Goal: Task Accomplishment & Management: Manage account settings

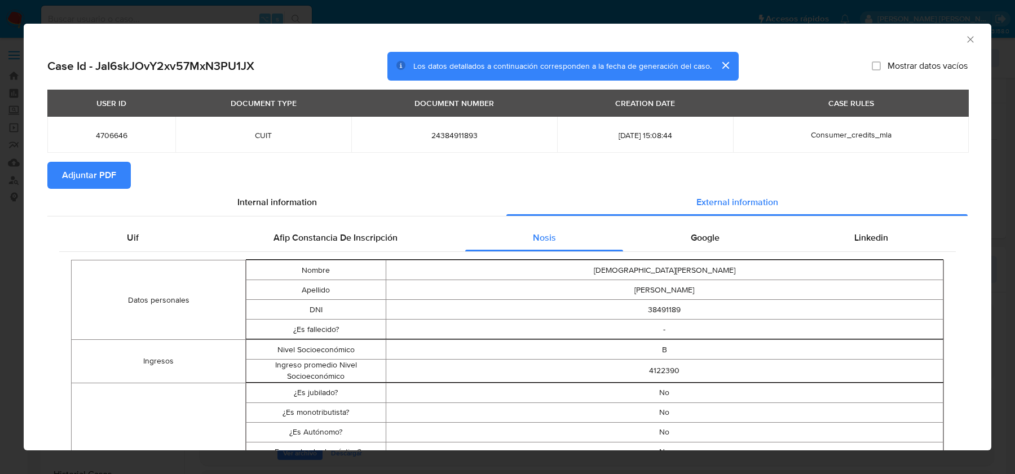
select select "10"
click at [972, 41] on icon "Cerrar ventana" at bounding box center [970, 39] width 6 height 6
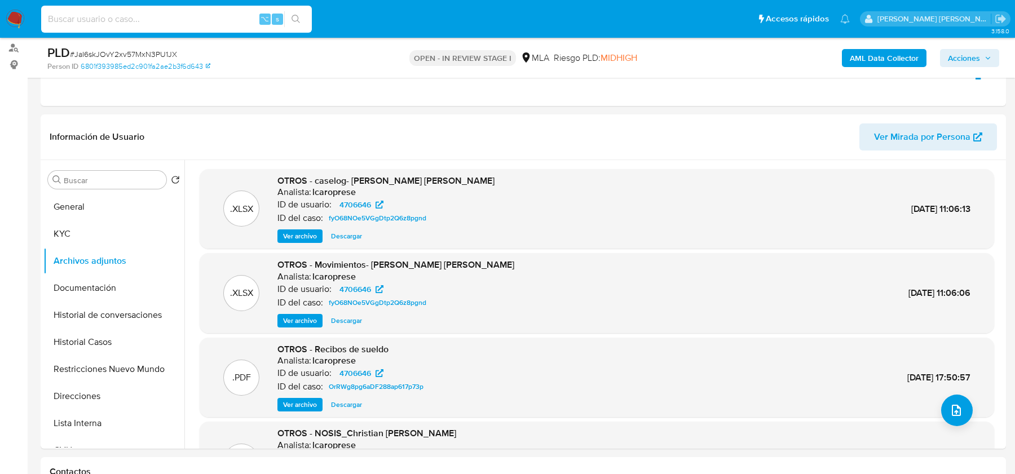
click at [122, 14] on input at bounding box center [176, 19] width 271 height 15
paste input "fCivorcCy6OH26ahIJzefEQC"
type input "fCivorcCy6OH26ahIJzefEQC"
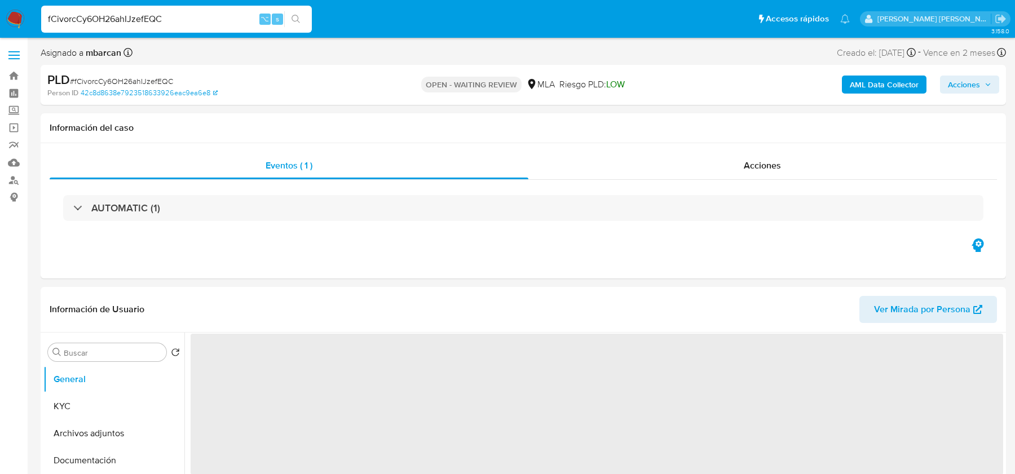
click at [18, 21] on img at bounding box center [15, 19] width 19 height 19
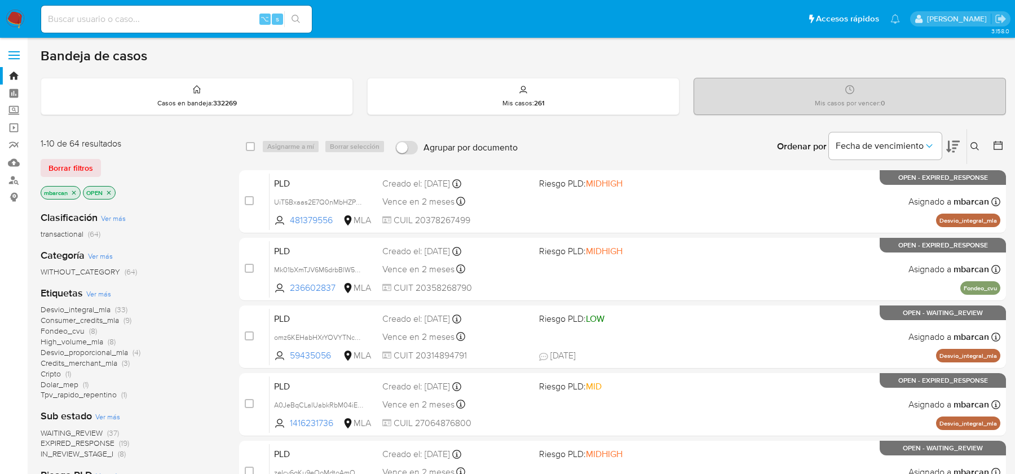
click at [976, 146] on icon at bounding box center [975, 146] width 9 height 9
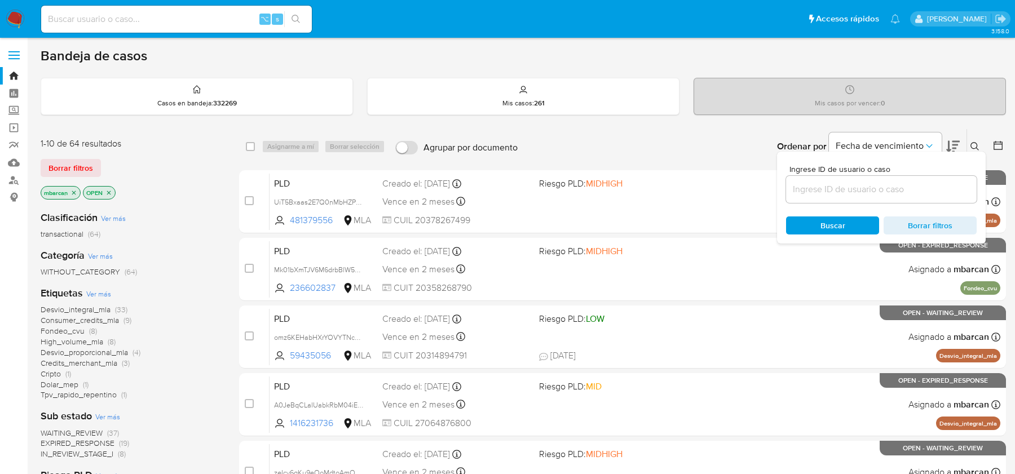
click at [892, 196] on div at bounding box center [881, 189] width 191 height 27
click at [892, 191] on input at bounding box center [881, 189] width 191 height 15
paste input "fCivorcCy6OH26ahIJzefEQC"
type input "fCivorcCy6OH26ahIJzefEQC"
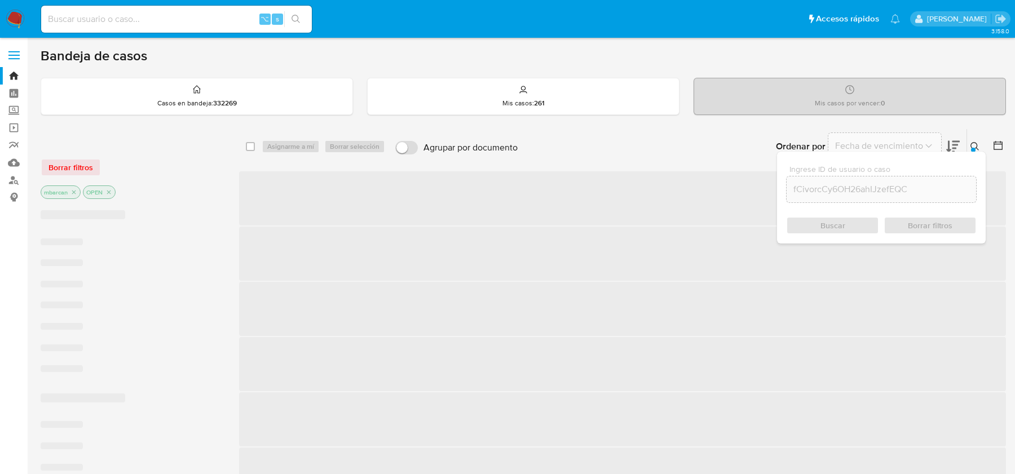
click at [974, 137] on div "Ingrese ID de usuario o caso fCivorcCy6OH26ahIJzefEQC Buscar Borrar filtros" at bounding box center [976, 146] width 19 height 35
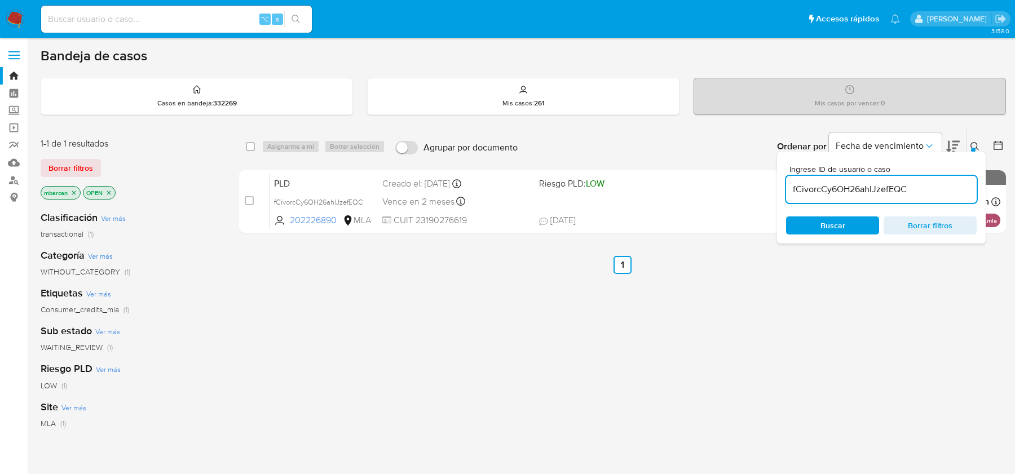
click at [974, 152] on div "Ingrese ID de usuario o caso fCivorcCy6OH26ahIJzefEQC Buscar Borrar filtros" at bounding box center [881, 198] width 209 height 92
click at [971, 143] on icon at bounding box center [975, 146] width 9 height 9
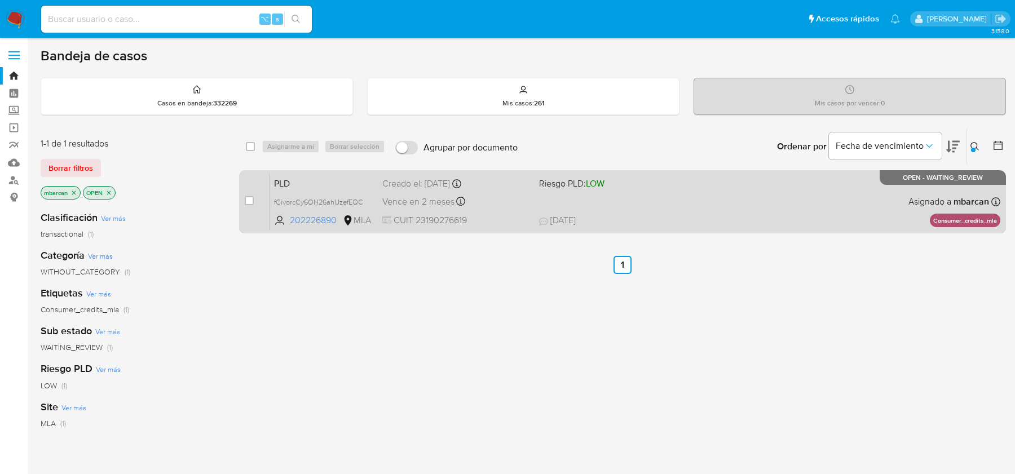
click at [245, 205] on div "case-item-checkbox" at bounding box center [249, 202] width 9 height 14
click at [246, 200] on input "checkbox" at bounding box center [249, 200] width 9 height 9
checkbox input "true"
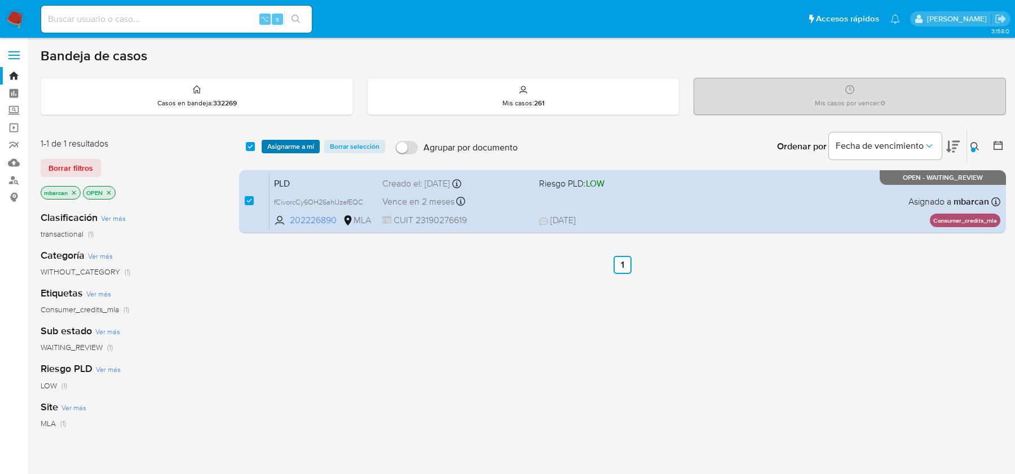
click at [292, 141] on span "Asignarme a mí" at bounding box center [290, 146] width 47 height 11
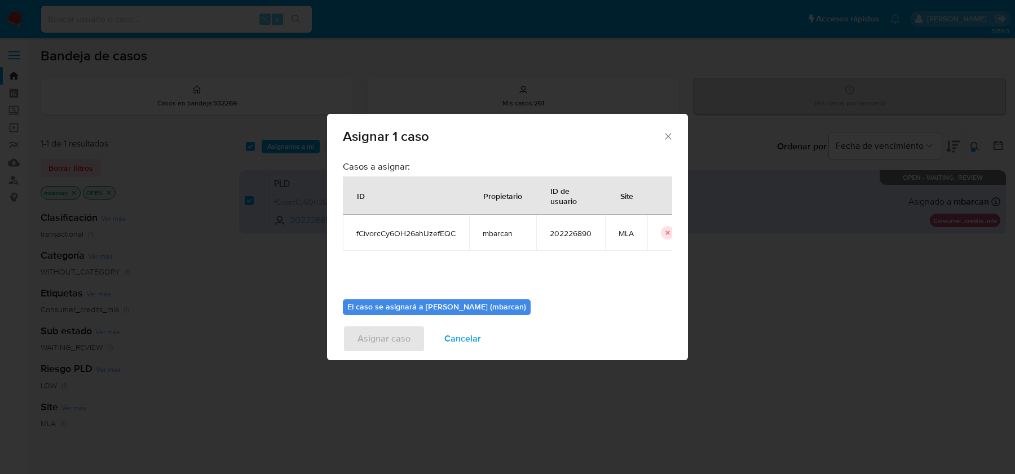
scroll to position [58, 0]
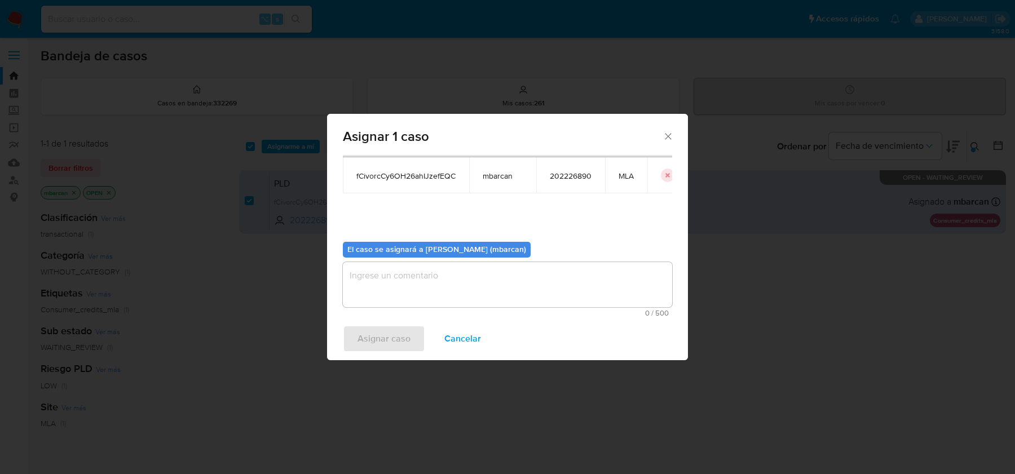
click at [396, 266] on textarea "assign-modal" at bounding box center [507, 284] width 329 height 45
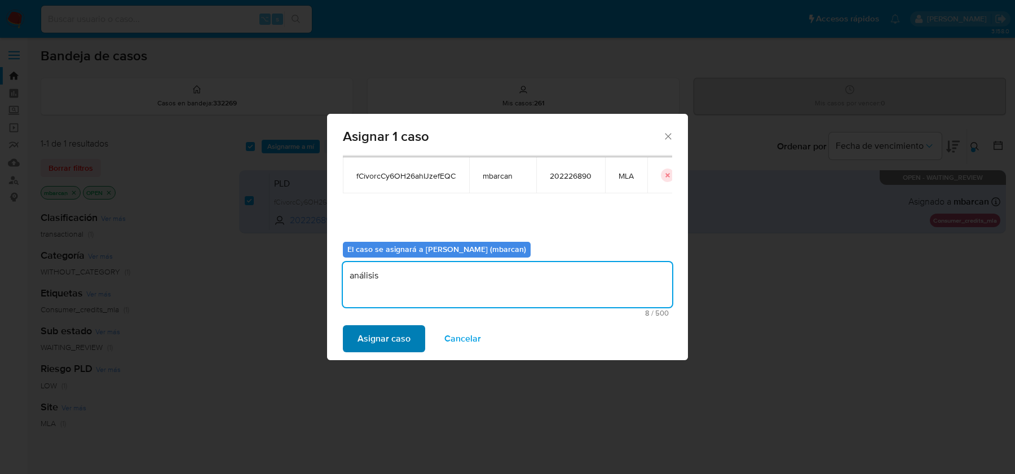
type textarea "análisis"
click at [367, 328] on span "Asignar caso" at bounding box center [384, 339] width 53 height 25
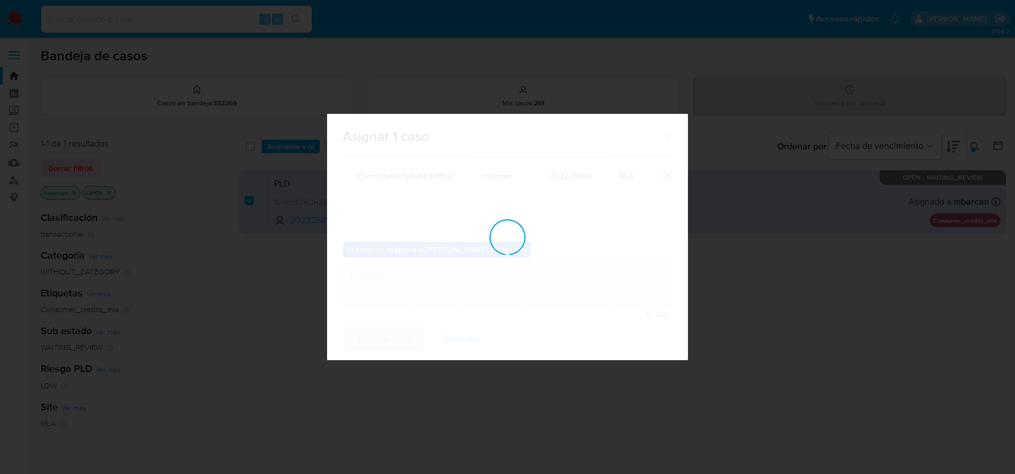
checkbox input "false"
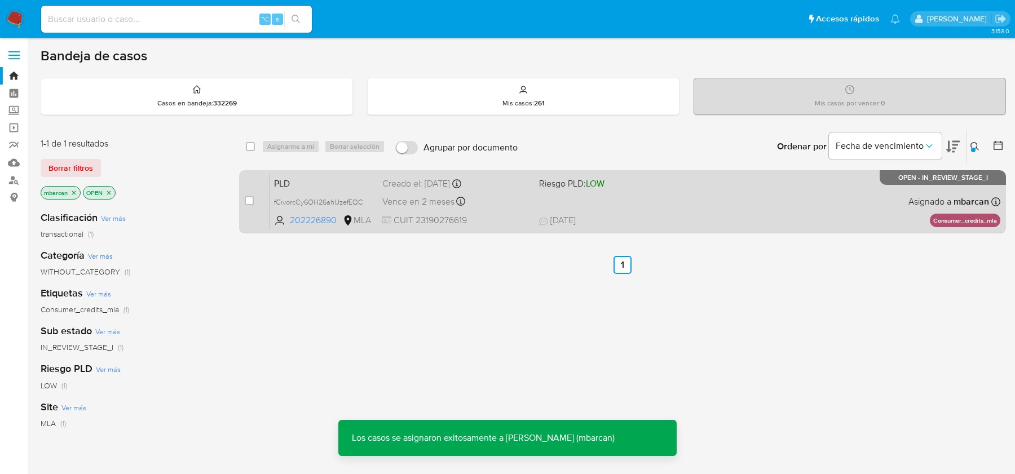
click at [312, 180] on span "PLD" at bounding box center [323, 182] width 99 height 15
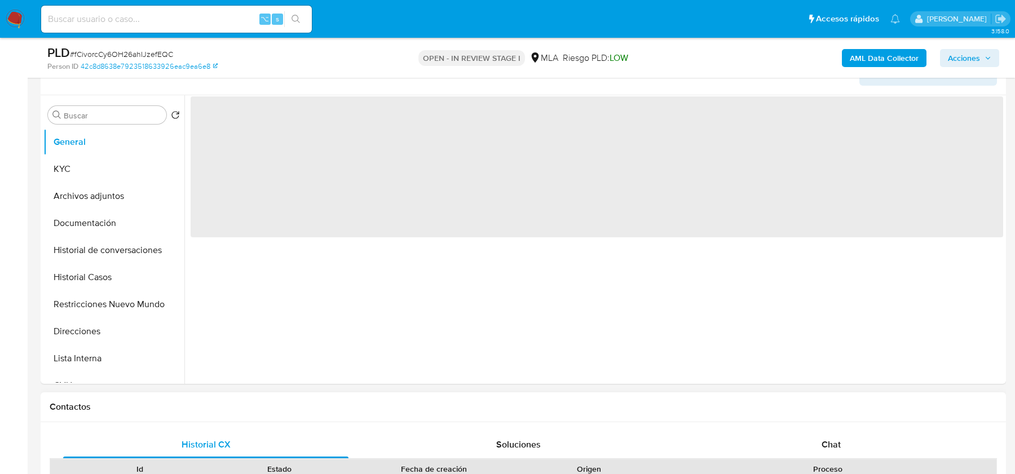
scroll to position [468, 0]
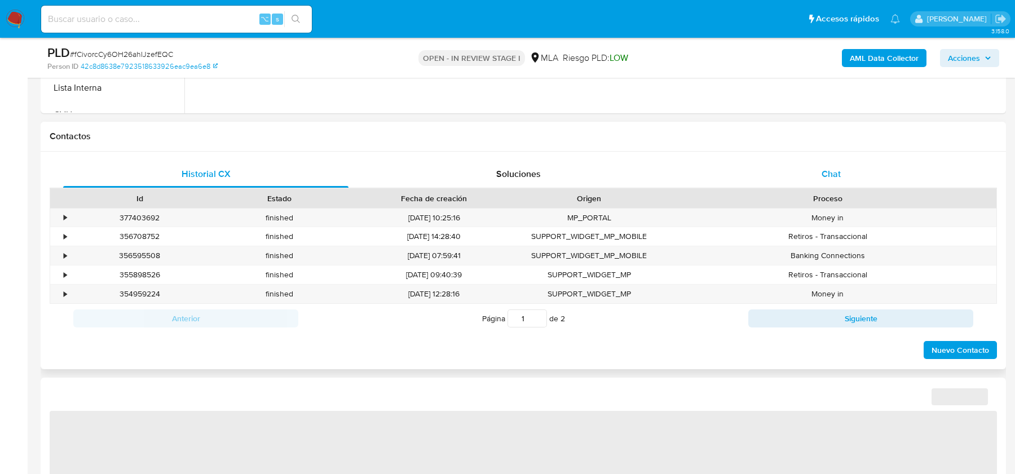
click at [822, 180] on div "Chat" at bounding box center [831, 174] width 285 height 27
select select "10"
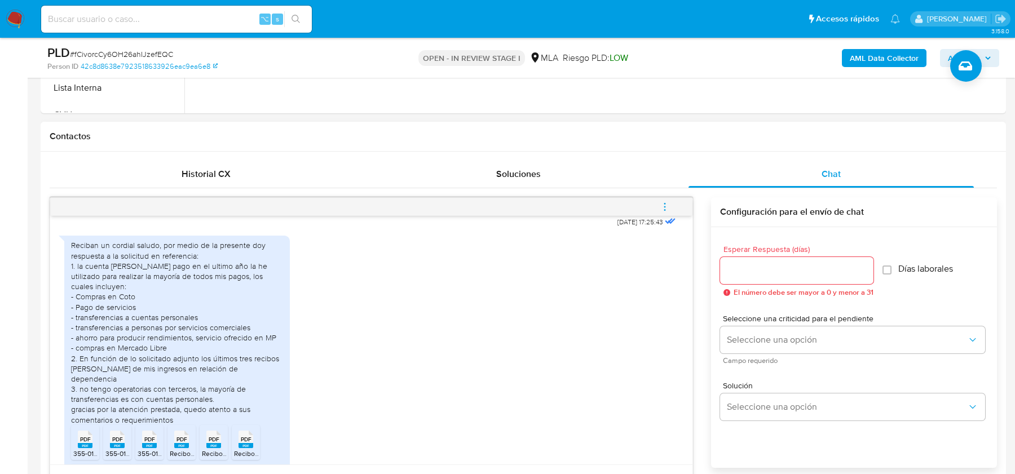
scroll to position [677, 0]
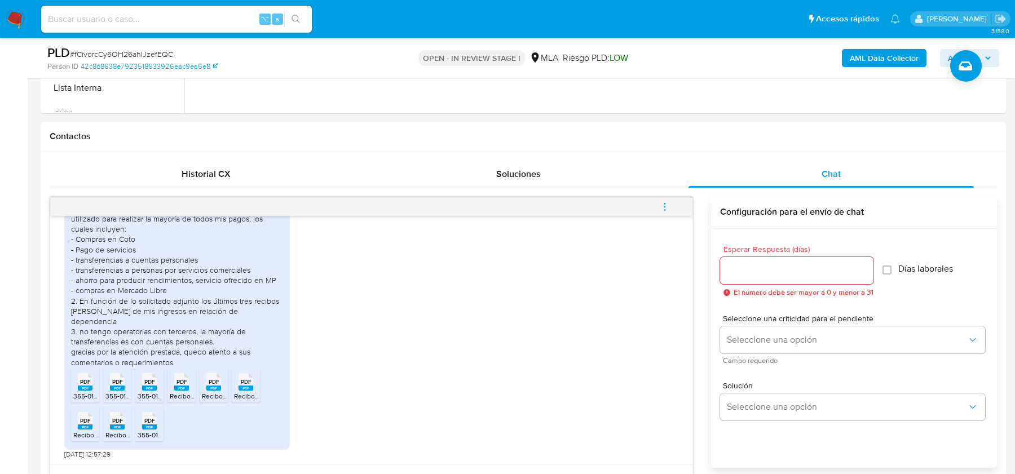
click at [144, 52] on span "# fCivorcCy6OH26ahIJzefEQC" at bounding box center [121, 54] width 103 height 11
copy span "fCivorcCy6OH26ahIJzefEQC"
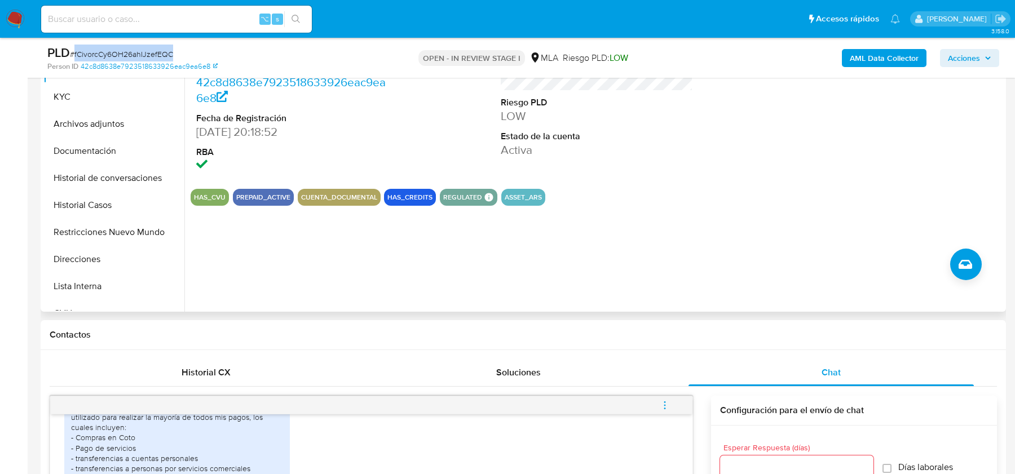
scroll to position [215, 0]
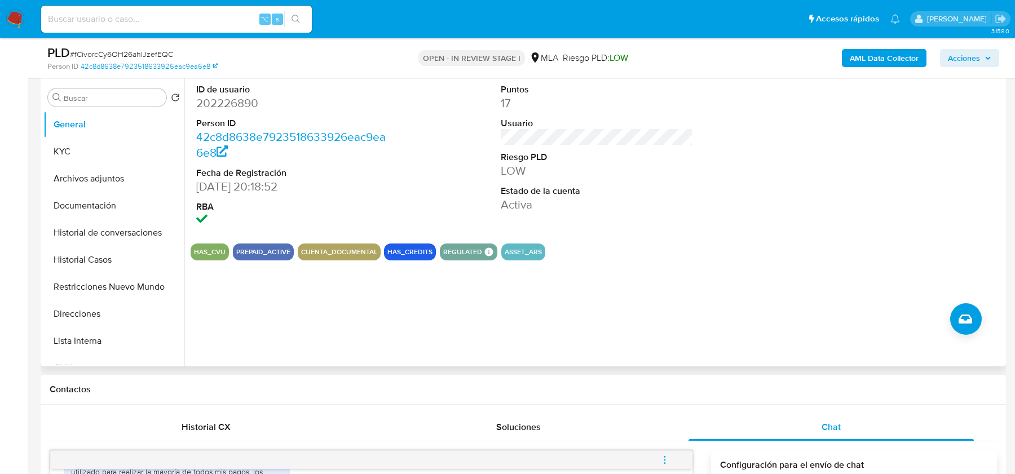
click at [226, 99] on dd "202226890" at bounding box center [292, 103] width 192 height 16
copy dd "202226890"
click at [876, 61] on b "AML Data Collector" at bounding box center [884, 58] width 69 height 18
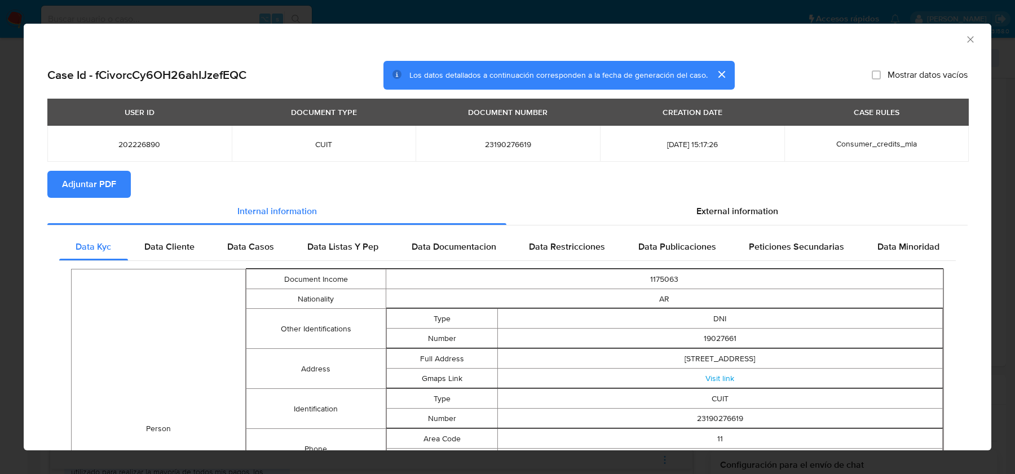
click at [350, 173] on section "Adjuntar PDF" at bounding box center [507, 184] width 920 height 27
click at [84, 196] on span "Adjuntar PDF" at bounding box center [89, 184] width 54 height 25
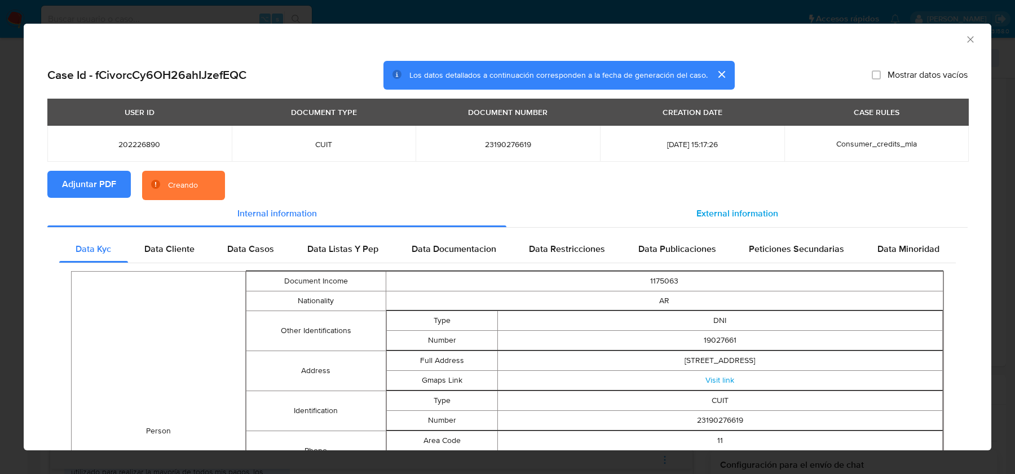
click at [714, 209] on span "External information" at bounding box center [737, 213] width 82 height 13
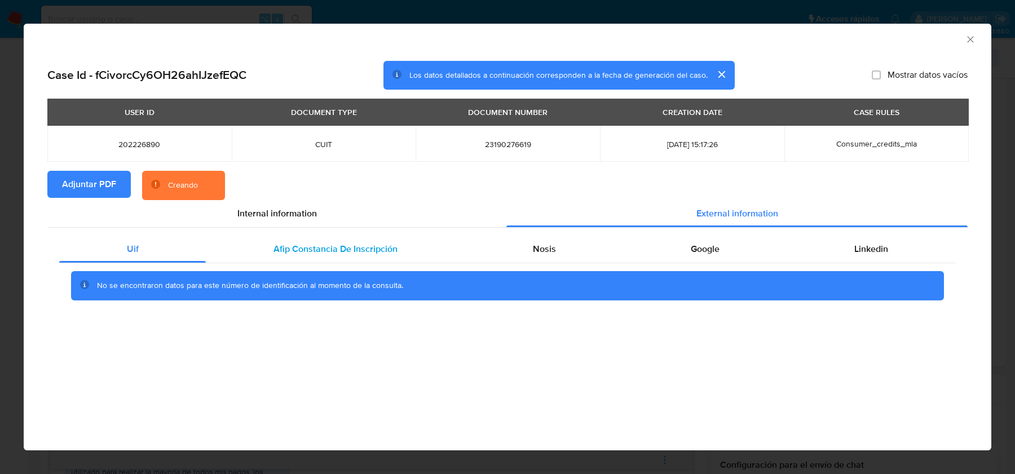
click at [270, 253] on div "Afip Constancia De Inscripción" at bounding box center [335, 249] width 259 height 27
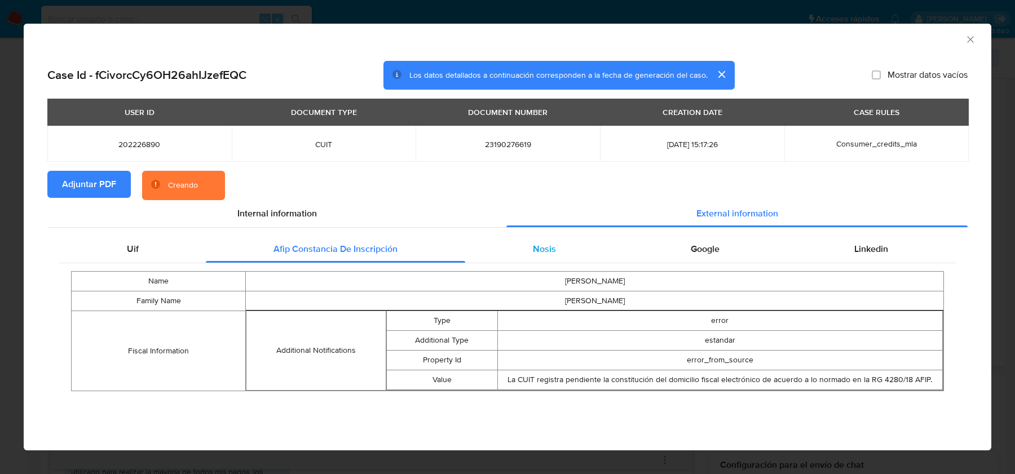
click at [537, 250] on span "Nosis" at bounding box center [544, 249] width 23 height 13
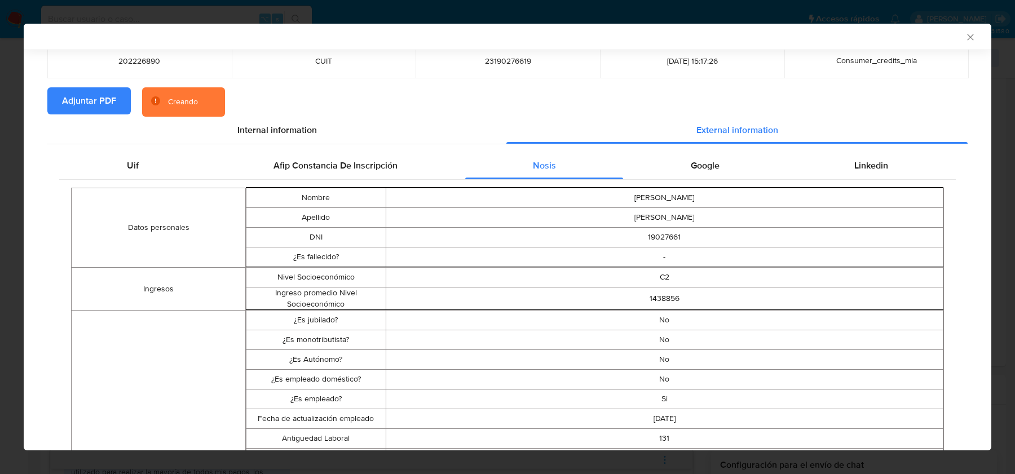
scroll to position [83, 0]
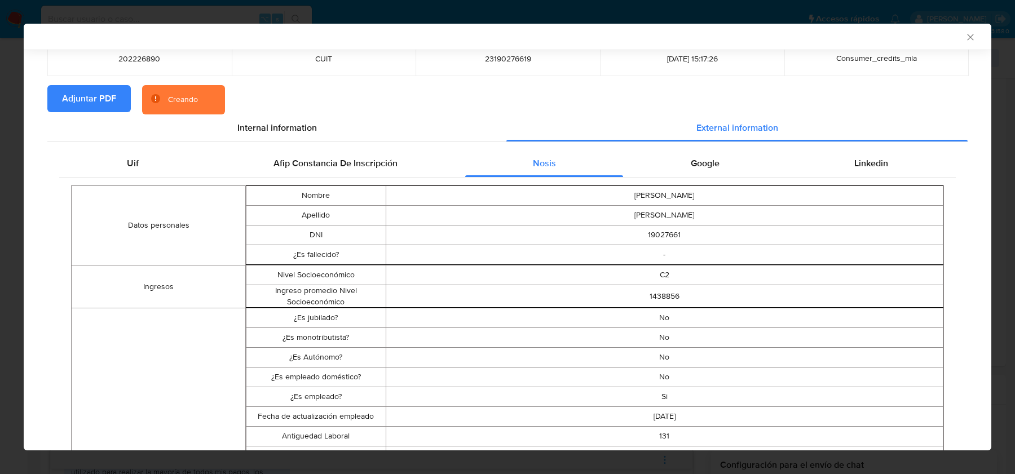
click at [699, 195] on td "JAVIER ENRIQUE" at bounding box center [665, 196] width 558 height 20
click at [723, 173] on div "Google" at bounding box center [705, 163] width 164 height 27
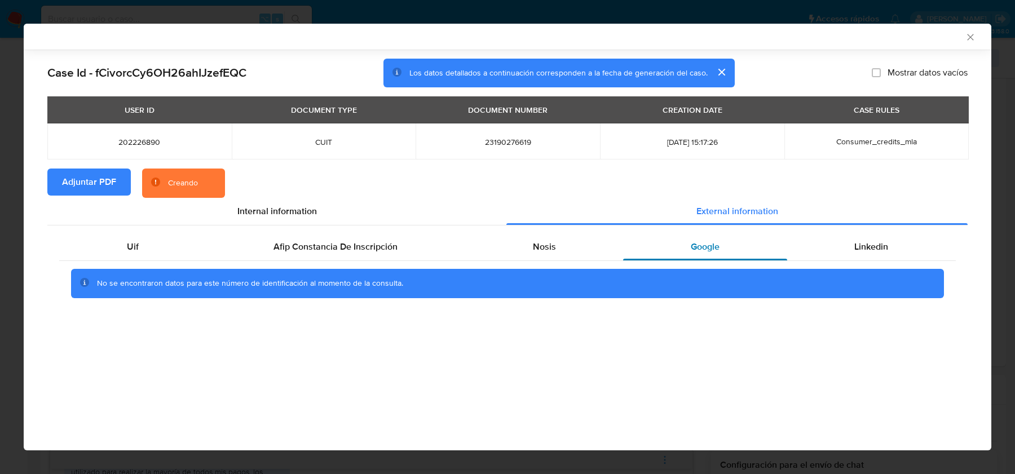
scroll to position [0, 0]
click at [871, 250] on span "Linkedin" at bounding box center [871, 246] width 34 height 13
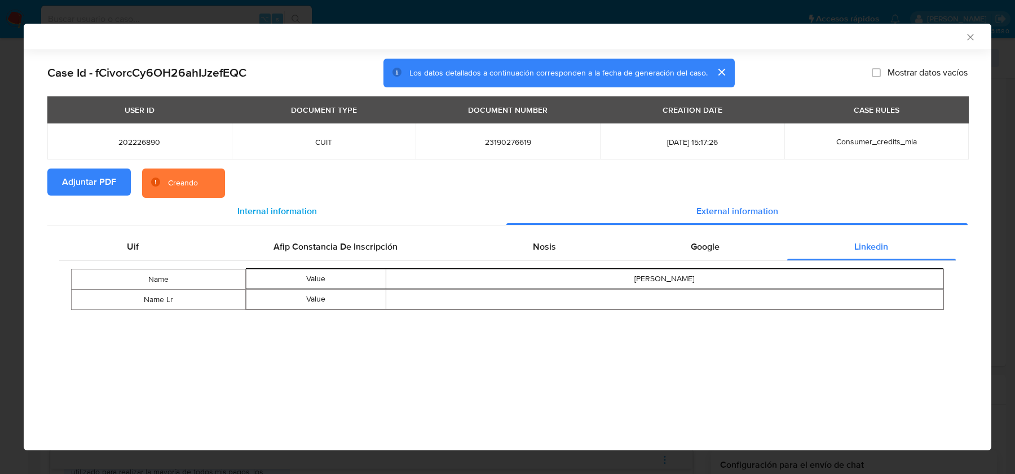
click at [492, 221] on div "Internal information" at bounding box center [276, 211] width 459 height 27
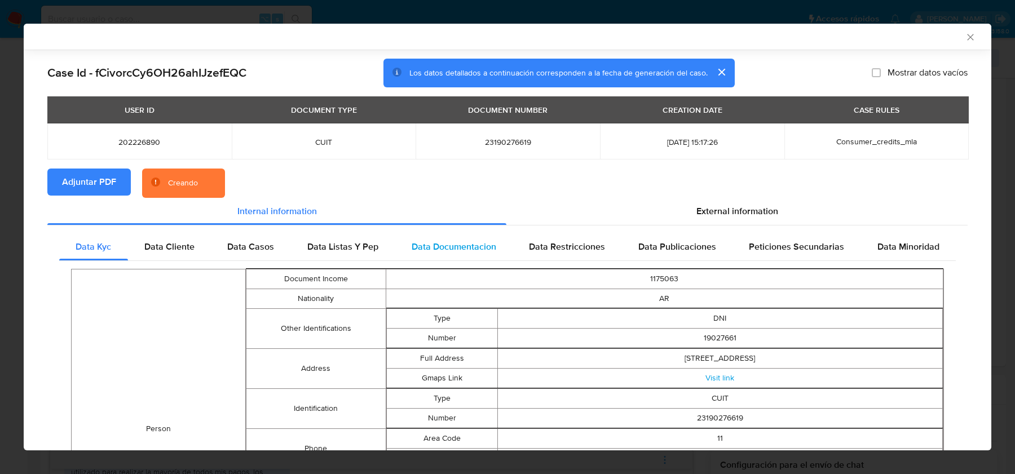
click at [511, 236] on div "Data Documentacion" at bounding box center [454, 246] width 118 height 27
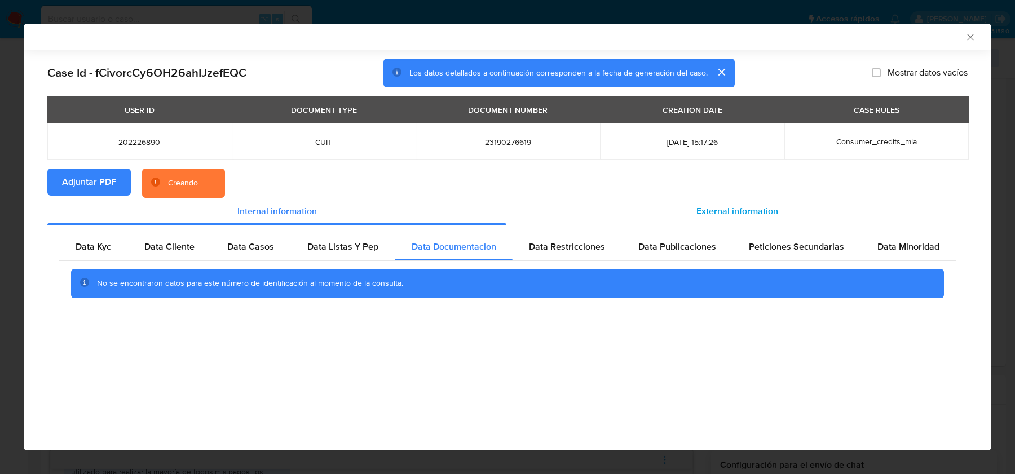
drag, startPoint x: 711, startPoint y: 214, endPoint x: 685, endPoint y: 214, distance: 25.9
click at [711, 214] on span "External information" at bounding box center [737, 211] width 82 height 13
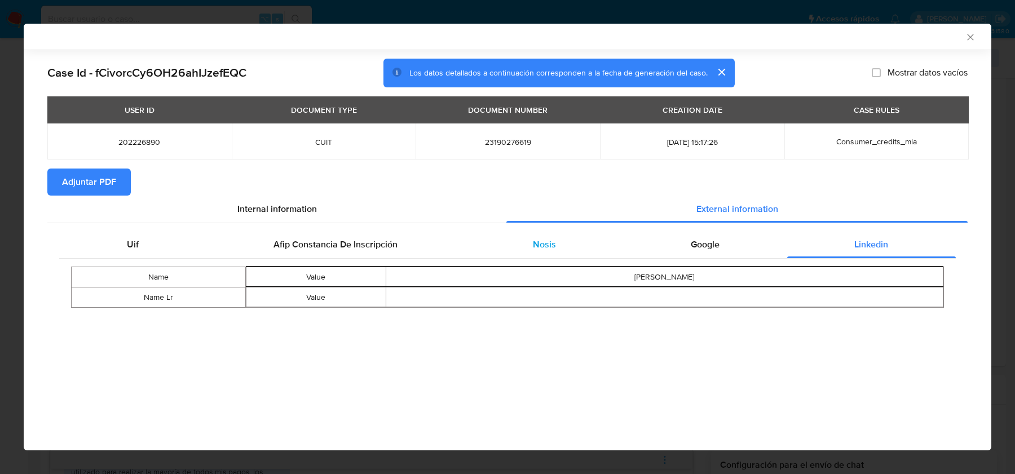
click at [561, 249] on div "Nosis" at bounding box center [544, 244] width 158 height 27
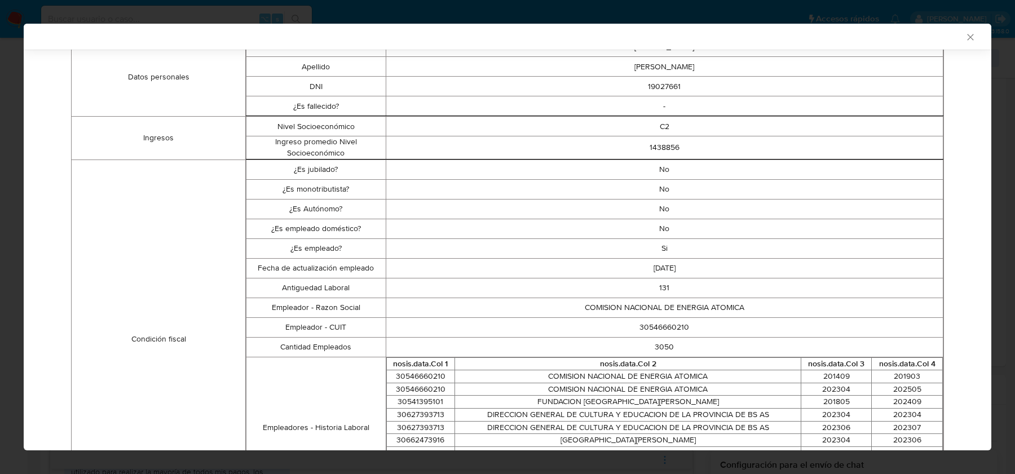
scroll to position [260, 0]
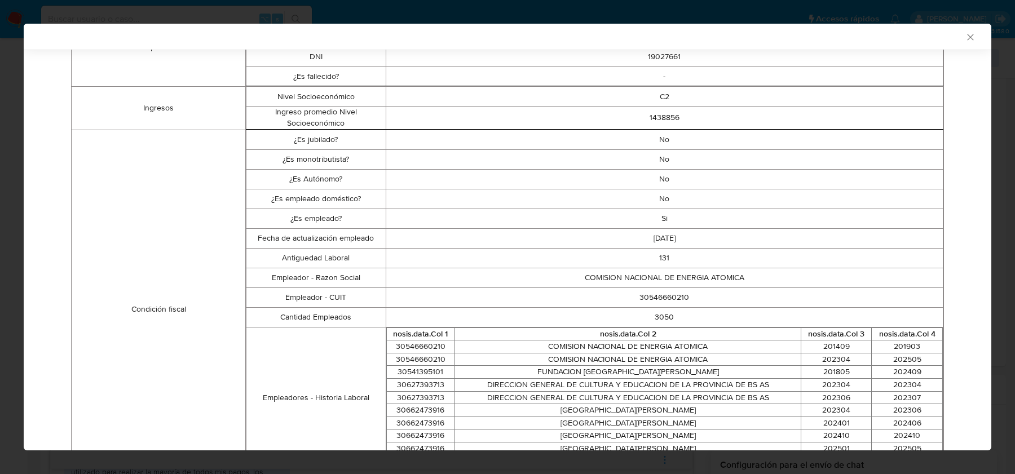
click at [663, 297] on td "30546660210" at bounding box center [665, 298] width 558 height 20
copy td "30546660210"
click at [970, 36] on icon "Cerrar ventana" at bounding box center [970, 37] width 11 height 11
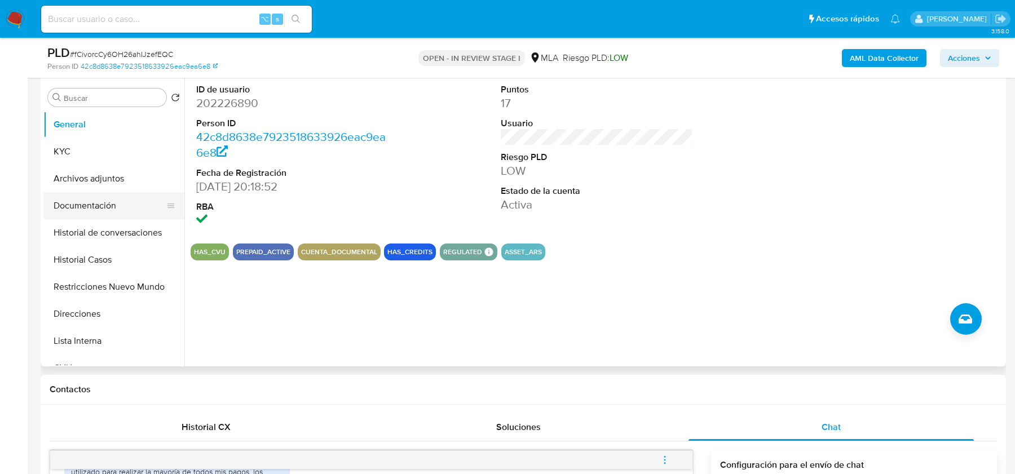
click at [129, 192] on button "Documentación" at bounding box center [109, 205] width 132 height 27
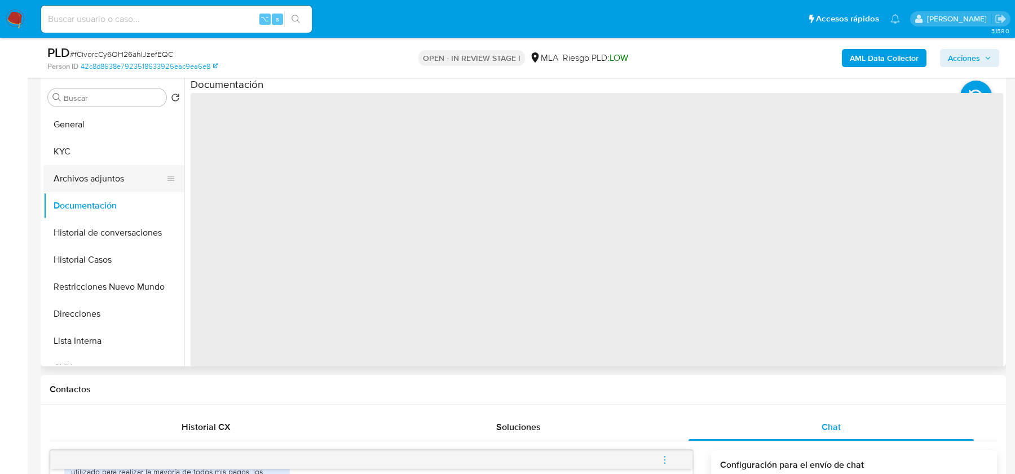
click at [130, 178] on button "Archivos adjuntos" at bounding box center [109, 178] width 132 height 27
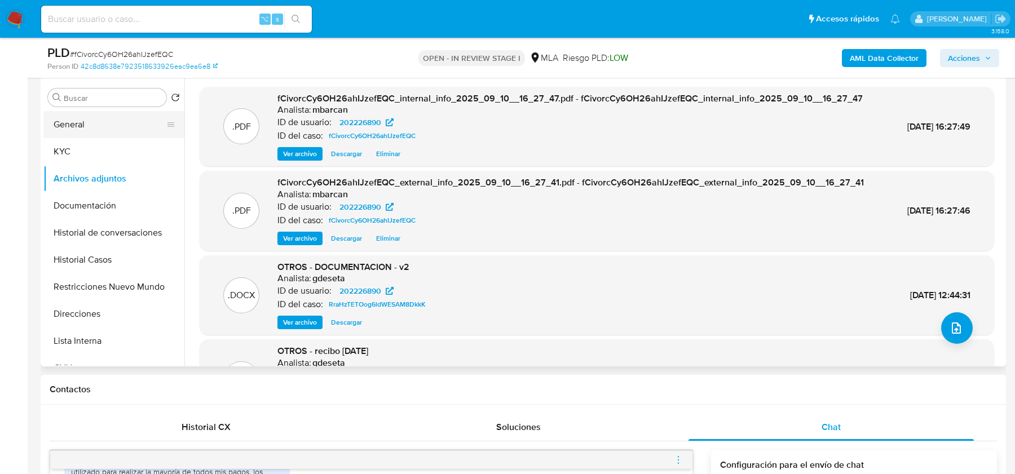
click at [68, 118] on button "General" at bounding box center [109, 124] width 132 height 27
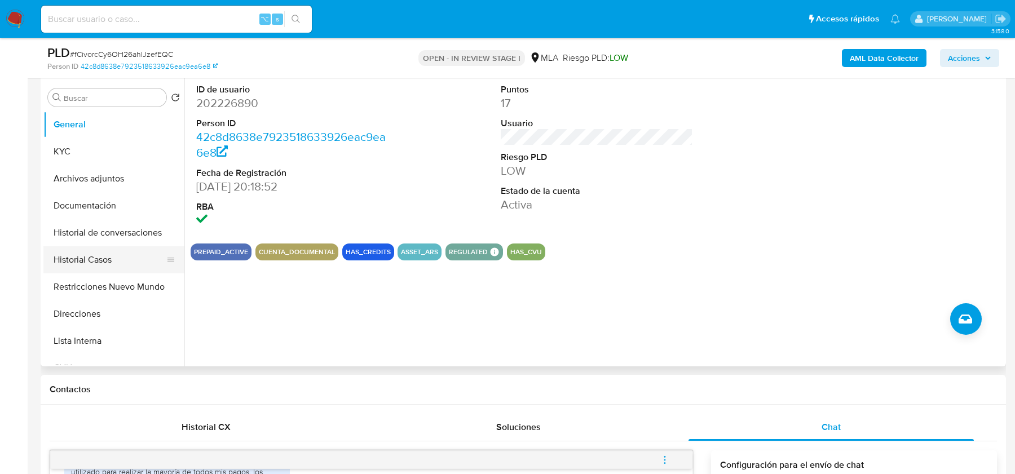
click at [86, 255] on button "Historial Casos" at bounding box center [109, 259] width 132 height 27
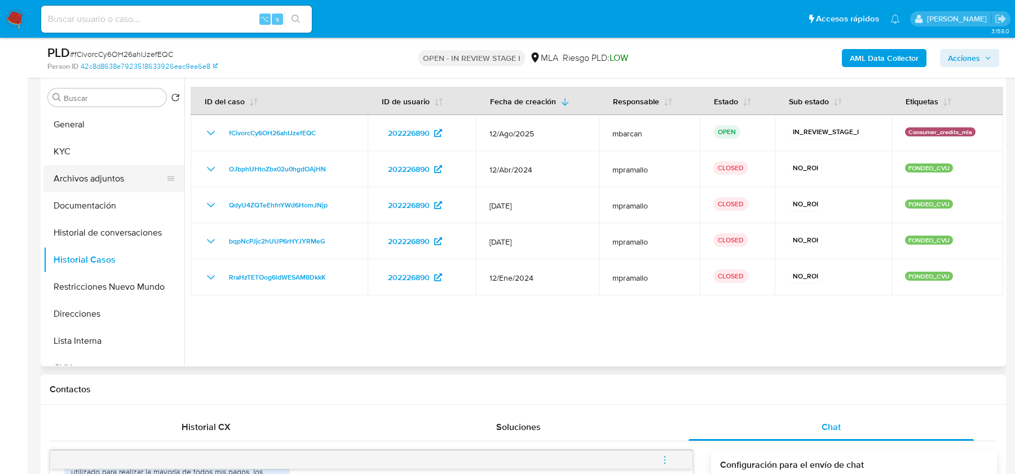
click at [87, 175] on button "Archivos adjuntos" at bounding box center [109, 178] width 132 height 27
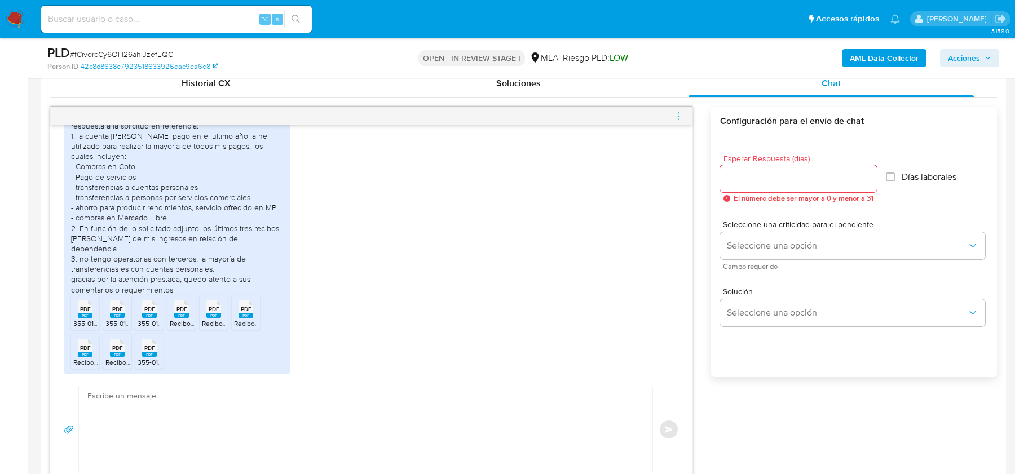
scroll to position [646, 0]
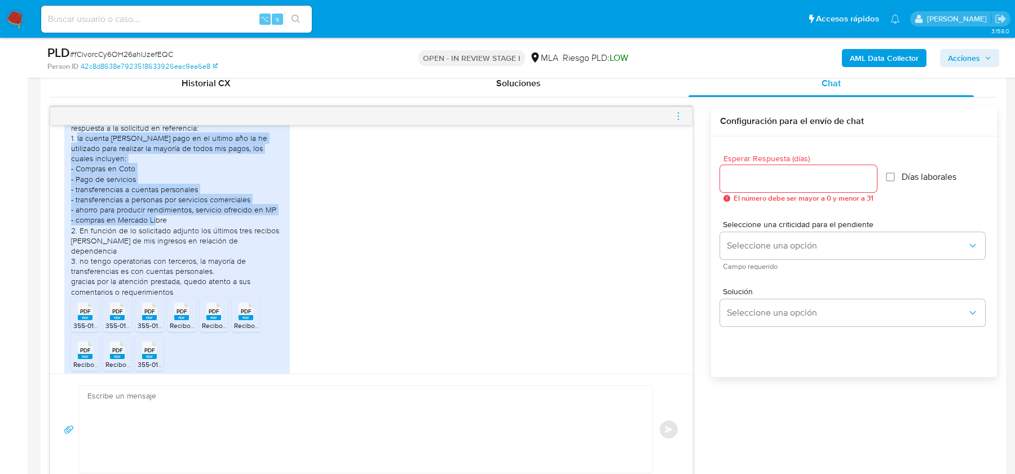
drag, startPoint x: 77, startPoint y: 159, endPoint x: 240, endPoint y: 235, distance: 179.9
click at [240, 235] on div "Reciban un cordial saludo, por medio de la presente doy respuesta a la solicitu…" at bounding box center [177, 204] width 212 height 184
copy div "la cuenta de mercado pago en el ultimo año la he utilizado para realizar la may…"
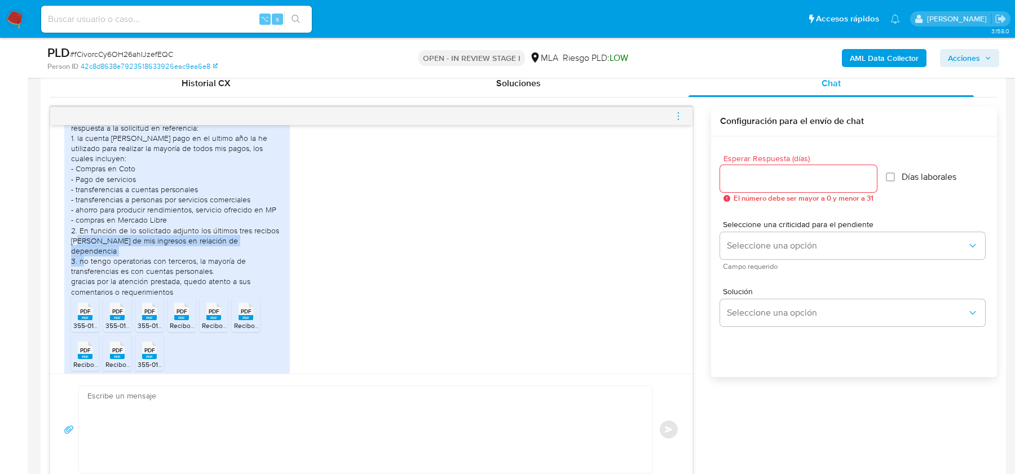
drag, startPoint x: 91, startPoint y: 258, endPoint x: 107, endPoint y: 272, distance: 22.0
click at [108, 272] on div "Reciban un cordial saludo, por medio de la presente doy respuesta a la solicitu…" at bounding box center [177, 204] width 212 height 184
click at [103, 272] on div "Reciban un cordial saludo, por medio de la presente doy respuesta a la solicitu…" at bounding box center [177, 204] width 212 height 184
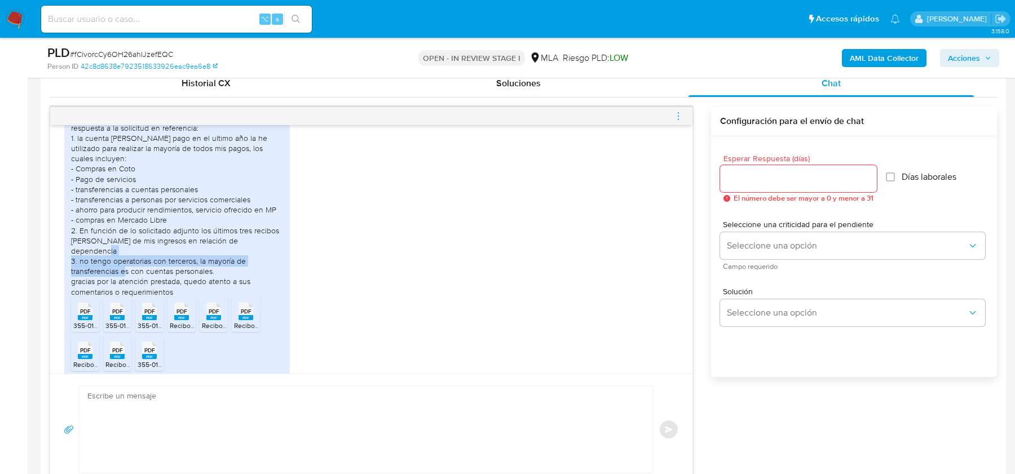
drag, startPoint x: 83, startPoint y: 272, endPoint x: 148, endPoint y: 279, distance: 65.2
click at [148, 279] on div "Reciban un cordial saludo, por medio de la presente doy respuesta a la solicitu…" at bounding box center [177, 204] width 212 height 184
drag, startPoint x: 77, startPoint y: 268, endPoint x: 213, endPoint y: 281, distance: 136.0
click at [213, 281] on div "Reciban un cordial saludo, por medio de la presente doy respuesta a la solicitu…" at bounding box center [177, 204] width 212 height 184
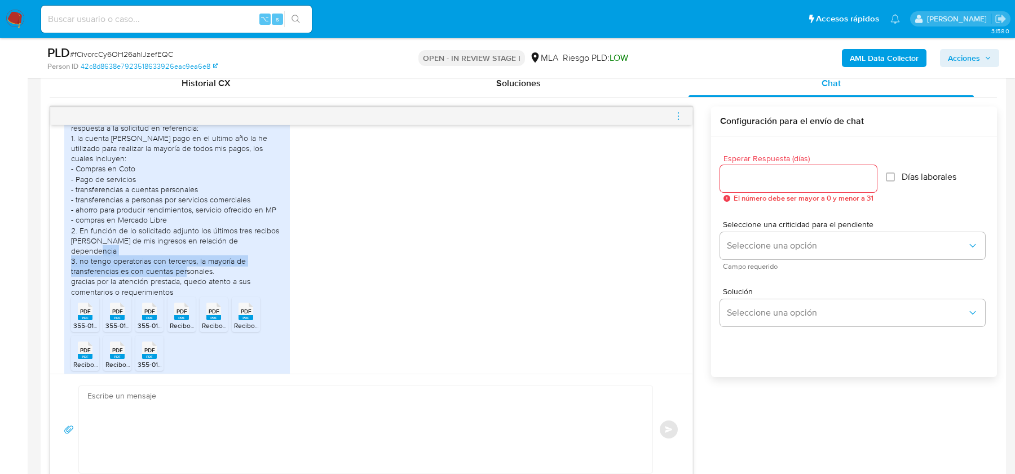
copy div "no tengo operatorias con terceros, la mayoría de transferencias es con cuentas …"
click at [80, 307] on li "PDF PDF 355-01_00020110.pdf" at bounding box center [85, 314] width 28 height 35
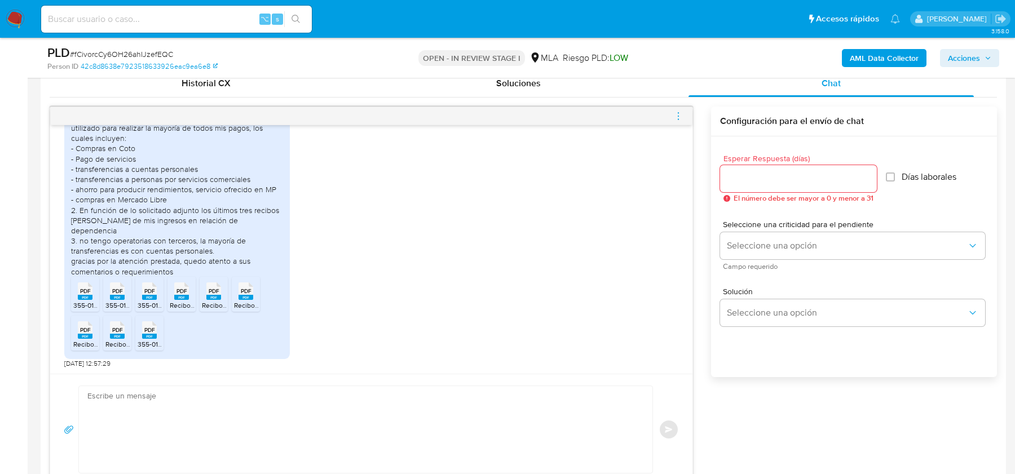
click at [122, 297] on rect at bounding box center [117, 297] width 15 height 5
click at [153, 296] on rect at bounding box center [149, 297] width 15 height 5
click at [184, 295] on rect at bounding box center [181, 297] width 15 height 5
click at [209, 296] on rect at bounding box center [213, 297] width 15 height 5
click at [252, 289] on icon at bounding box center [246, 291] width 15 height 17
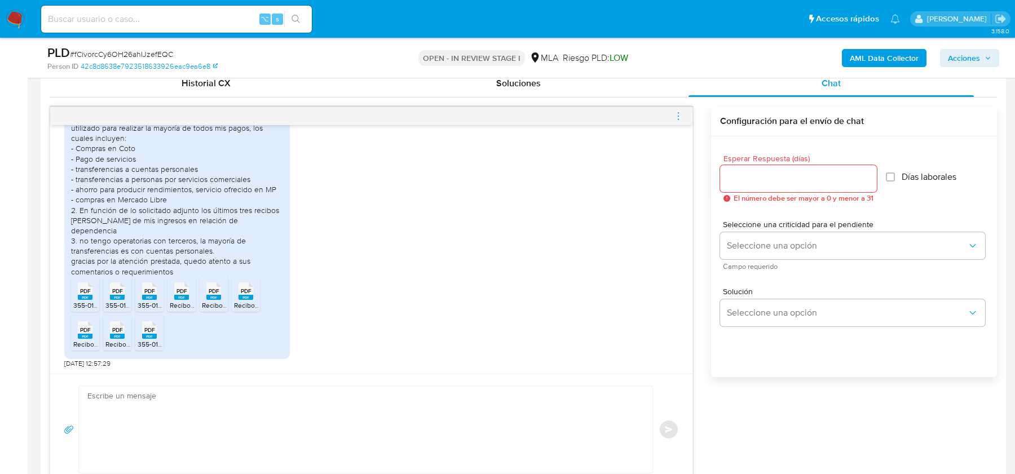
click at [84, 334] on rect at bounding box center [85, 336] width 15 height 5
click at [113, 334] on rect at bounding box center [117, 336] width 15 height 5
click at [151, 341] on span "355-01_00019736.pdf" at bounding box center [170, 345] width 65 height 10
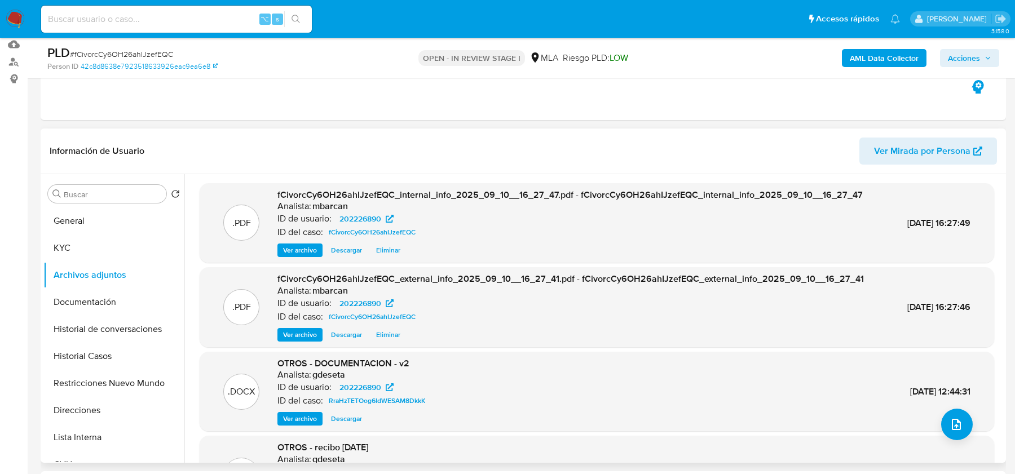
scroll to position [86, 0]
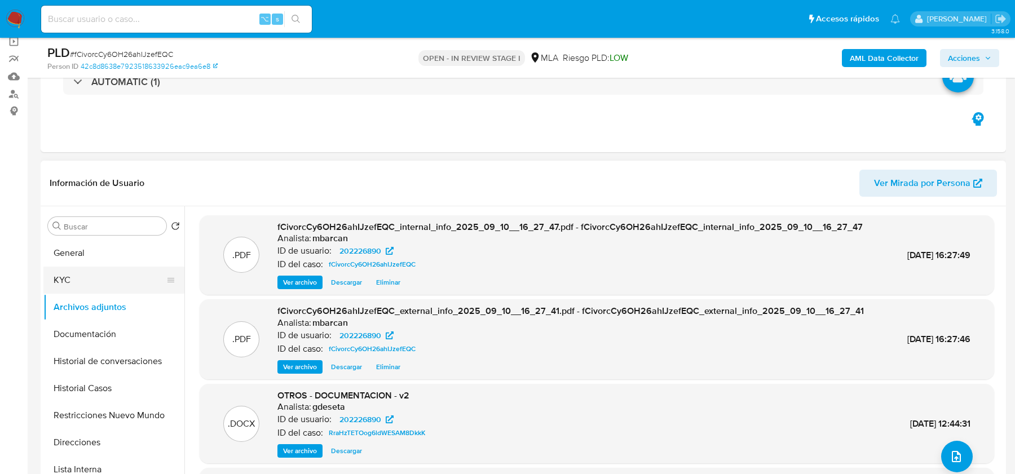
click at [85, 276] on button "KYC" at bounding box center [109, 280] width 132 height 27
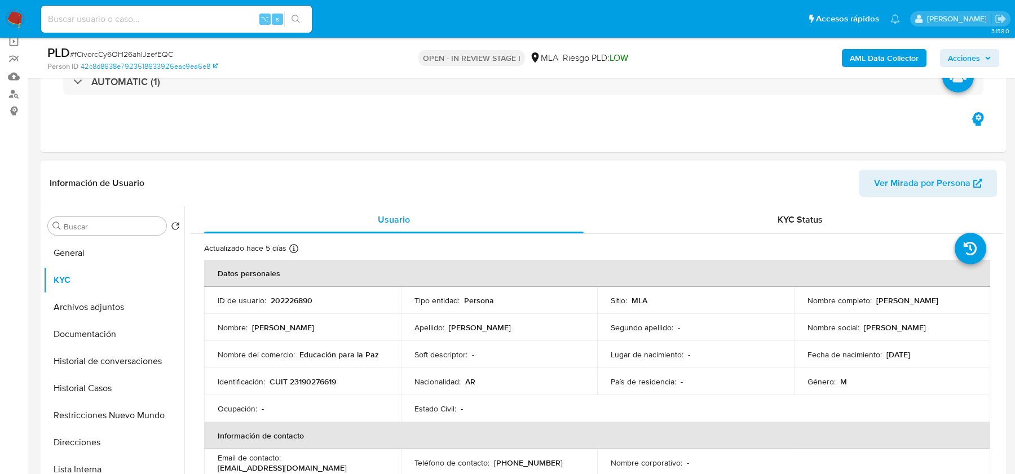
click at [306, 378] on p "CUIT 23190276619" at bounding box center [303, 382] width 67 height 10
copy p "23190276619"
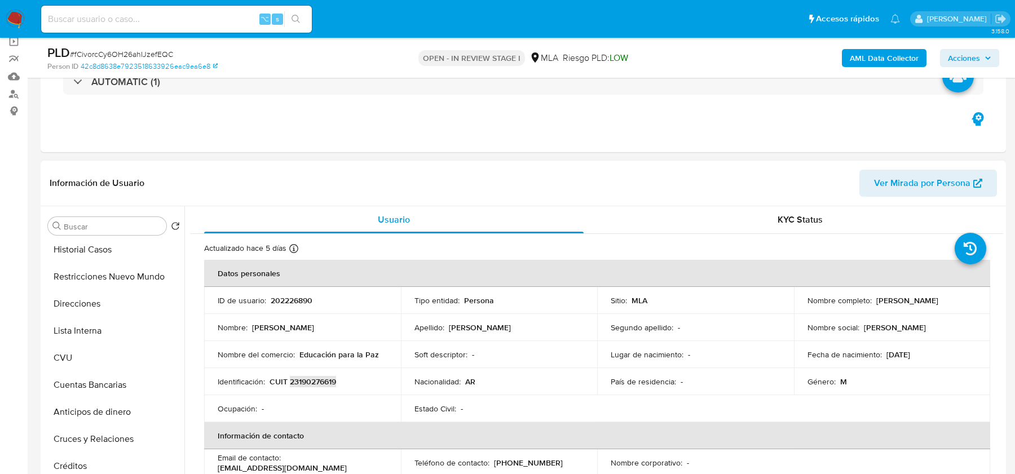
scroll to position [156, 0]
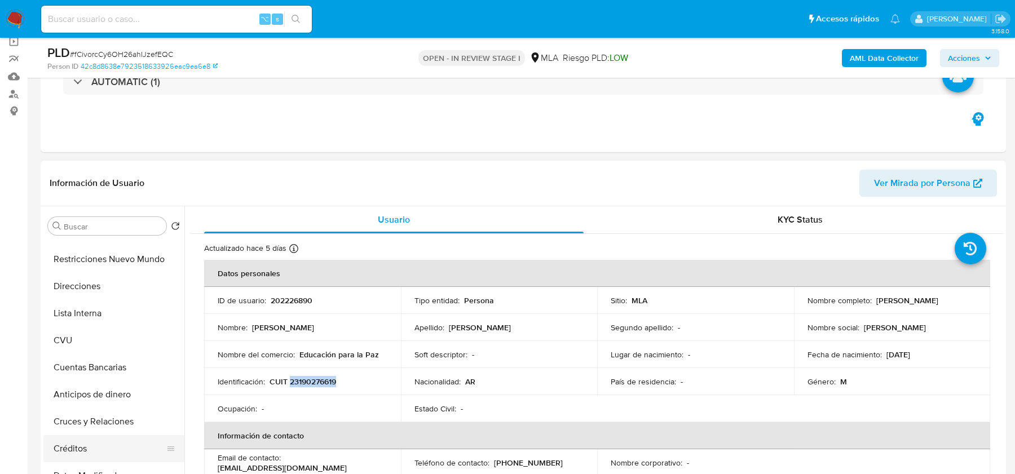
click at [80, 446] on button "Créditos" at bounding box center [109, 448] width 132 height 27
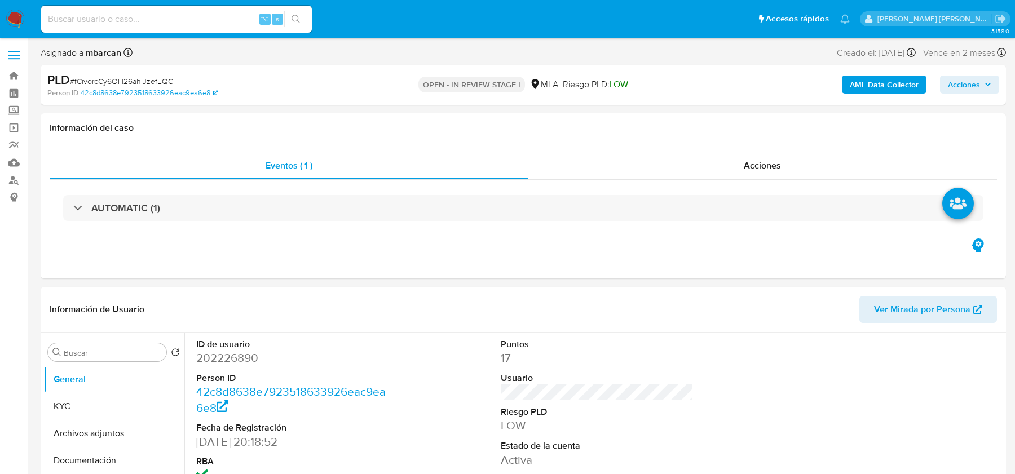
select select "10"
click at [99, 386] on button "General" at bounding box center [109, 379] width 132 height 27
click at [98, 396] on button "KYC" at bounding box center [109, 406] width 132 height 27
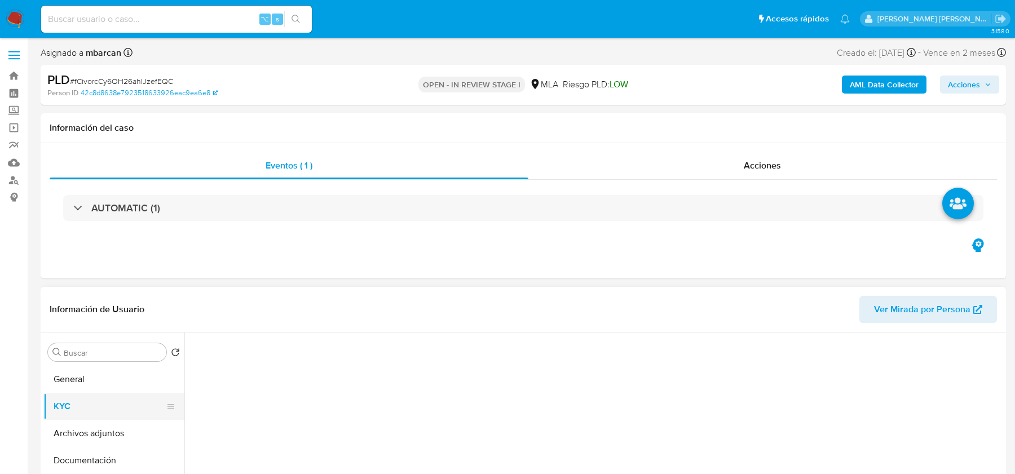
click at [98, 396] on button "KYC" at bounding box center [109, 406] width 132 height 27
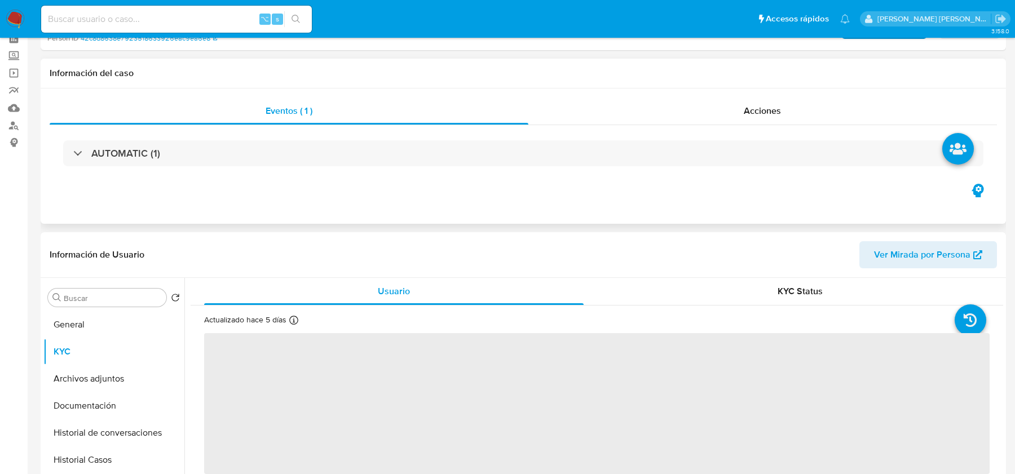
scroll to position [136, 0]
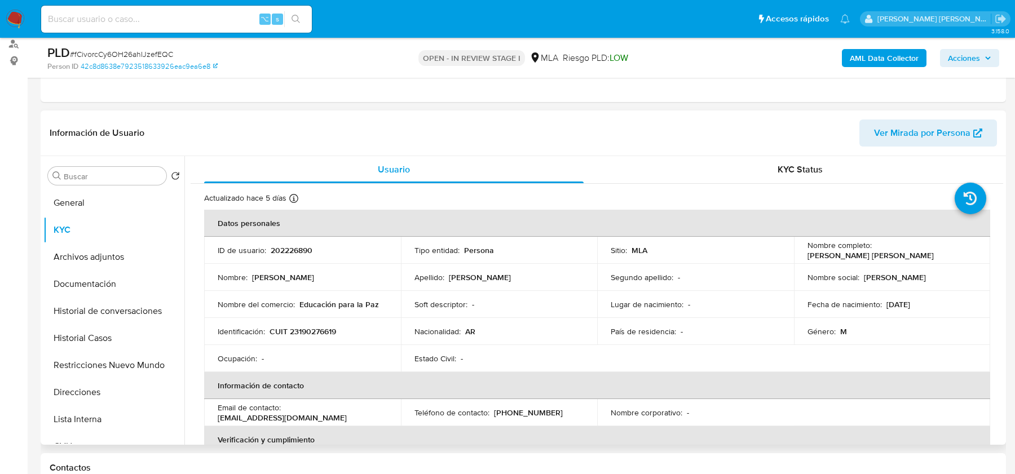
click at [311, 332] on p "CUIT 23190276619" at bounding box center [303, 332] width 67 height 10
copy p "23190276619"
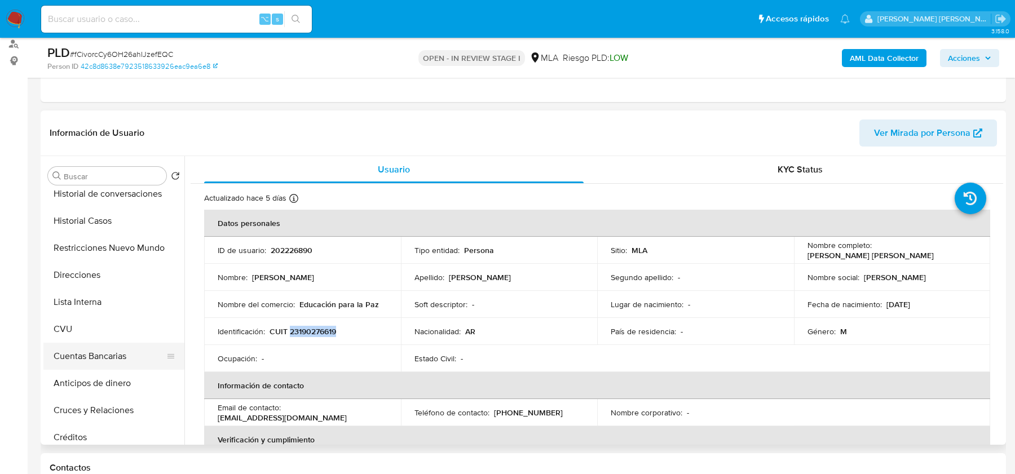
scroll to position [161, 0]
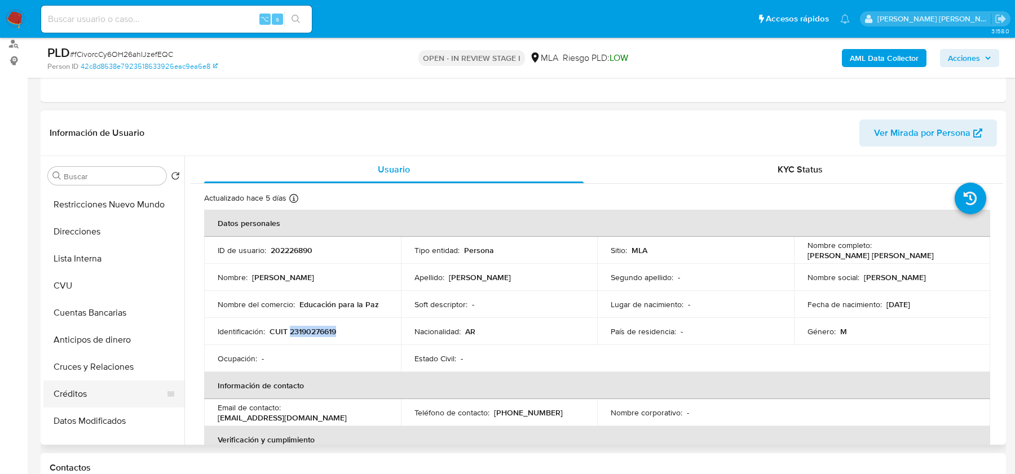
click at [90, 390] on button "Créditos" at bounding box center [109, 394] width 132 height 27
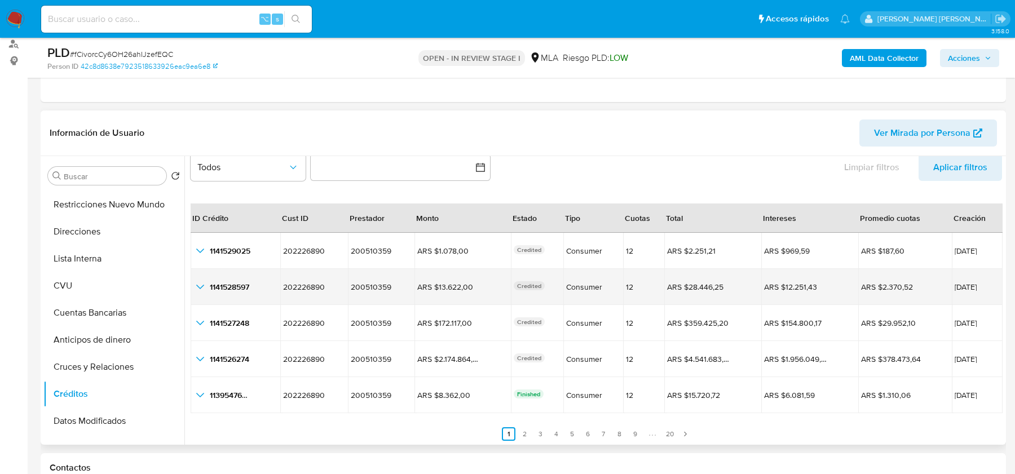
scroll to position [25, 0]
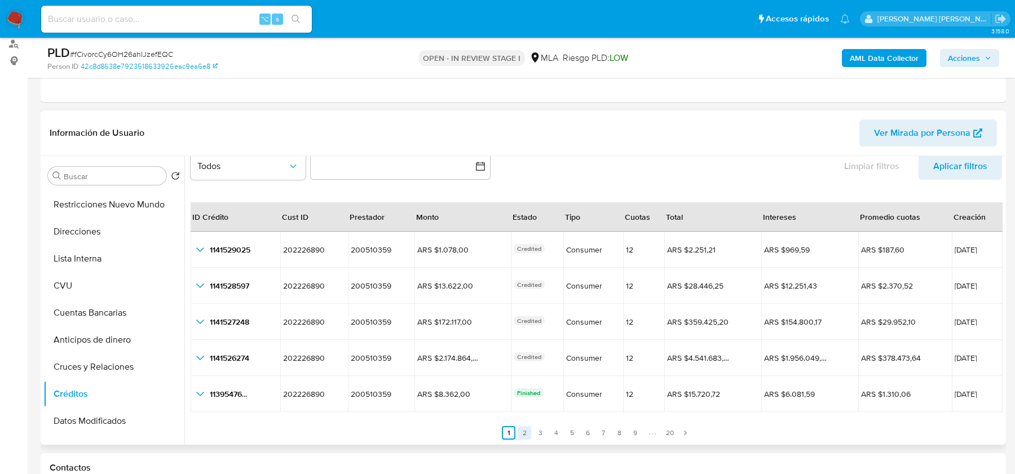
click at [523, 429] on link "2" at bounding box center [525, 433] width 14 height 14
click at [540, 433] on link "3" at bounding box center [547, 433] width 14 height 14
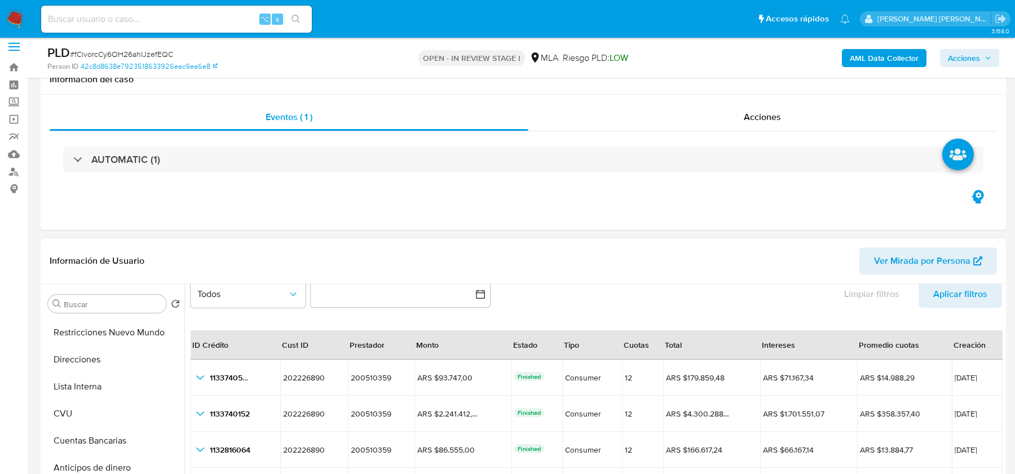
scroll to position [0, 0]
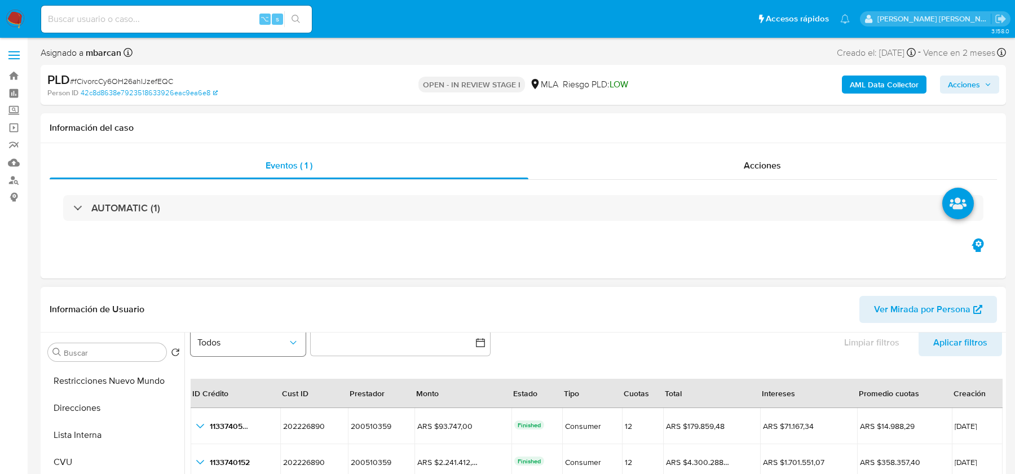
click at [231, 347] on span "Todos" at bounding box center [242, 342] width 90 height 11
click at [244, 404] on span "CONSUMER" at bounding box center [221, 400] width 49 height 11
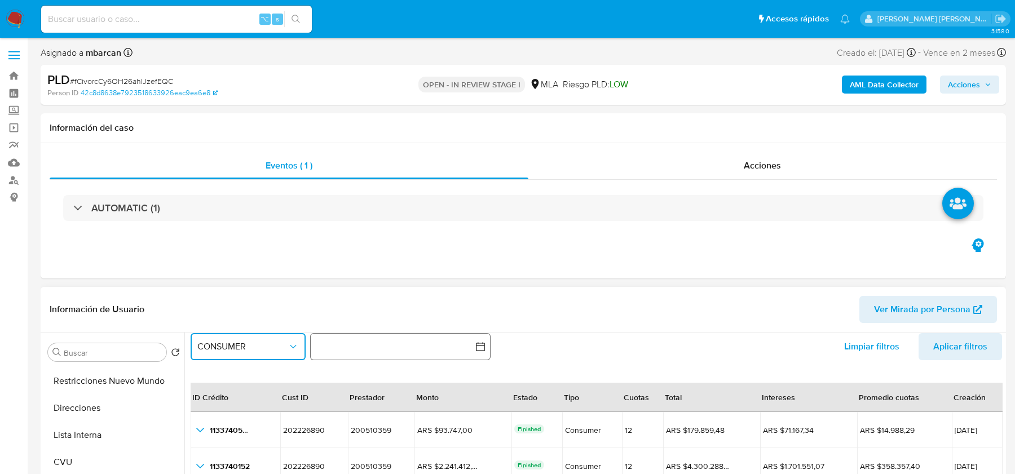
click at [338, 347] on button "button" at bounding box center [400, 346] width 180 height 27
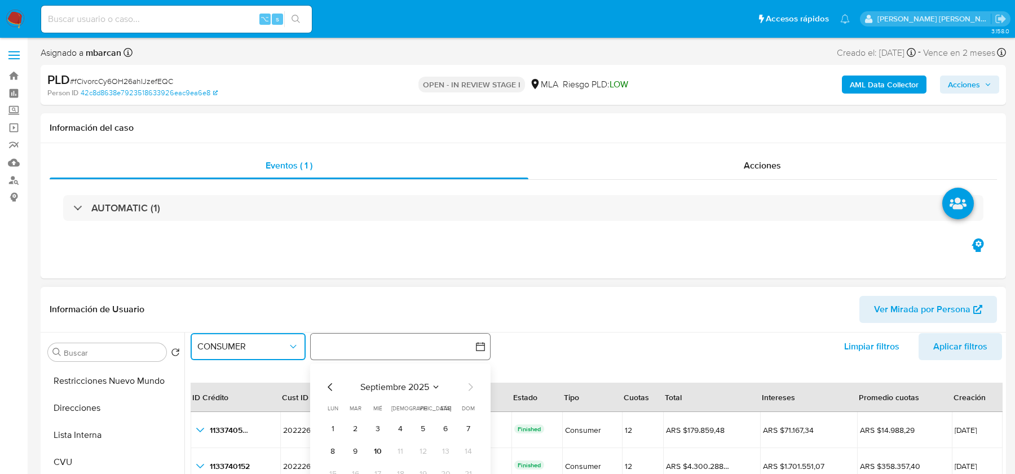
scroll to position [25, 0]
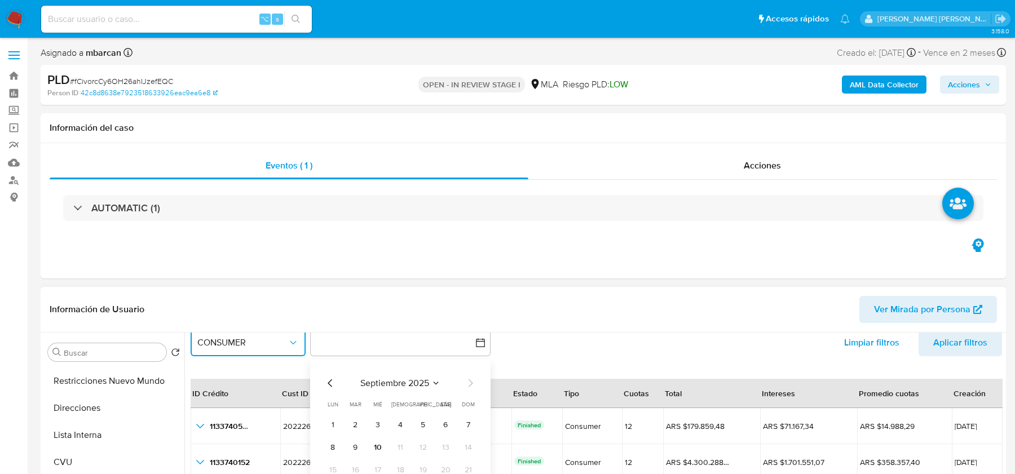
click at [327, 385] on icon "Mes anterior" at bounding box center [331, 384] width 14 height 14
click at [323, 380] on div "mayo 2025 mayo 2025 lun lunes mar martes mié miércoles jue jueves vie viernes s…" at bounding box center [400, 449] width 180 height 178
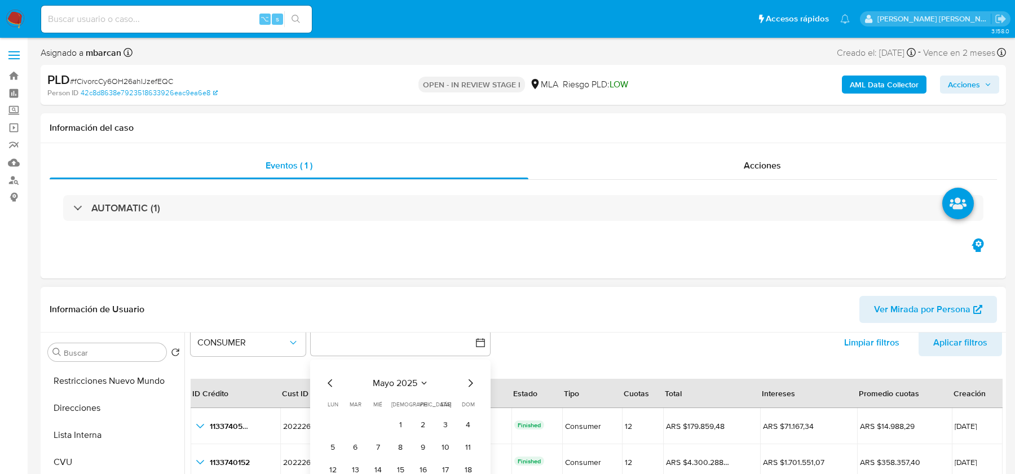
click at [325, 380] on icon "Mes anterior" at bounding box center [331, 384] width 14 height 14
click at [358, 420] on button "1" at bounding box center [355, 425] width 18 height 18
click at [469, 382] on icon "Mes siguiente" at bounding box center [471, 384] width 14 height 14
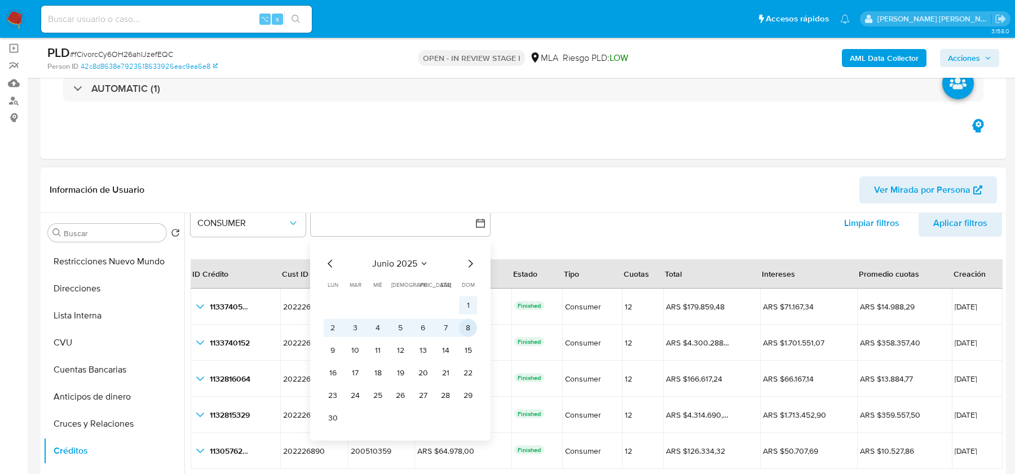
scroll to position [90, 0]
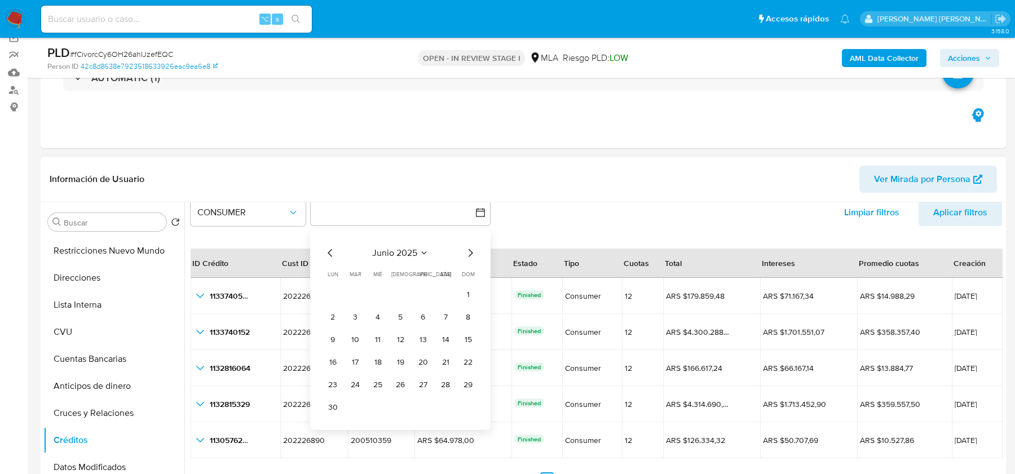
click at [471, 258] on icon "Mes siguiente" at bounding box center [471, 253] width 14 height 14
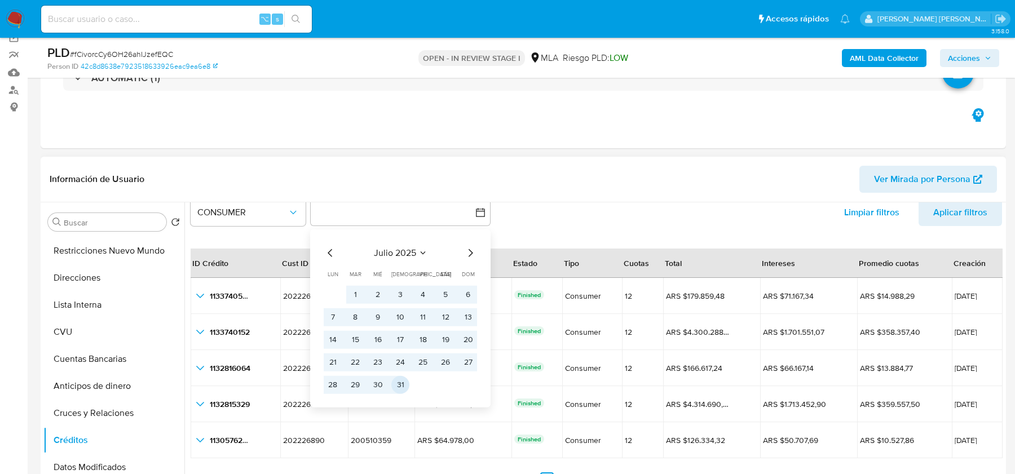
click at [402, 382] on button "31" at bounding box center [400, 385] width 18 height 18
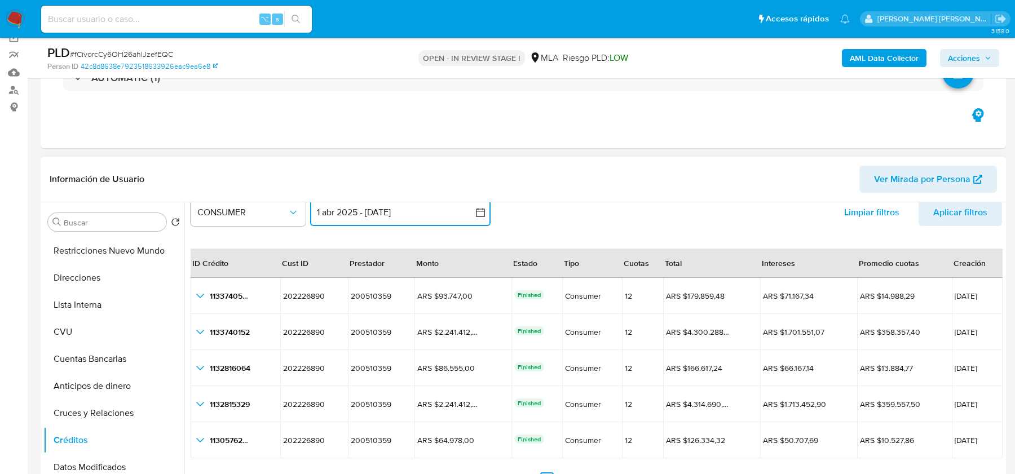
scroll to position [21, 0]
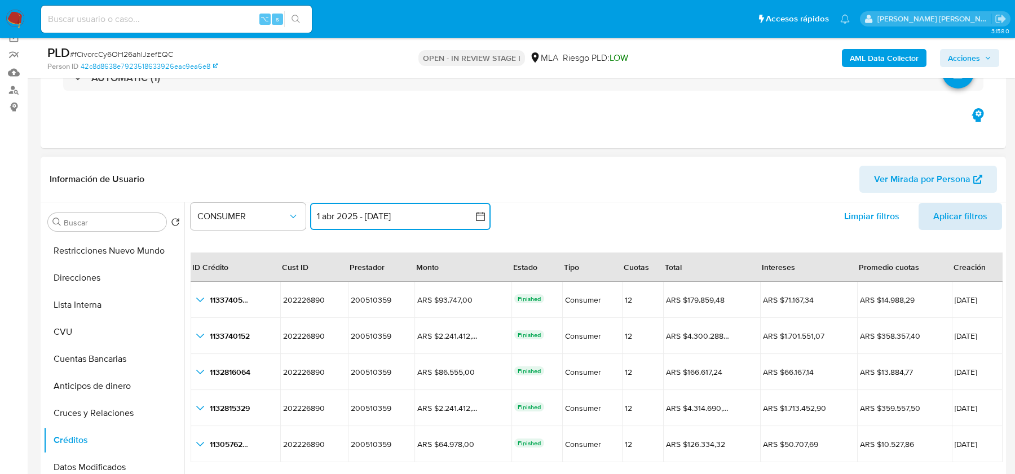
click at [941, 206] on span "Aplicar filtros" at bounding box center [960, 216] width 54 height 27
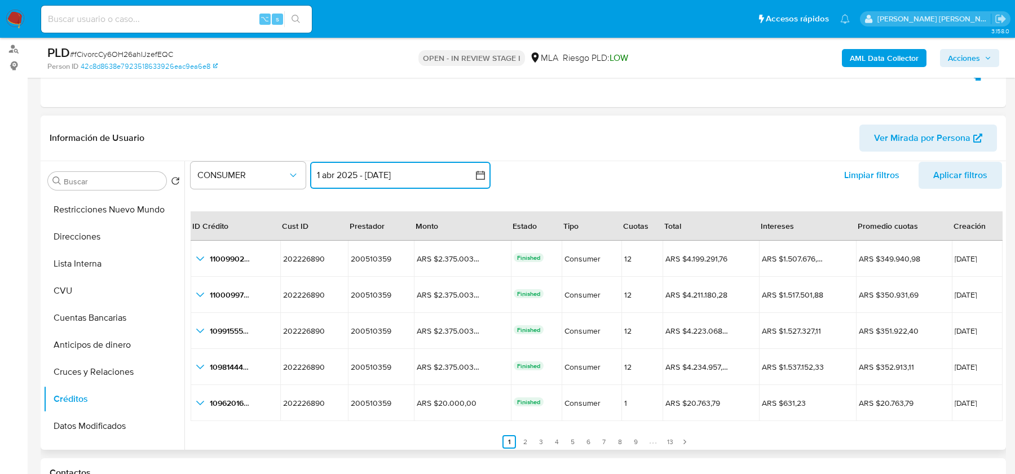
scroll to position [153, 0]
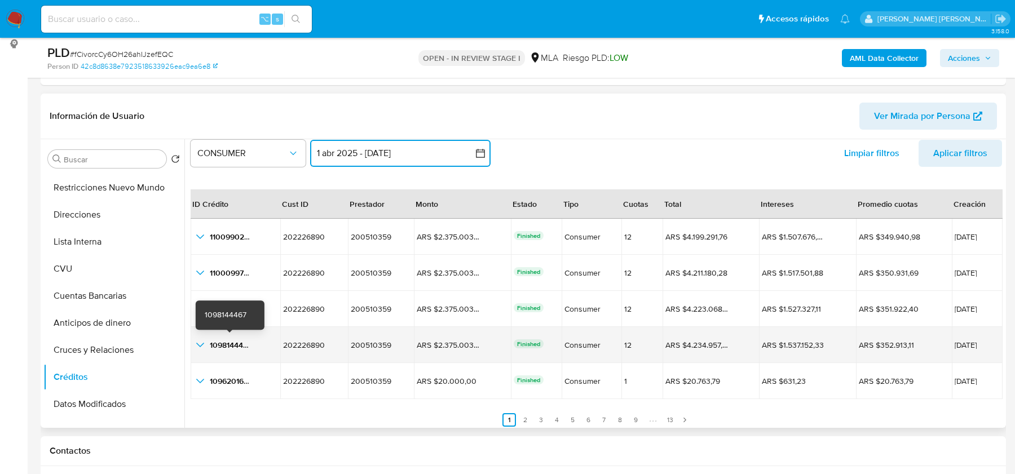
click at [201, 345] on icon "button_show_hidden_detail_by_id_3" at bounding box center [200, 345] width 14 height 14
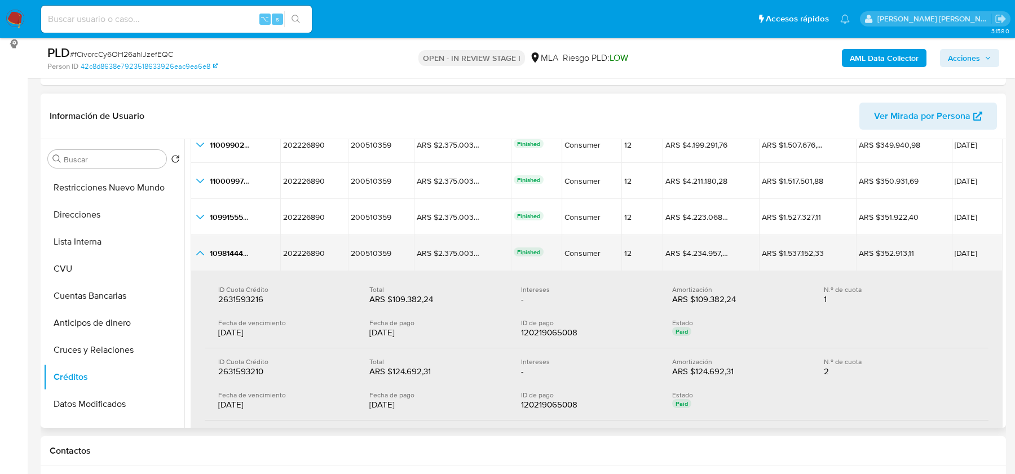
click at [199, 257] on icon "button_show_hidden_detail_by_id_3" at bounding box center [200, 253] width 14 height 14
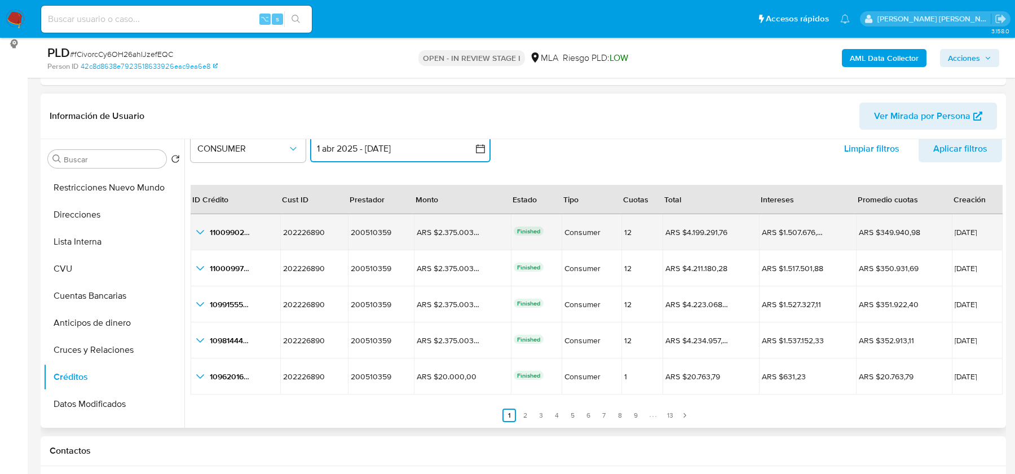
click at [205, 228] on icon "button_show_hidden_detail_by_id_0" at bounding box center [200, 233] width 14 height 14
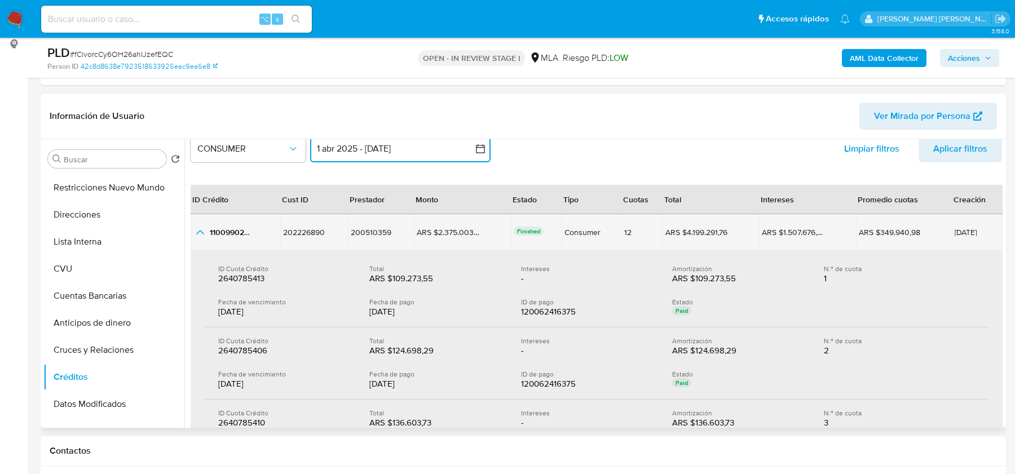
click at [206, 231] on icon "button_show_hidden_detail_by_id_0" at bounding box center [200, 233] width 14 height 14
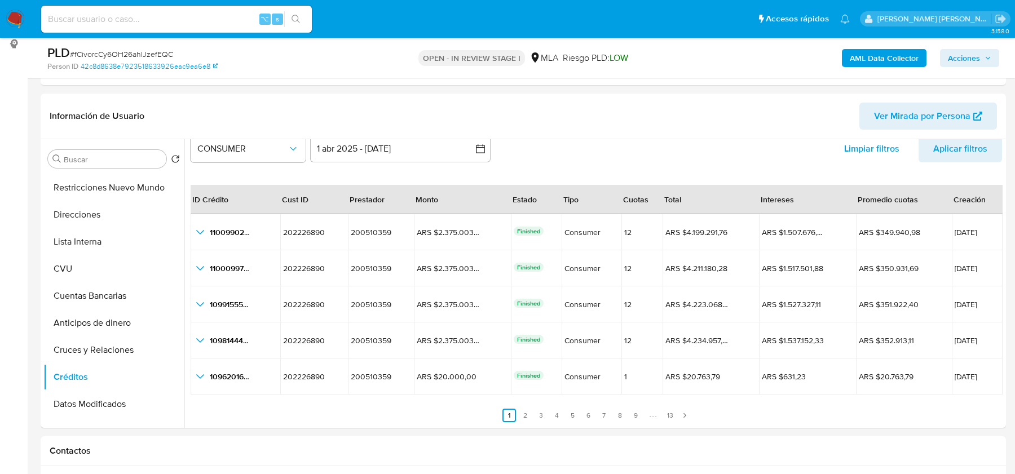
click at [137, 16] on input at bounding box center [176, 19] width 271 height 15
paste input "5XrJZyx4zxADB2DQh7pDUWKv"
type input "5XrJZyx4zxADB2DQh7pDUWKv"
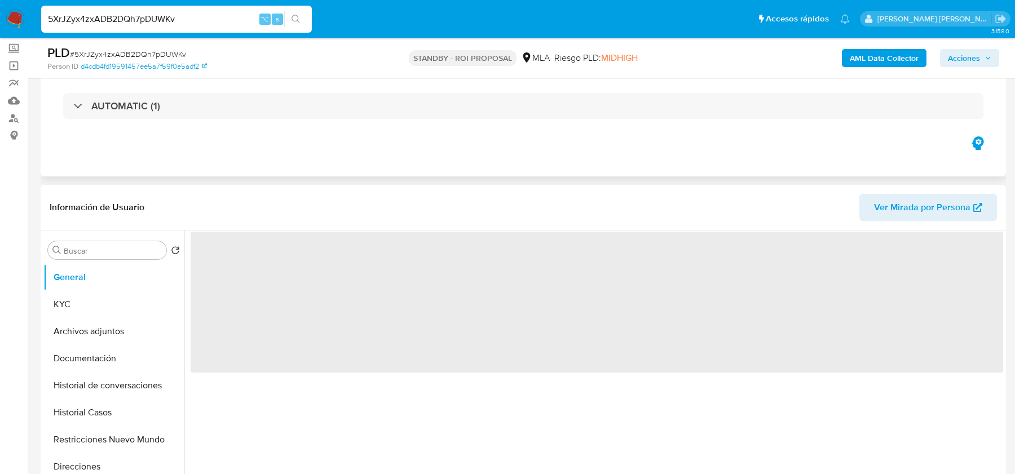
scroll to position [143, 0]
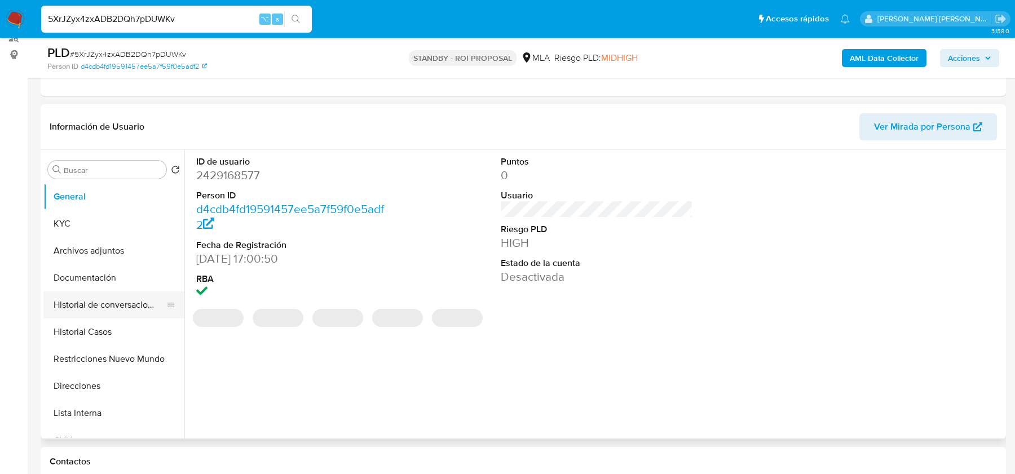
select select "10"
click at [106, 319] on button "Historial Casos" at bounding box center [109, 332] width 132 height 27
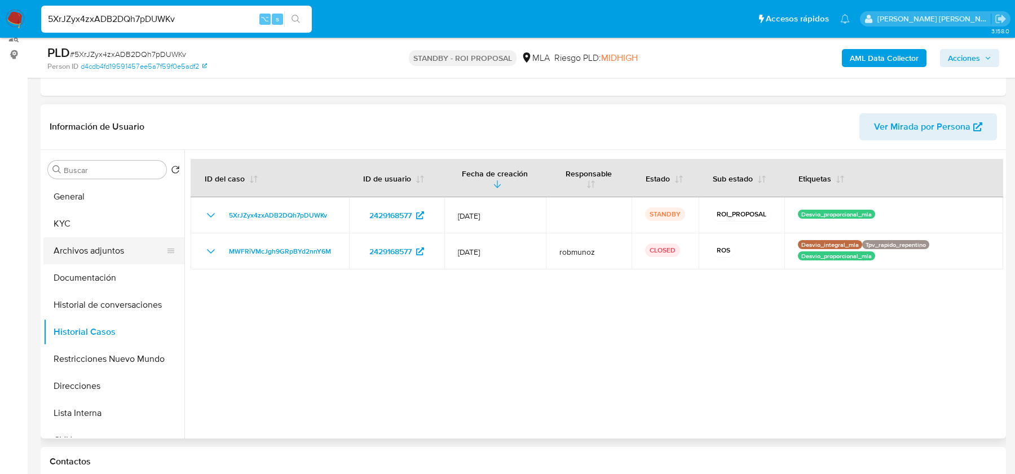
click at [102, 253] on button "Archivos adjuntos" at bounding box center [109, 250] width 132 height 27
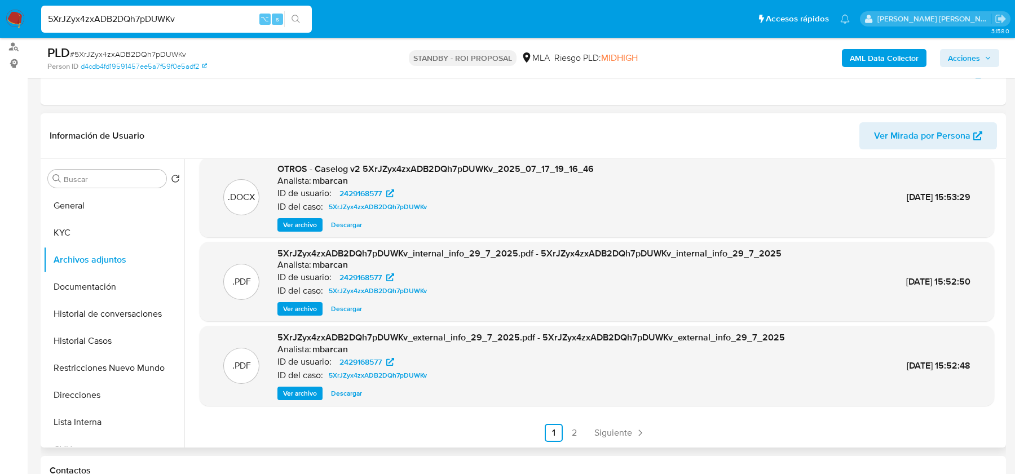
scroll to position [87, 0]
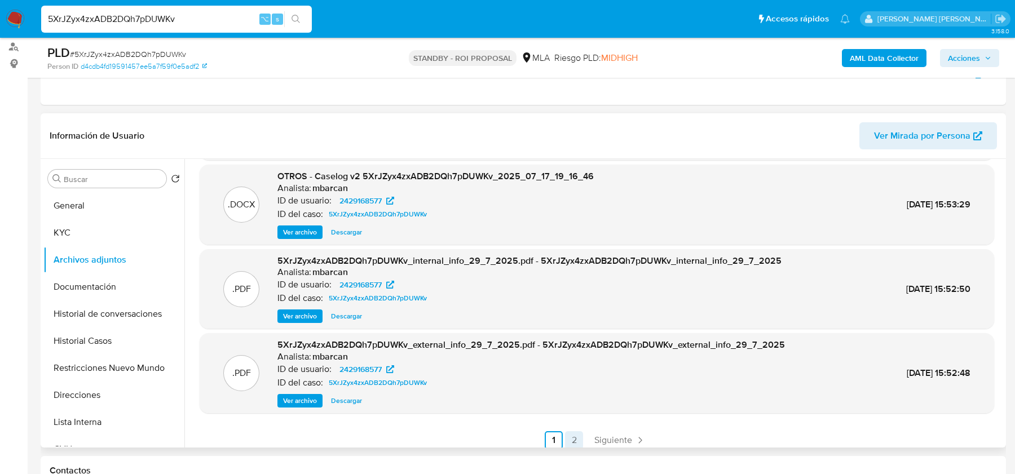
click at [569, 435] on link "2" at bounding box center [574, 440] width 18 height 18
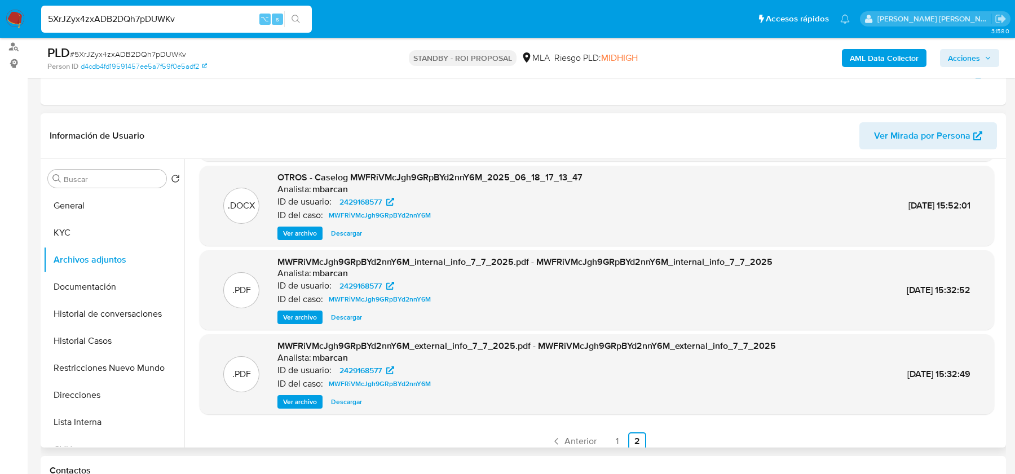
scroll to position [95, 0]
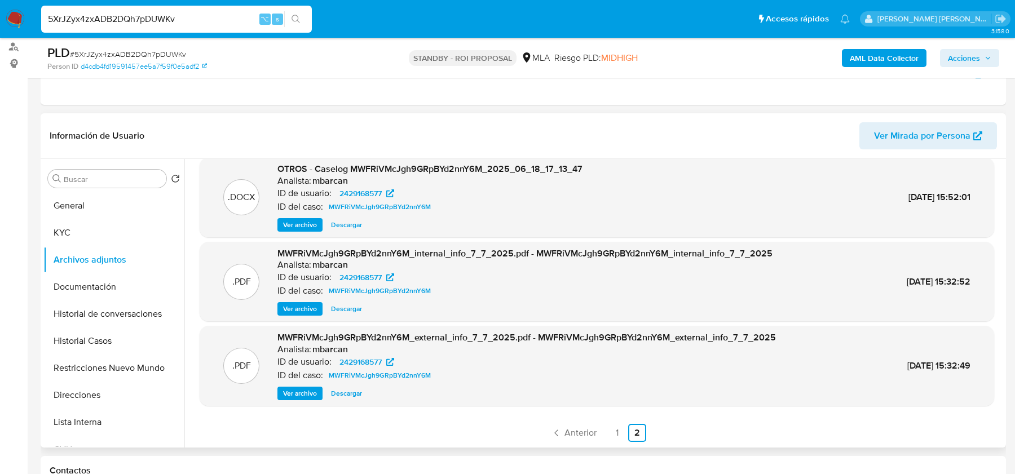
click at [298, 228] on span "Ver archivo" at bounding box center [300, 224] width 34 height 11
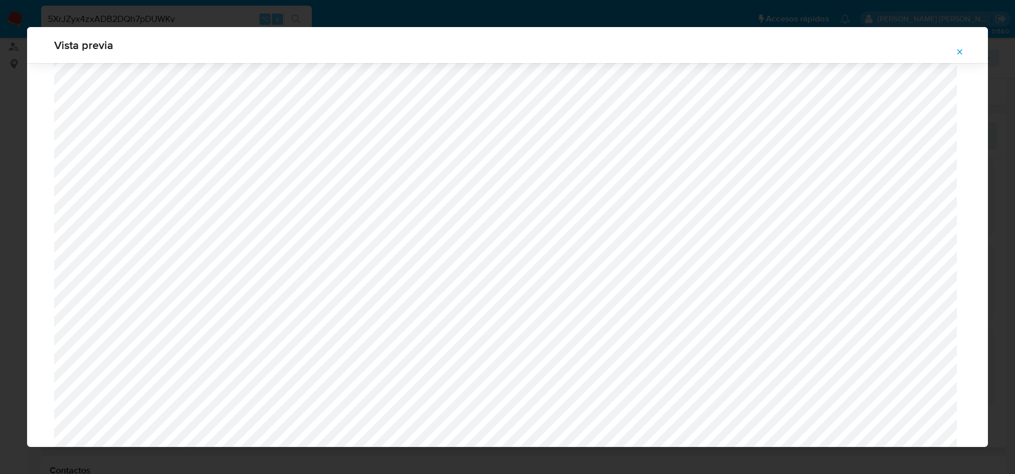
scroll to position [308, 0]
click at [955, 52] on button "Attachment preview" at bounding box center [959, 52] width 25 height 18
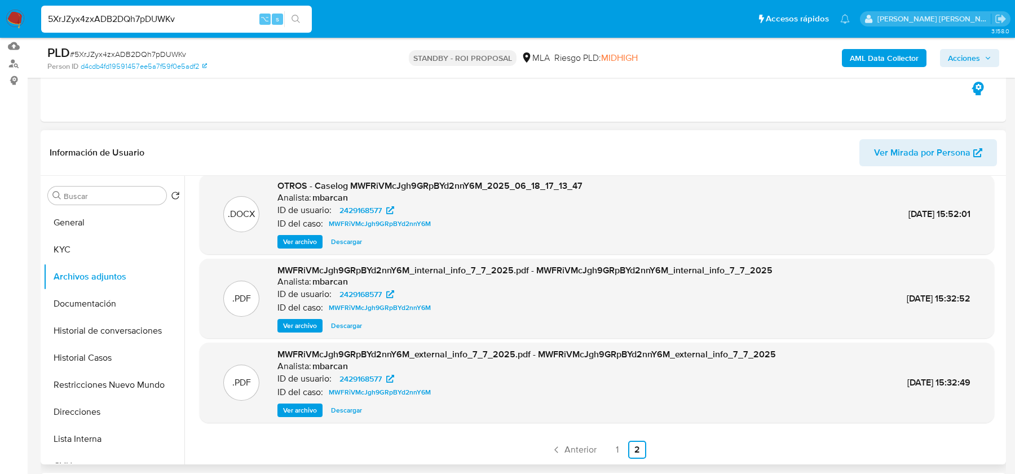
scroll to position [122, 0]
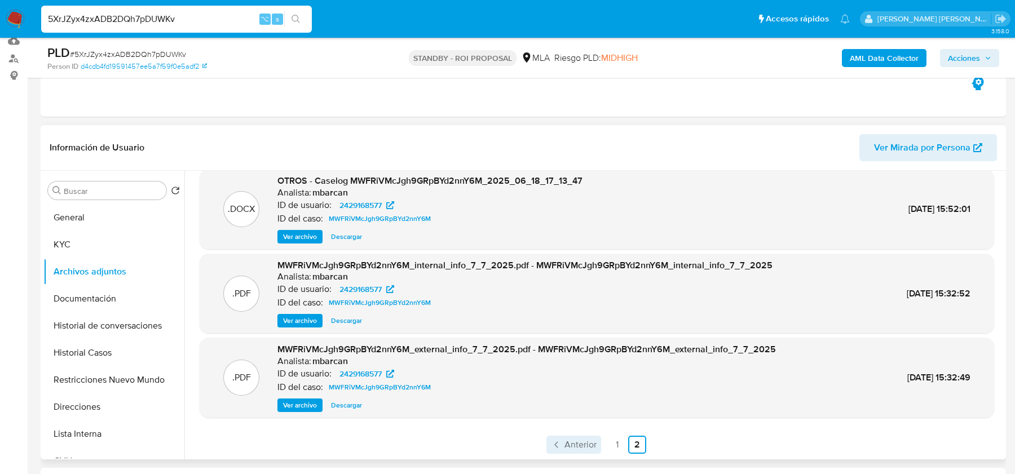
click at [556, 446] on icon "Paginación" at bounding box center [556, 444] width 11 height 11
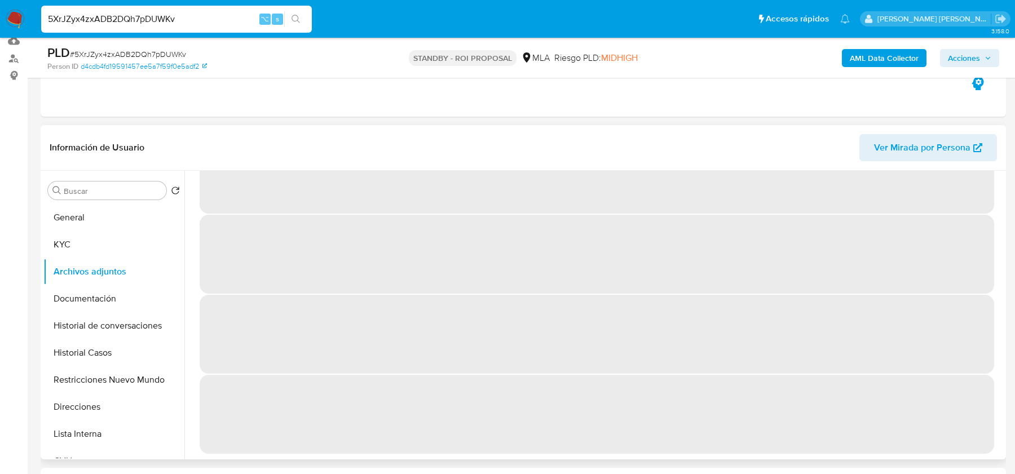
scroll to position [0, 0]
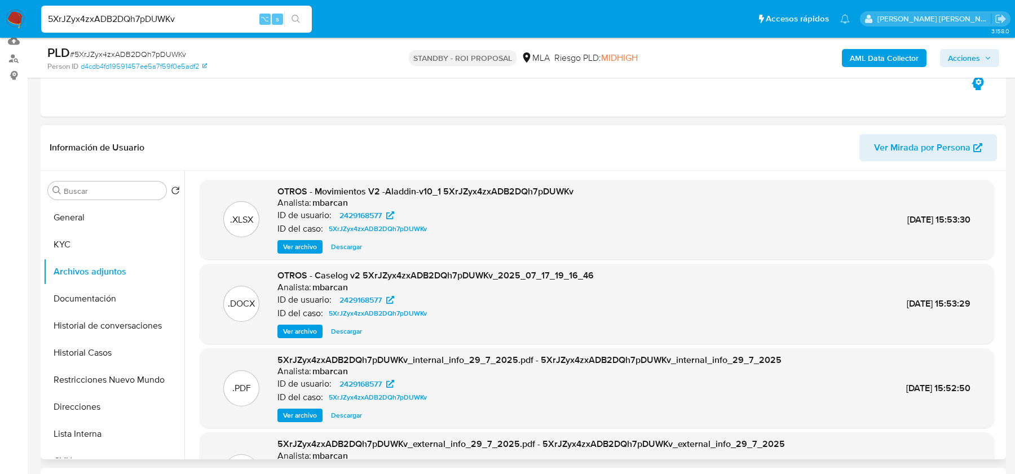
click at [310, 333] on span "Ver archivo" at bounding box center [300, 331] width 34 height 11
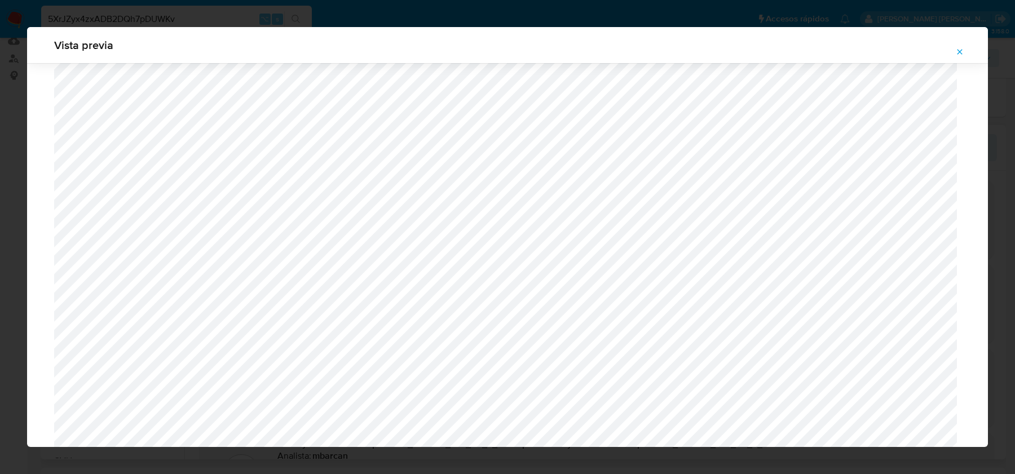
scroll to position [295, 0]
click at [959, 53] on icon "Attachment preview" at bounding box center [960, 51] width 5 height 5
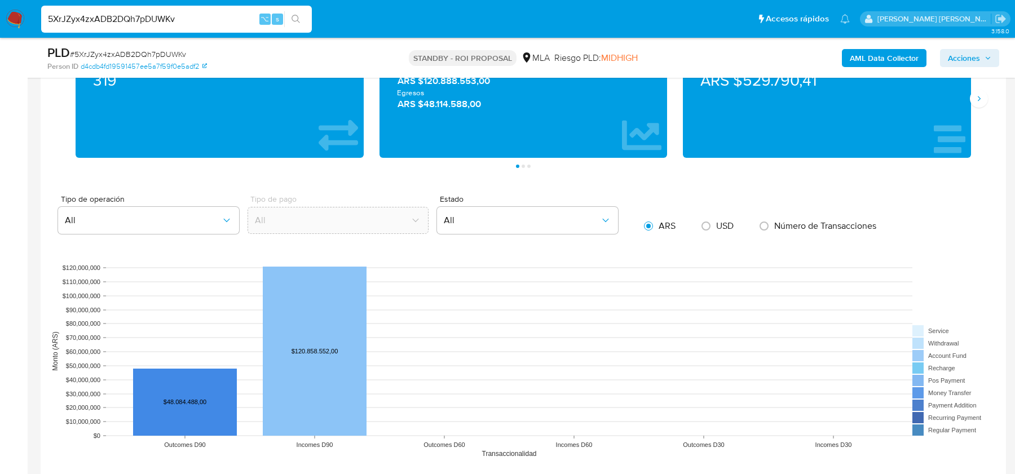
scroll to position [1095, 0]
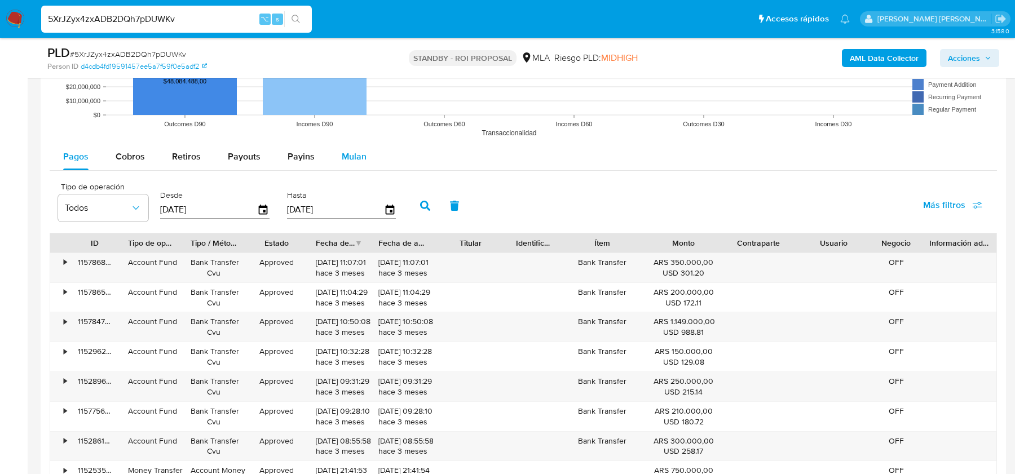
click at [358, 155] on span "Mulan" at bounding box center [354, 156] width 25 height 13
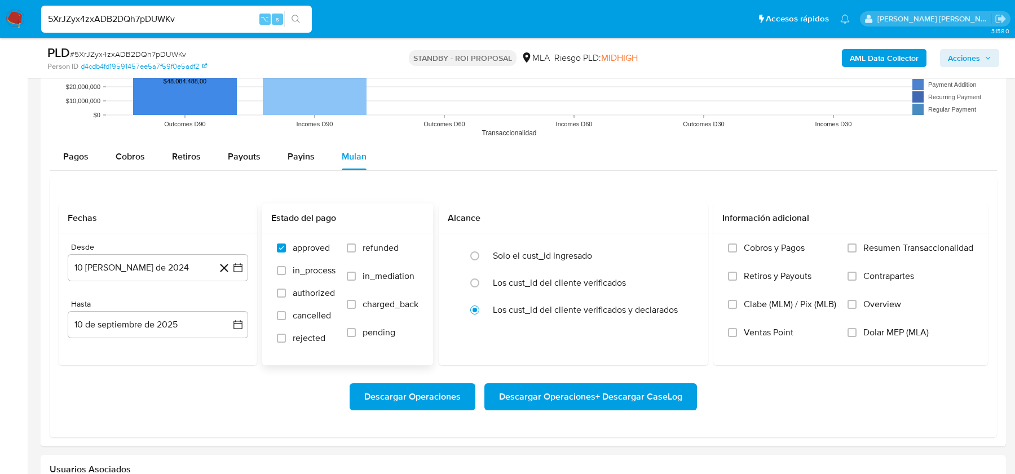
click at [392, 248] on span "refunded" at bounding box center [381, 248] width 36 height 11
click at [356, 248] on input "refunded" at bounding box center [351, 248] width 9 height 9
checkbox input "true"
click at [907, 332] on span "Dolar MEP (MLA)" at bounding box center [895, 332] width 65 height 11
click at [857, 332] on input "Dolar MEP (MLA)" at bounding box center [852, 332] width 9 height 9
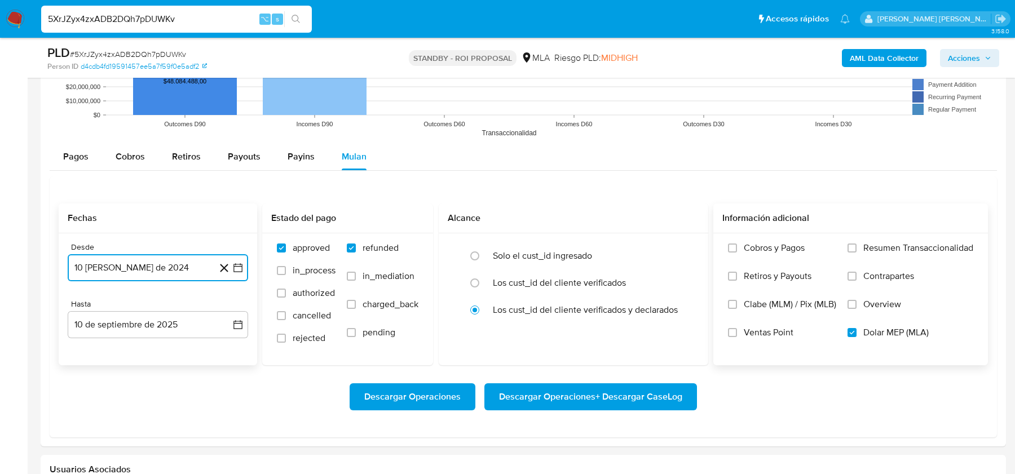
click at [157, 262] on button "10 de agosto de 2024" at bounding box center [158, 267] width 180 height 27
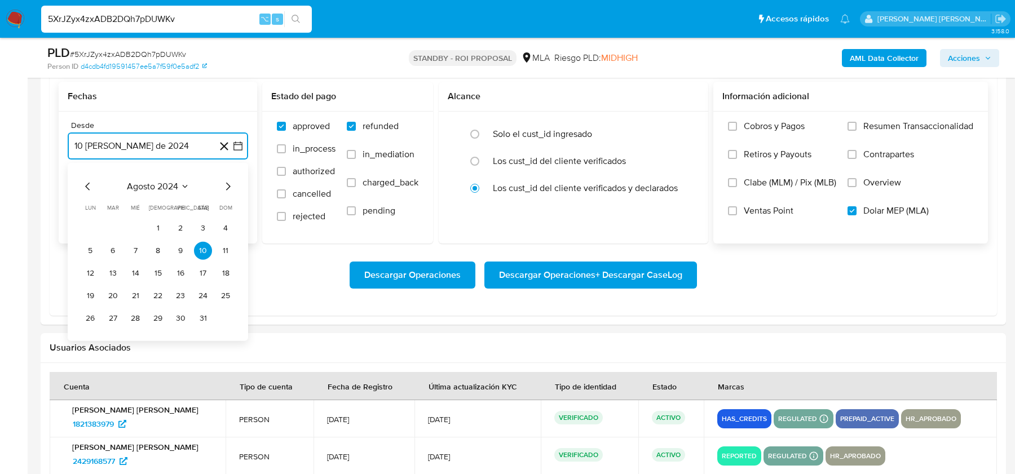
scroll to position [1220, 0]
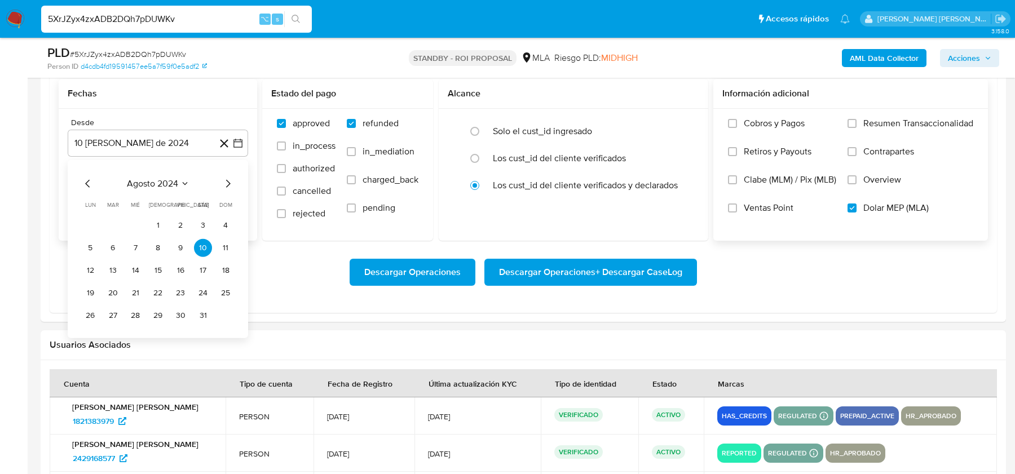
click at [219, 184] on div "agosto 2024" at bounding box center [157, 184] width 153 height 14
click at [223, 184] on icon "Mes siguiente" at bounding box center [228, 184] width 14 height 14
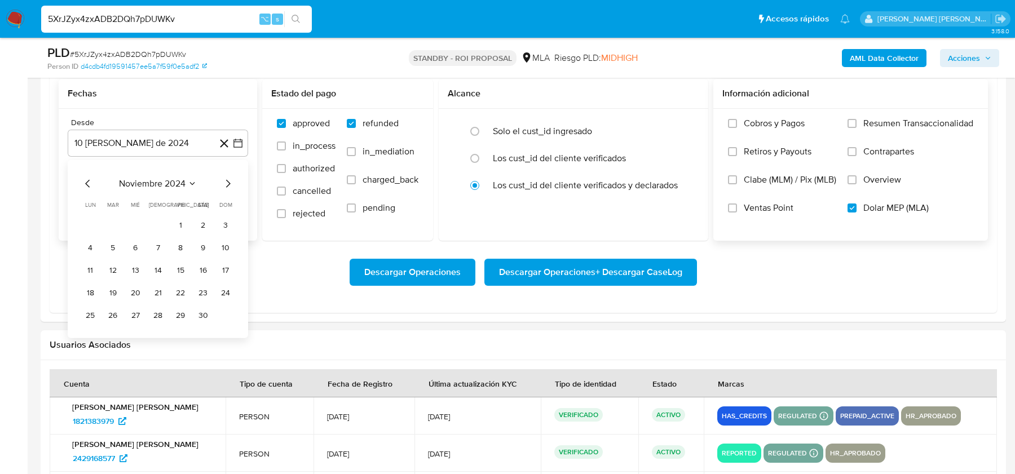
click at [223, 184] on icon "Mes siguiente" at bounding box center [228, 184] width 14 height 14
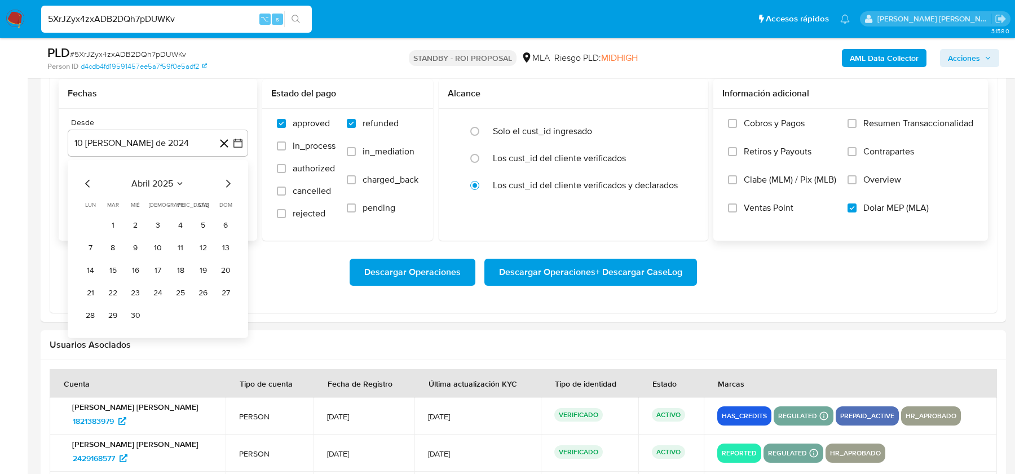
click at [223, 184] on icon "Mes siguiente" at bounding box center [228, 184] width 14 height 14
click at [224, 224] on button "1" at bounding box center [226, 226] width 18 height 18
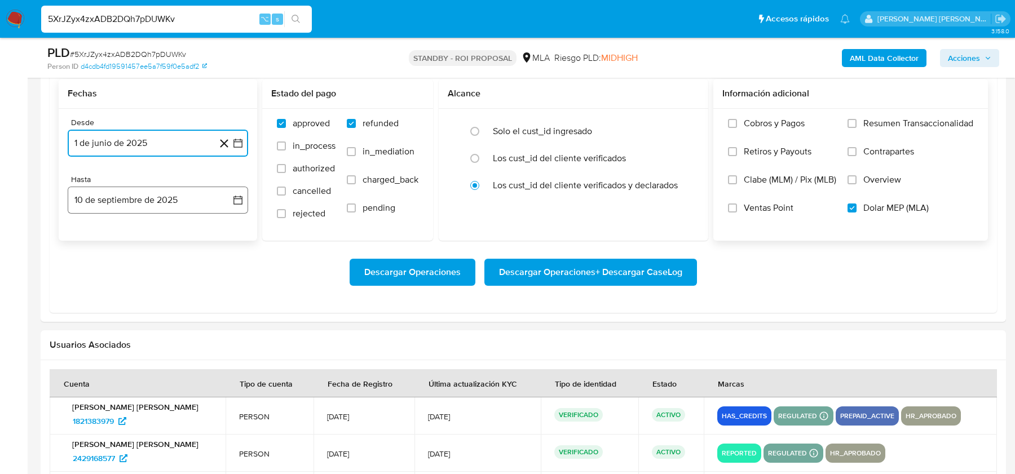
click at [160, 200] on button "10 de septiembre de 2025" at bounding box center [158, 200] width 180 height 27
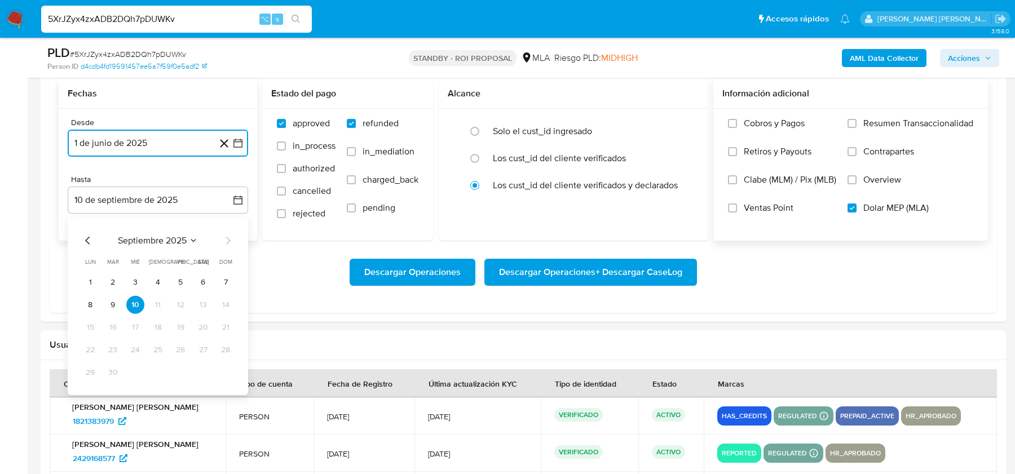
click at [87, 237] on icon "Mes anterior" at bounding box center [87, 241] width 5 height 8
click at [83, 239] on icon "Mes anterior" at bounding box center [88, 241] width 14 height 14
click at [87, 393] on button "30" at bounding box center [90, 395] width 18 height 18
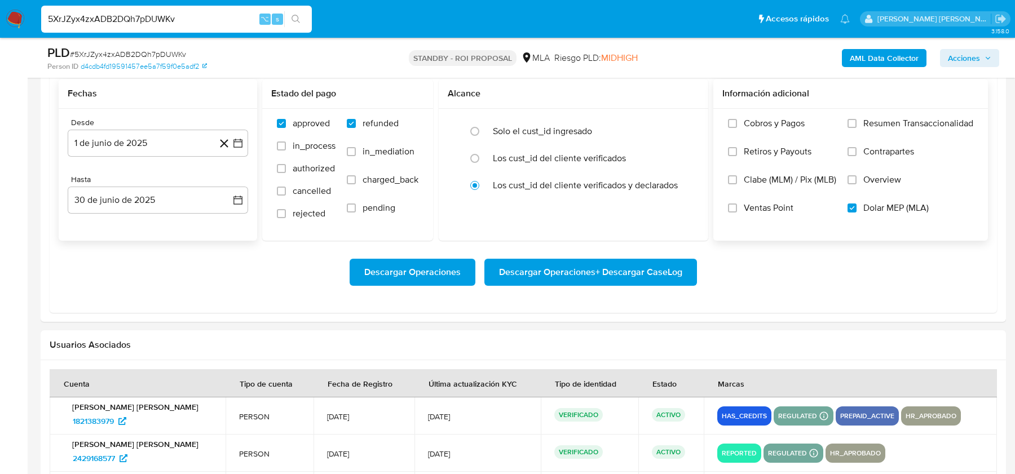
click at [259, 259] on div "Descargar Operaciones Descargar Operaciones + Descargar CaseLog" at bounding box center [523, 272] width 929 height 27
click at [550, 263] on span "Descargar Operaciones + Descargar CaseLog" at bounding box center [590, 272] width 183 height 25
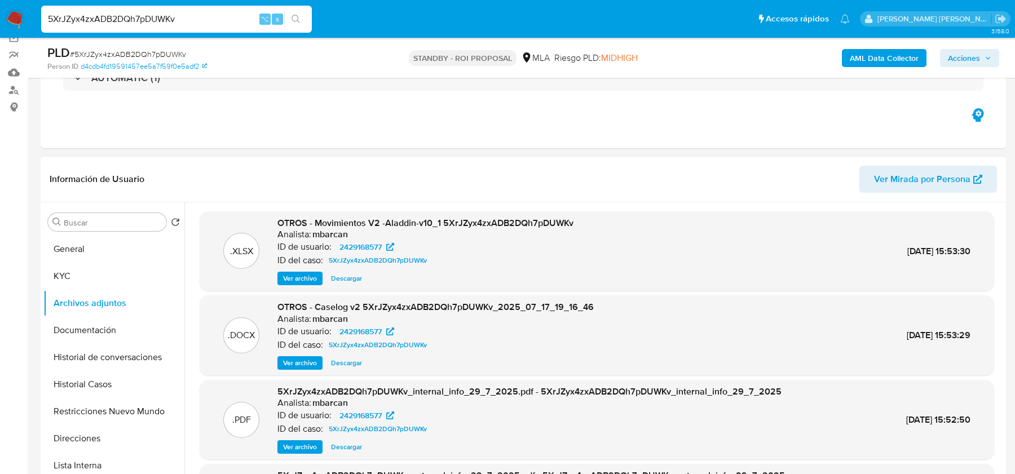
scroll to position [99, 0]
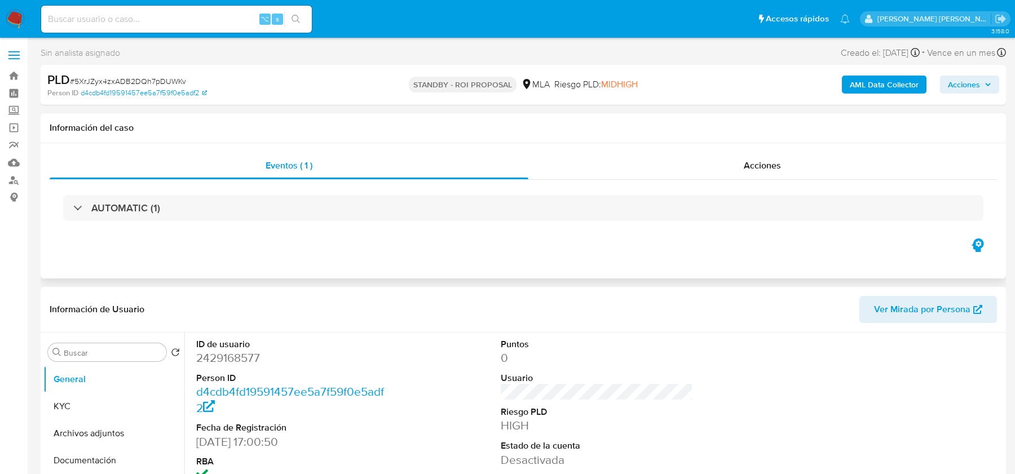
select select "10"
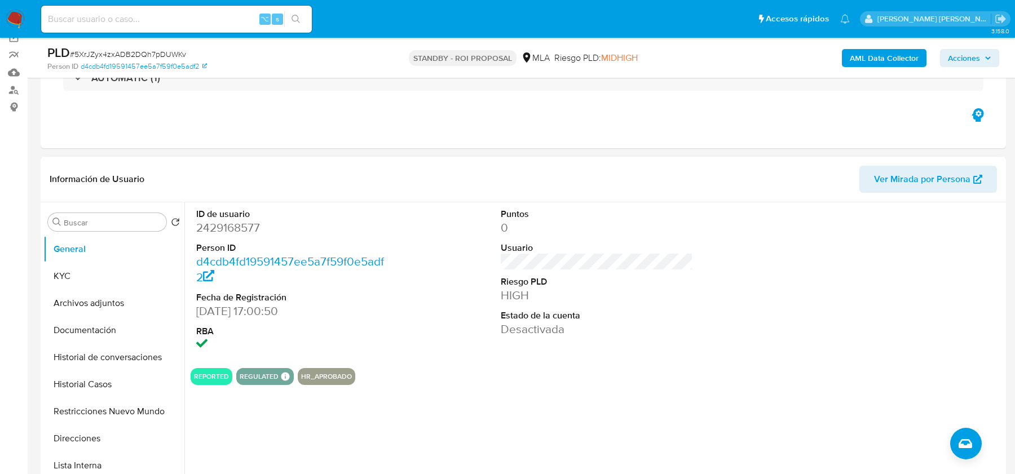
scroll to position [87, 0]
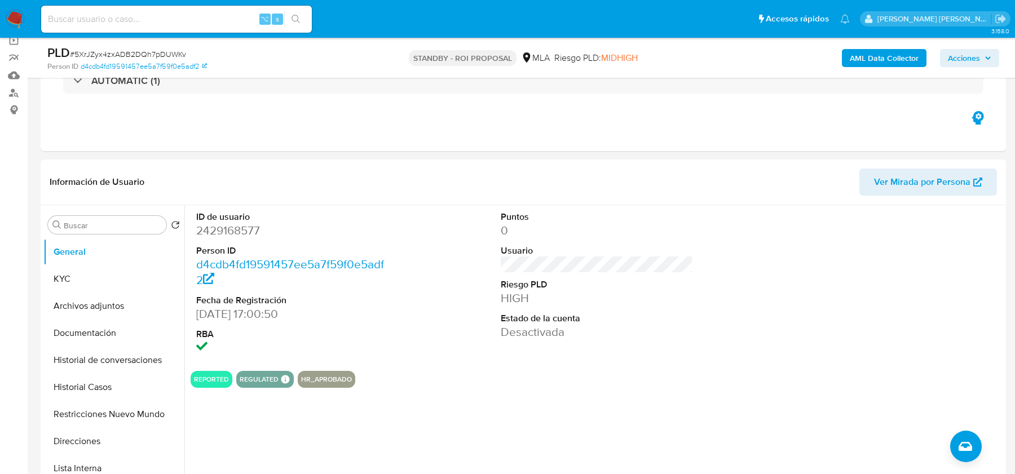
click at [113, 54] on span "# 5XrJZyx4zxADB2DQh7pDUWKv" at bounding box center [128, 54] width 116 height 11
copy span "5XrJZyx4zxADB2DQh7pDUWKv"
click at [221, 228] on dd "2429168577" at bounding box center [292, 231] width 192 height 16
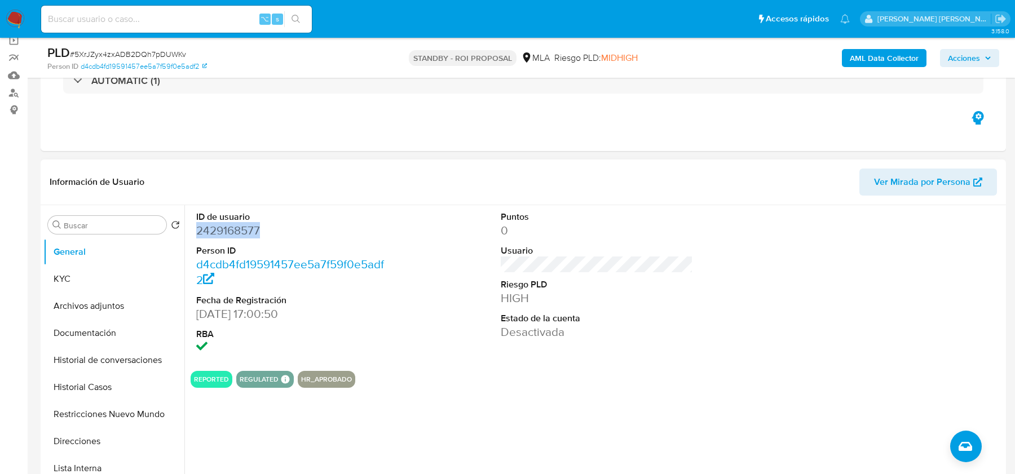
copy dd "2429168577"
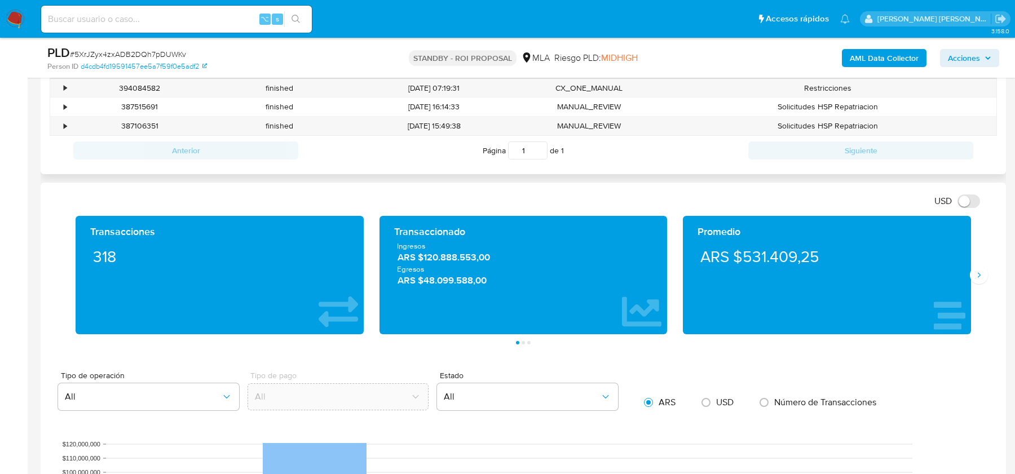
scroll to position [751, 0]
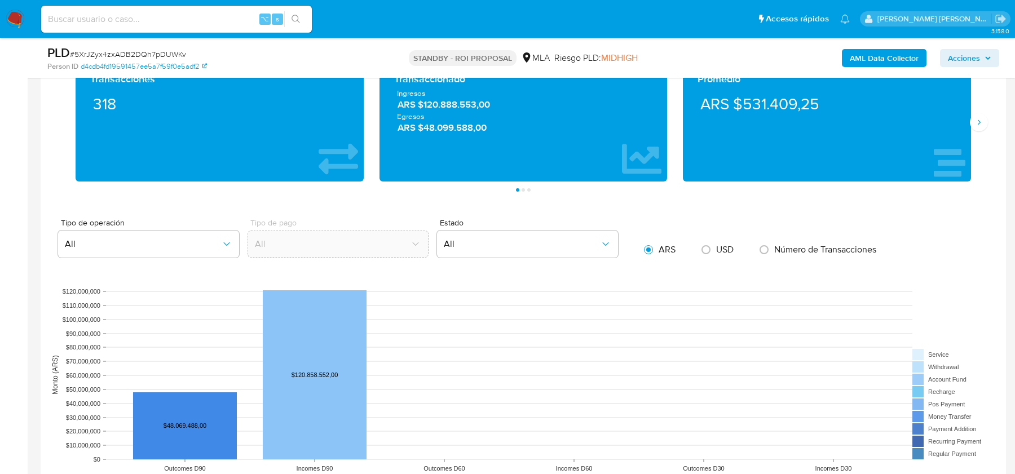
click at [140, 51] on span "# 5XrJZyx4zxADB2DQh7pDUWKv" at bounding box center [128, 54] width 116 height 11
copy span "5XrJZyx4zxADB2DQh7pDUWKv"
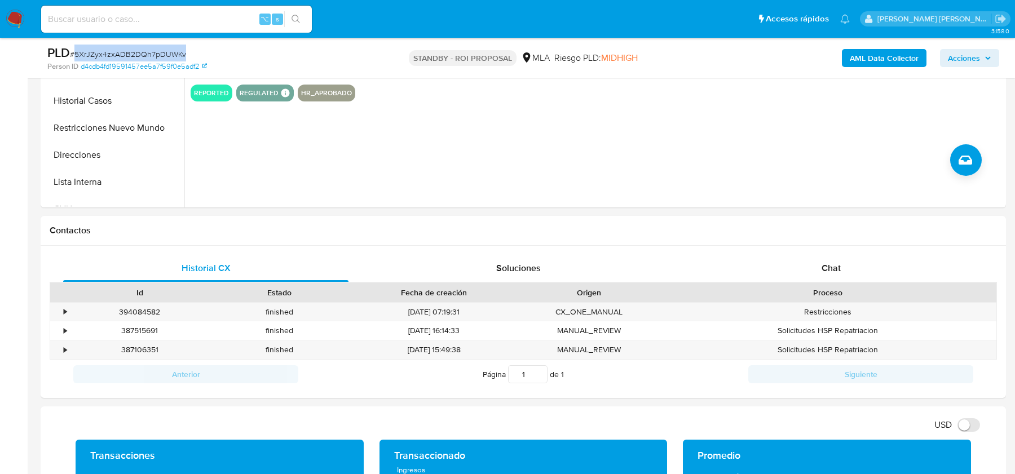
scroll to position [0, 0]
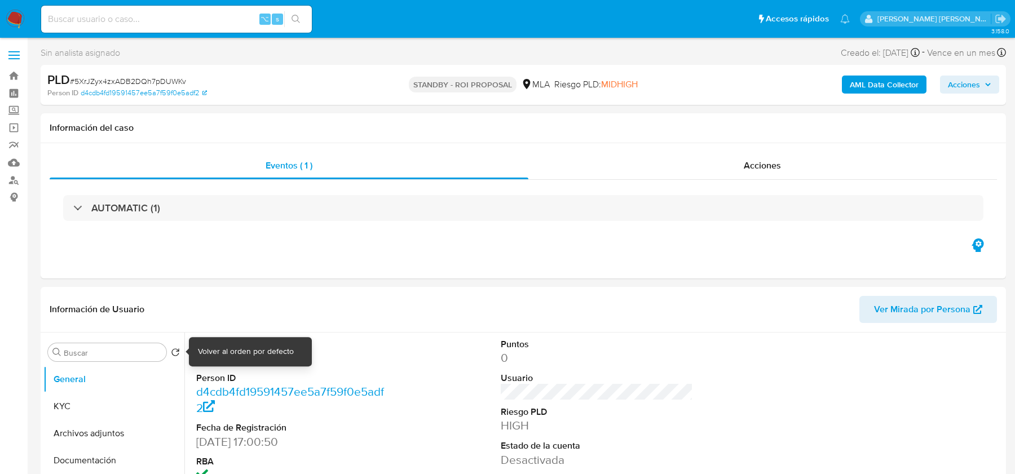
click at [208, 351] on div "Volver al orden por defecto" at bounding box center [246, 351] width 96 height 11
copy div "Volver"
click at [236, 353] on dd "2429168577" at bounding box center [292, 358] width 192 height 16
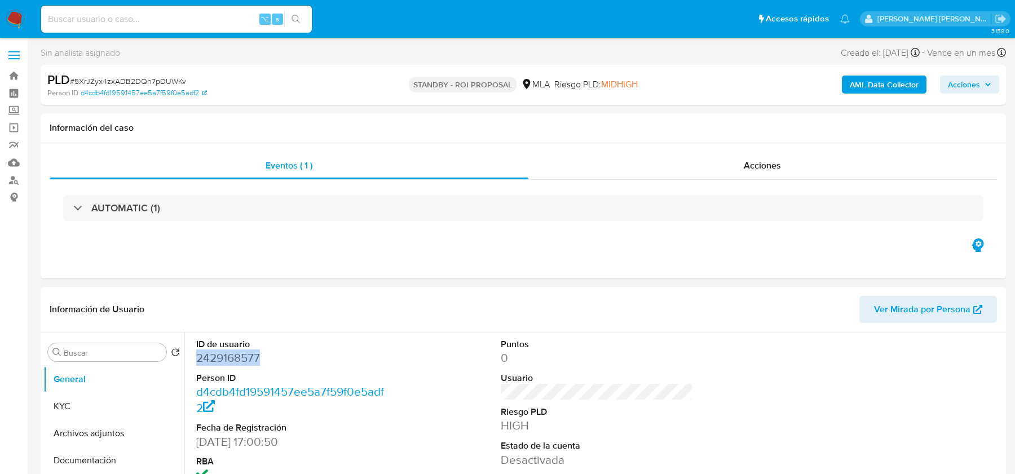
copy dd "2429168577"
click at [130, 85] on span "# 5XrJZyx4zxADB2DQh7pDUWKv" at bounding box center [128, 81] width 116 height 11
copy span "5XrJZyx4zxADB2DQh7pDUWKv"
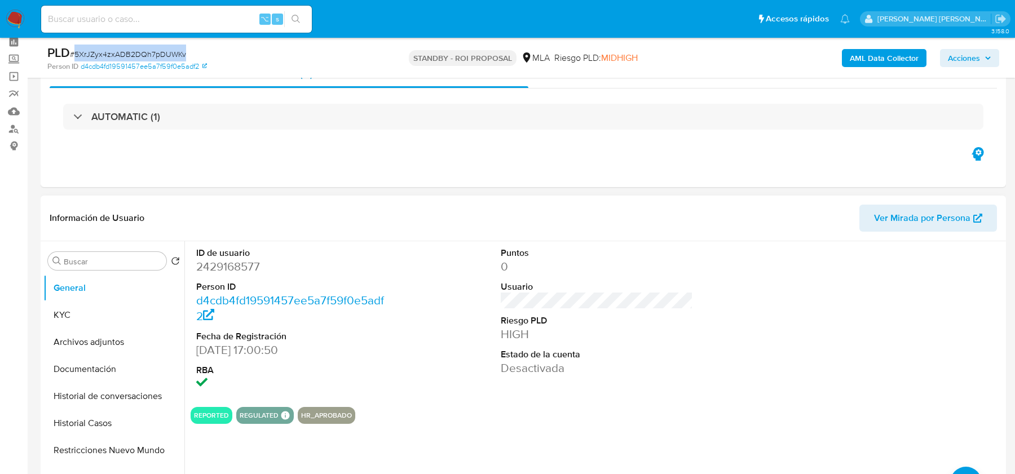
scroll to position [168, 0]
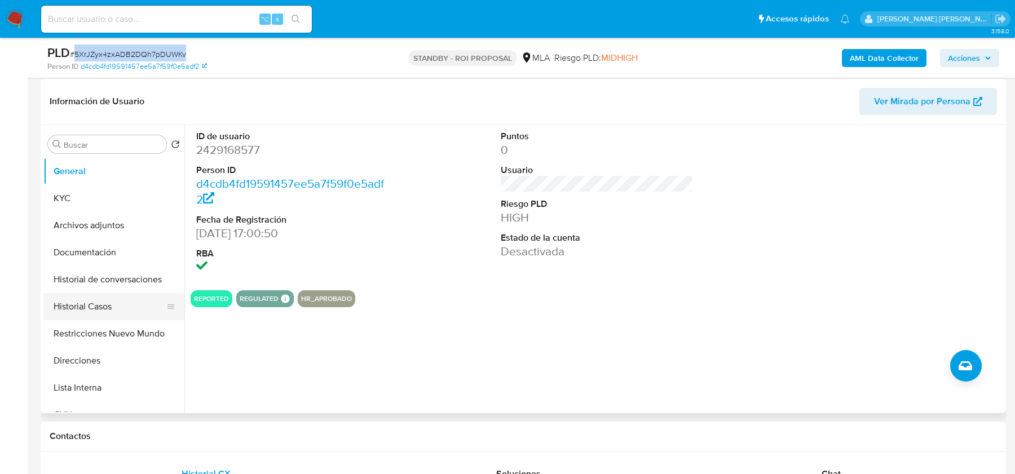
click at [107, 309] on button "Historial Casos" at bounding box center [109, 306] width 132 height 27
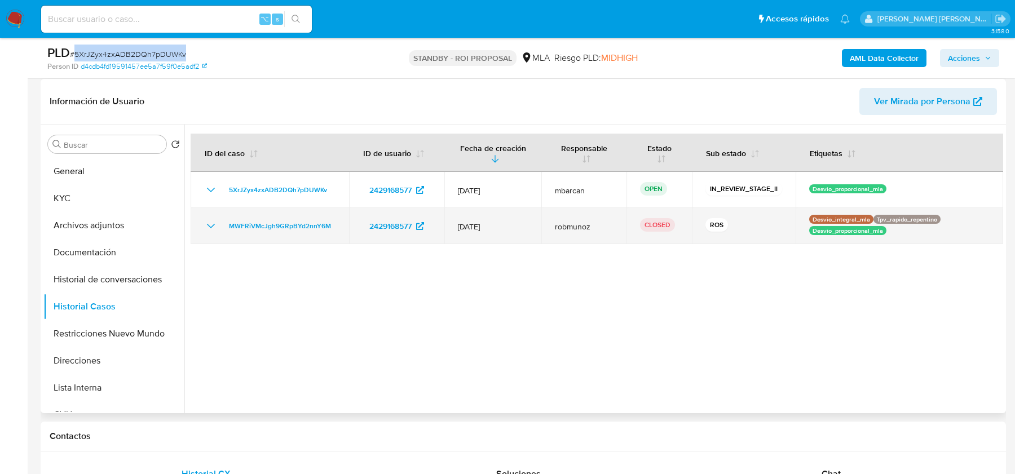
click at [210, 226] on icon "Mostrar/Ocultar" at bounding box center [211, 226] width 8 height 5
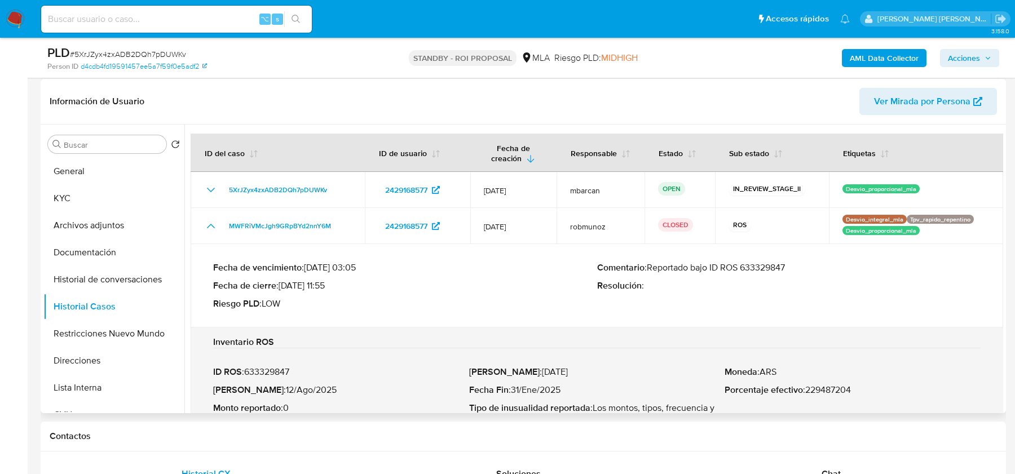
drag, startPoint x: 691, startPoint y: 267, endPoint x: 814, endPoint y: 262, distance: 123.1
click at [814, 262] on p "Comentario : Reportado bajo ID ROS 633329847" at bounding box center [789, 267] width 384 height 11
click at [71, 225] on button "Archivos adjuntos" at bounding box center [109, 225] width 132 height 27
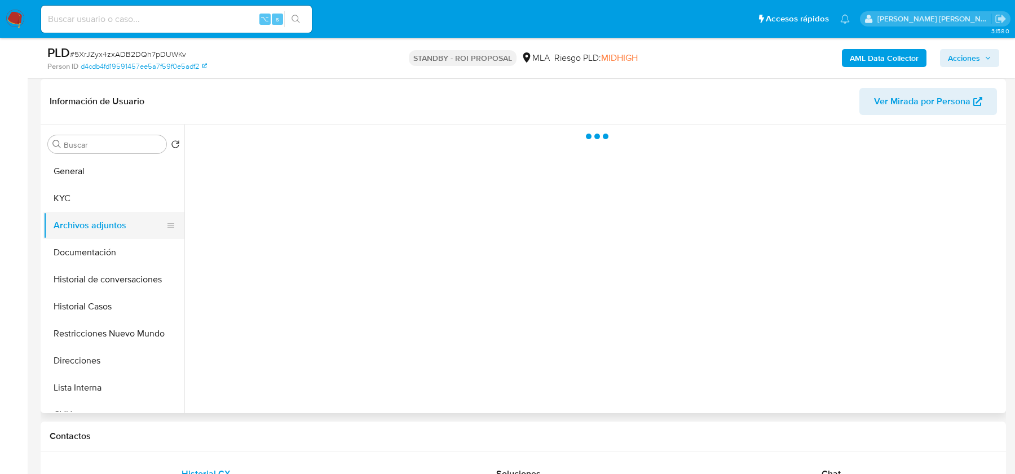
click at [71, 225] on button "Archivos adjuntos" at bounding box center [109, 225] width 132 height 27
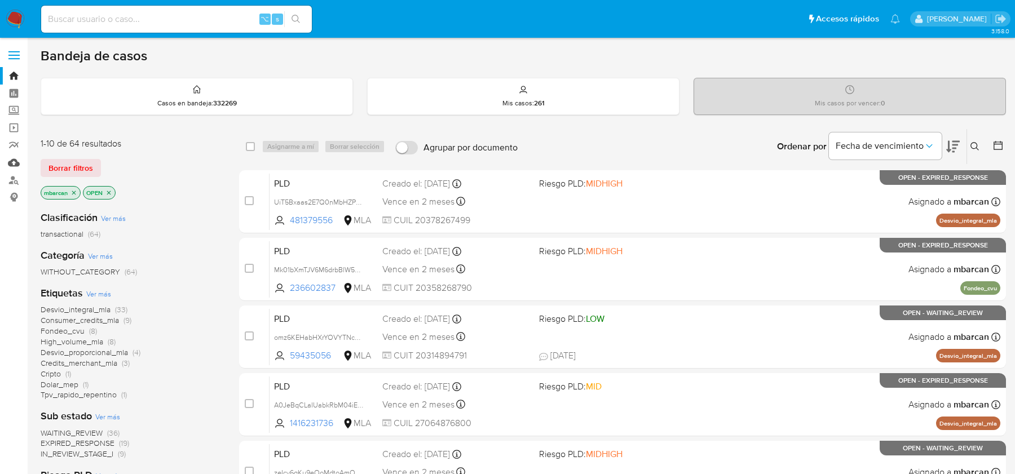
click at [13, 162] on link "Mulan" at bounding box center [67, 162] width 134 height 17
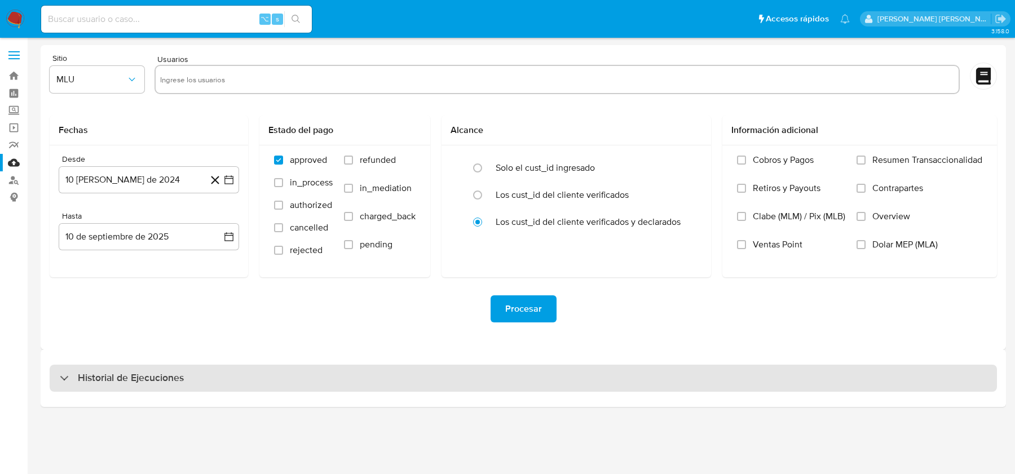
click at [113, 382] on h3 "Historial de Ejecuciones" at bounding box center [131, 379] width 106 height 14
select select "10"
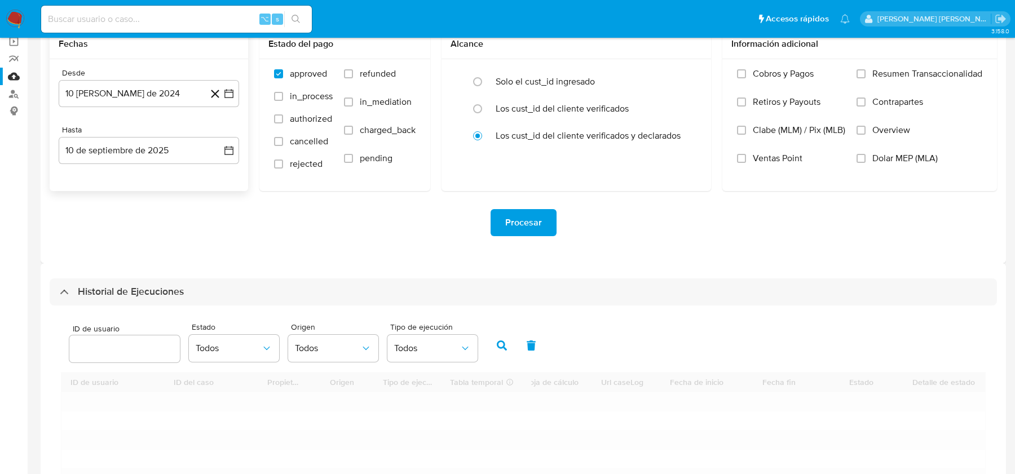
scroll to position [215, 0]
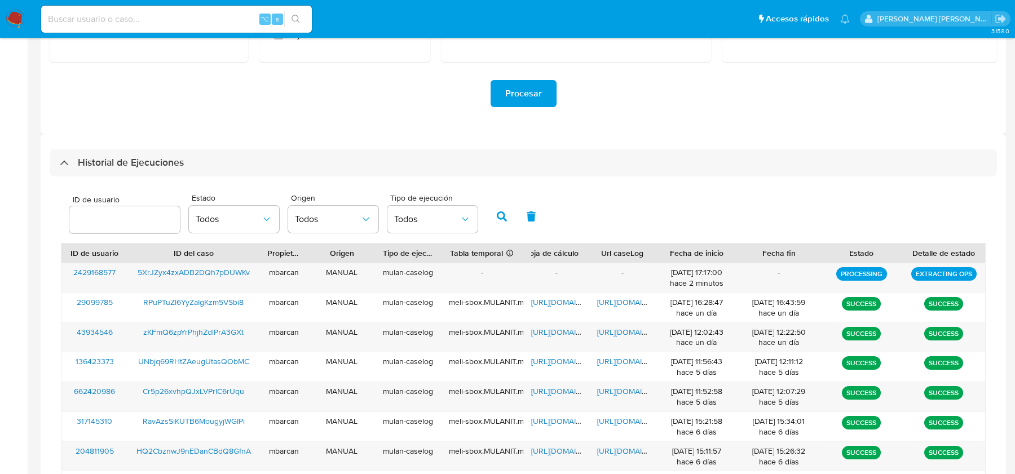
click at [121, 228] on div at bounding box center [124, 219] width 111 height 27
paste input "2429168577"
type input "2429168577"
click at [499, 220] on icon "button" at bounding box center [502, 216] width 10 height 10
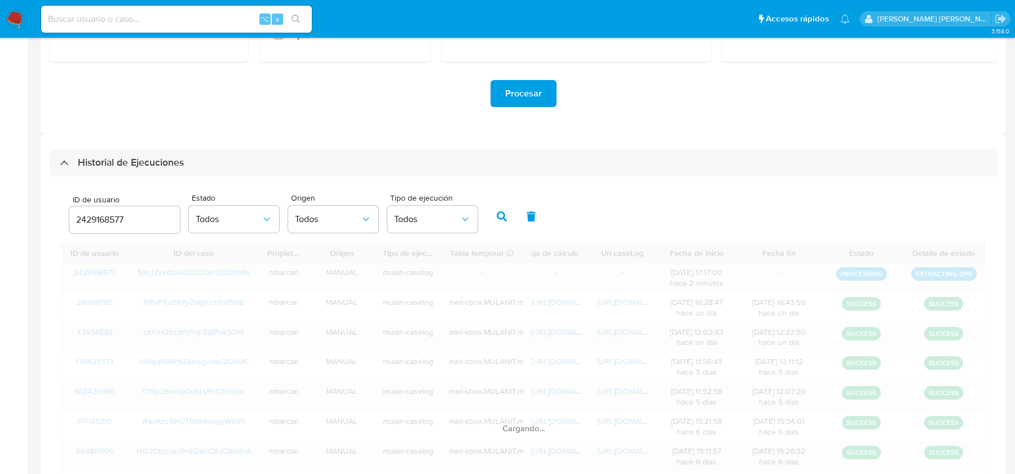
scroll to position [196, 0]
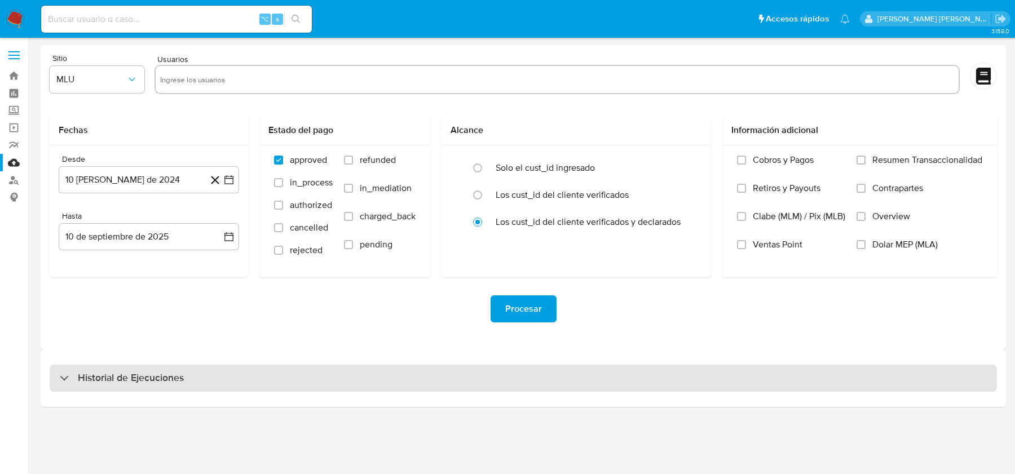
click at [207, 383] on div "Historial de Ejecuciones" at bounding box center [523, 378] width 947 height 27
select select "10"
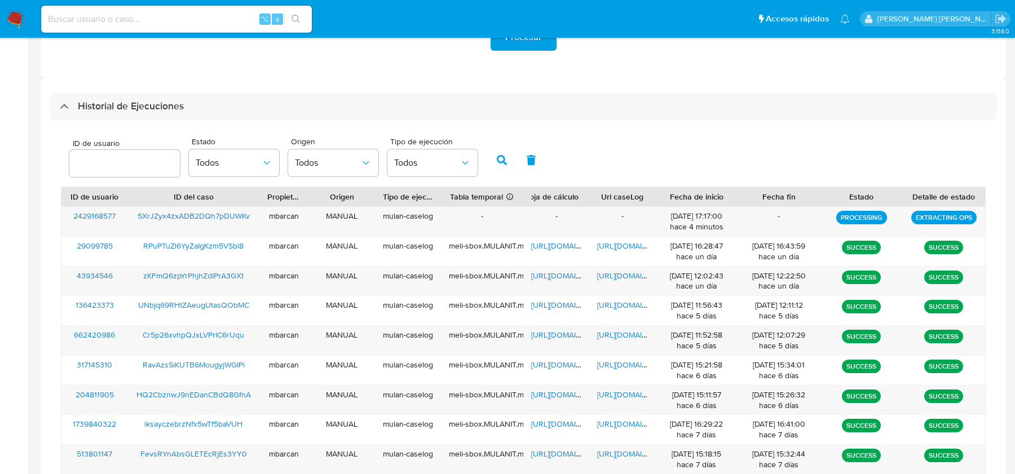
scroll to position [274, 0]
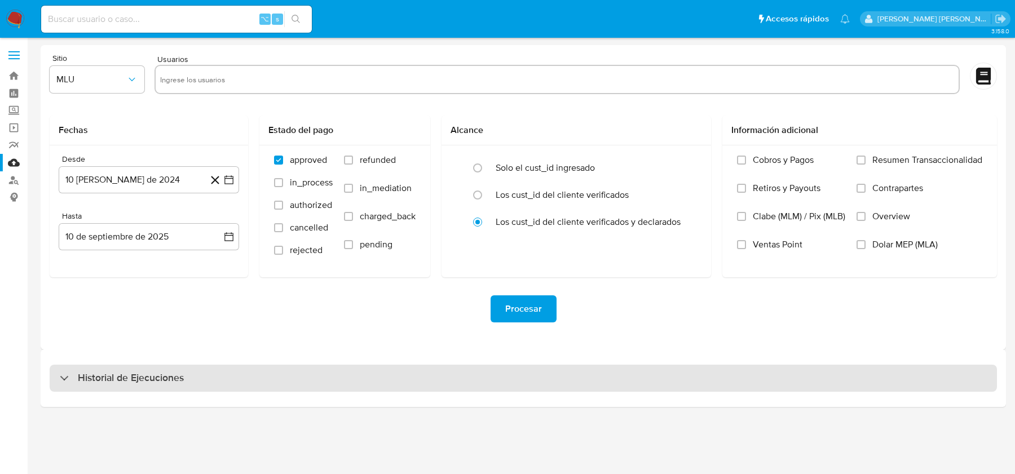
click at [138, 388] on div "Historial de Ejecuciones" at bounding box center [523, 378] width 947 height 27
select select "10"
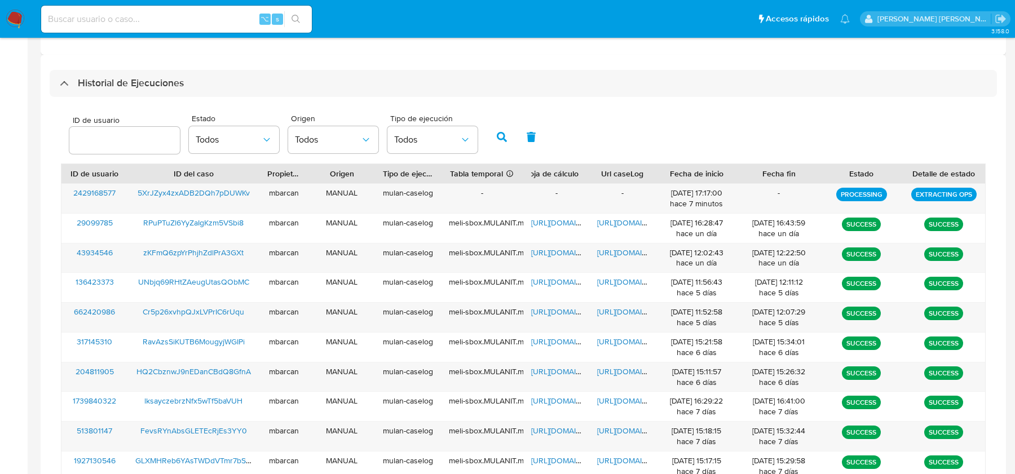
scroll to position [311, 0]
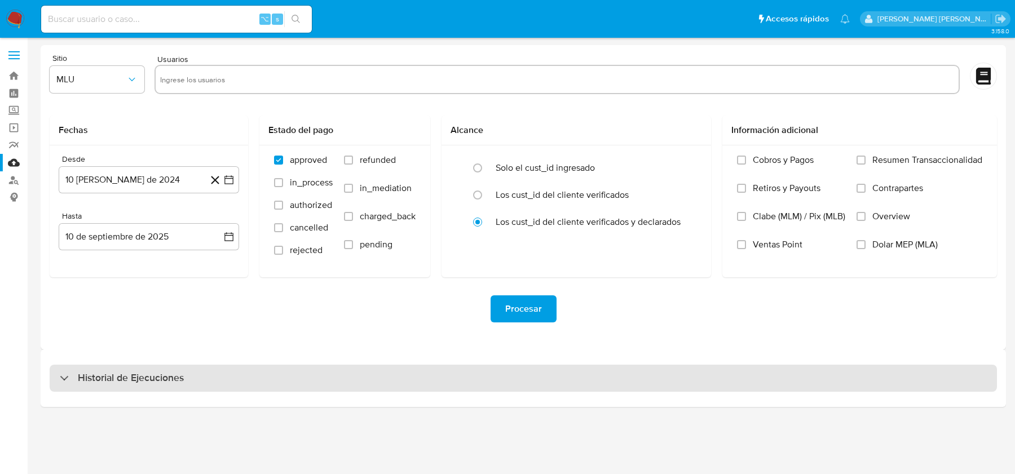
click at [697, 383] on div "Historial de Ejecuciones" at bounding box center [523, 378] width 947 height 27
select select "10"
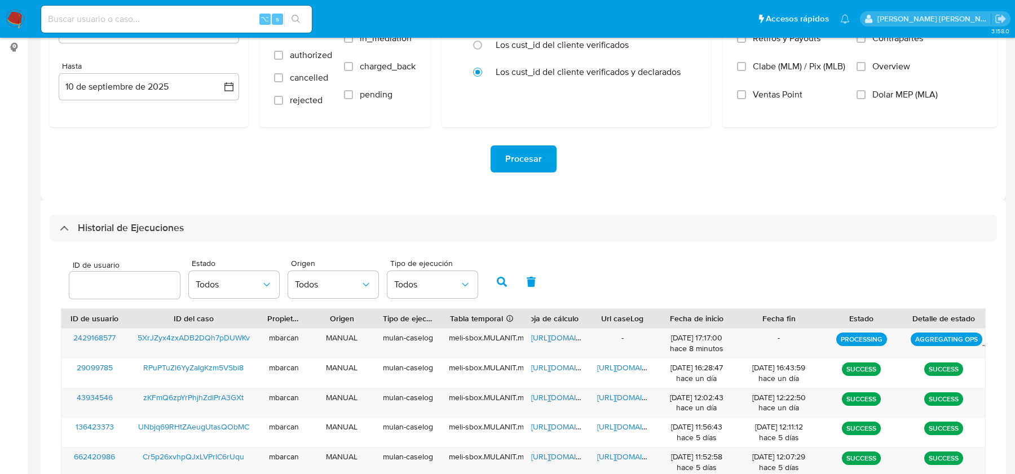
scroll to position [156, 0]
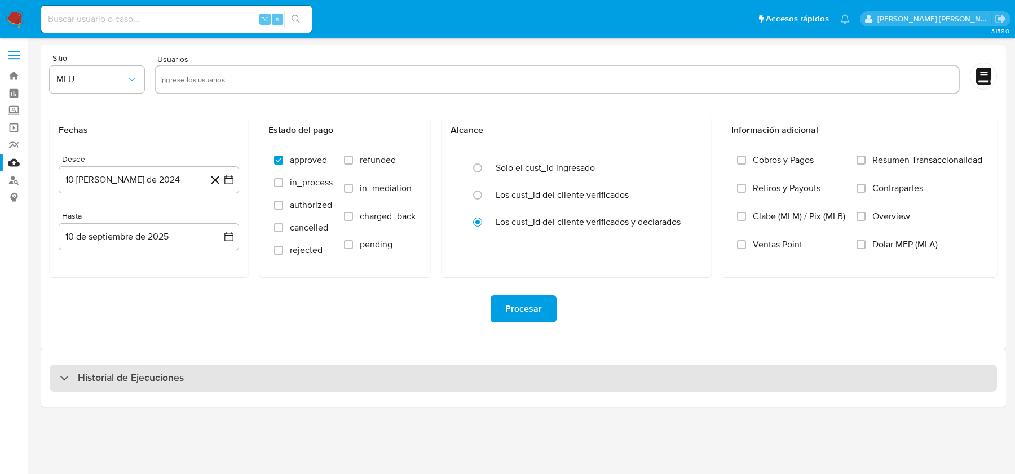
click at [119, 380] on h3 "Historial de Ejecuciones" at bounding box center [131, 379] width 106 height 14
select select "10"
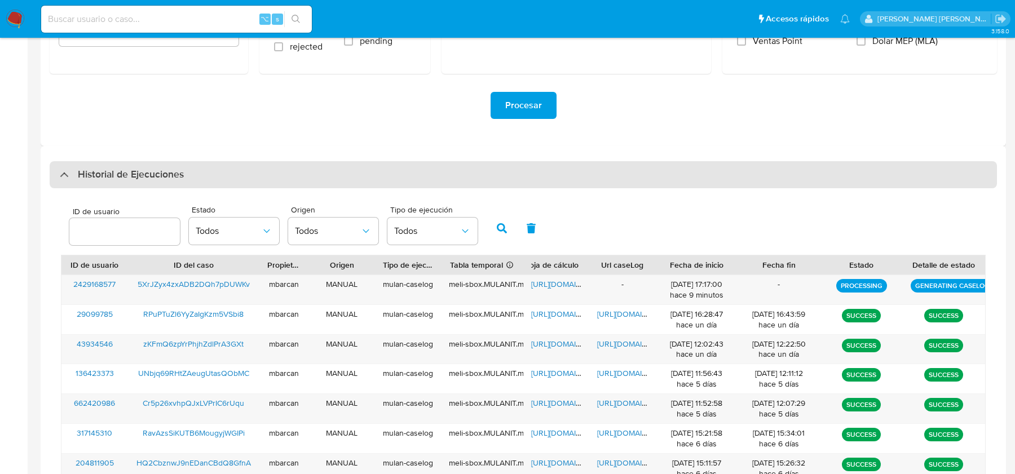
scroll to position [206, 0]
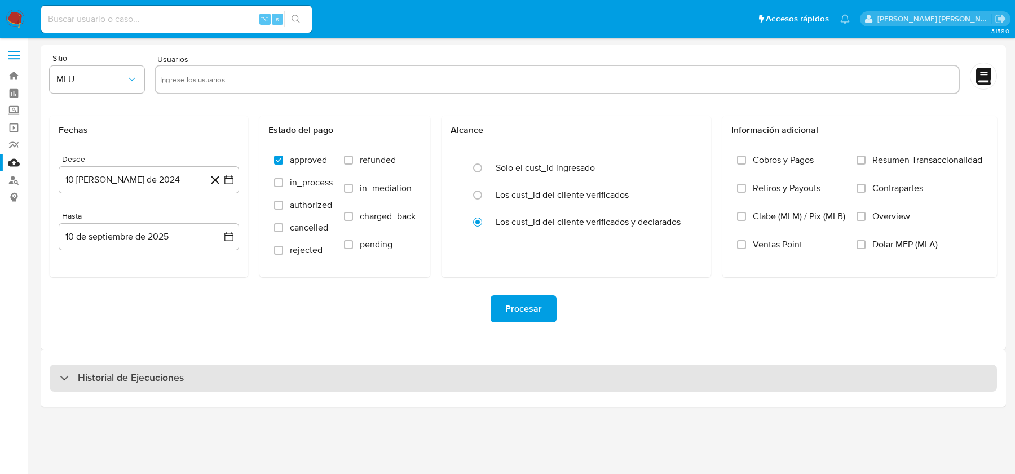
click at [93, 374] on h3 "Historial de Ejecuciones" at bounding box center [131, 379] width 106 height 14
select select "10"
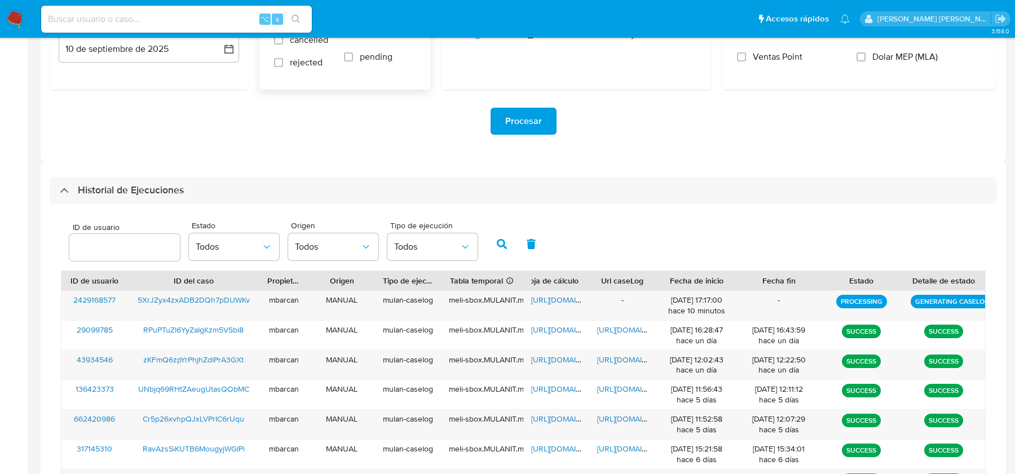
scroll to position [246, 0]
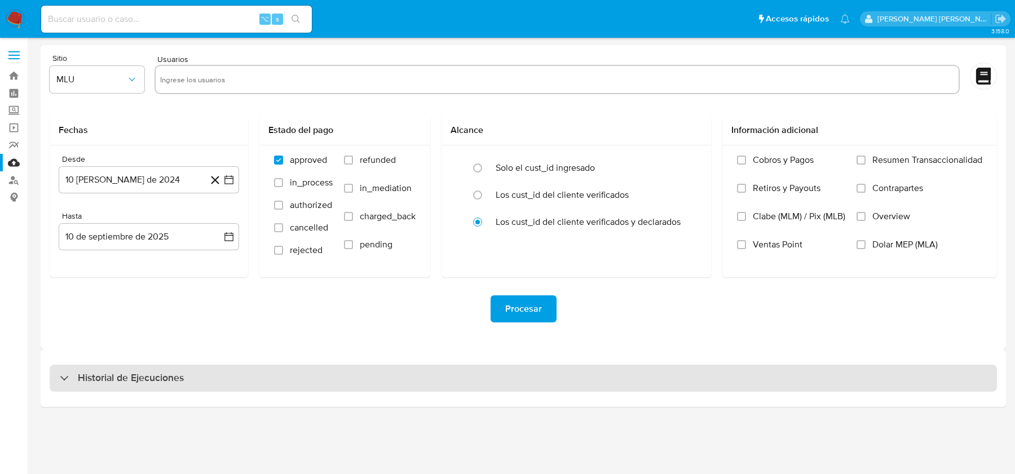
click at [647, 385] on div "Historial de Ejecuciones" at bounding box center [523, 378] width 947 height 27
select select "10"
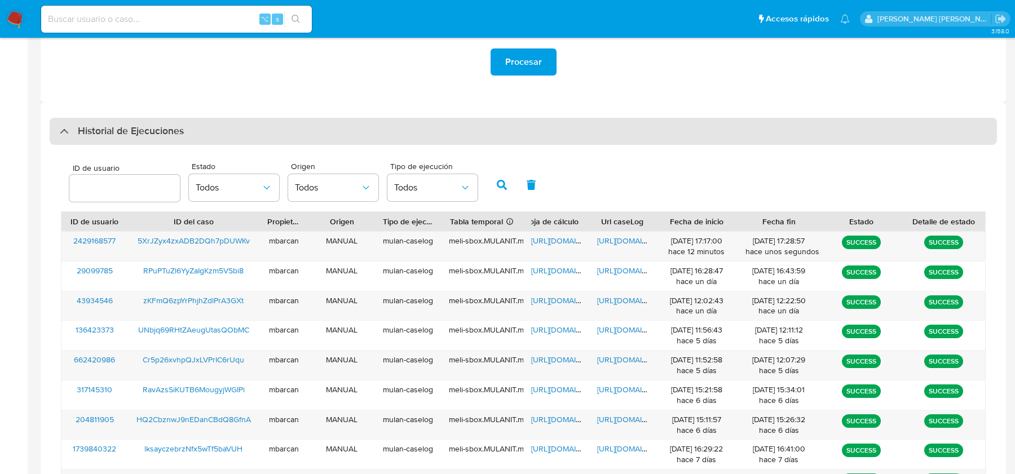
scroll to position [248, 0]
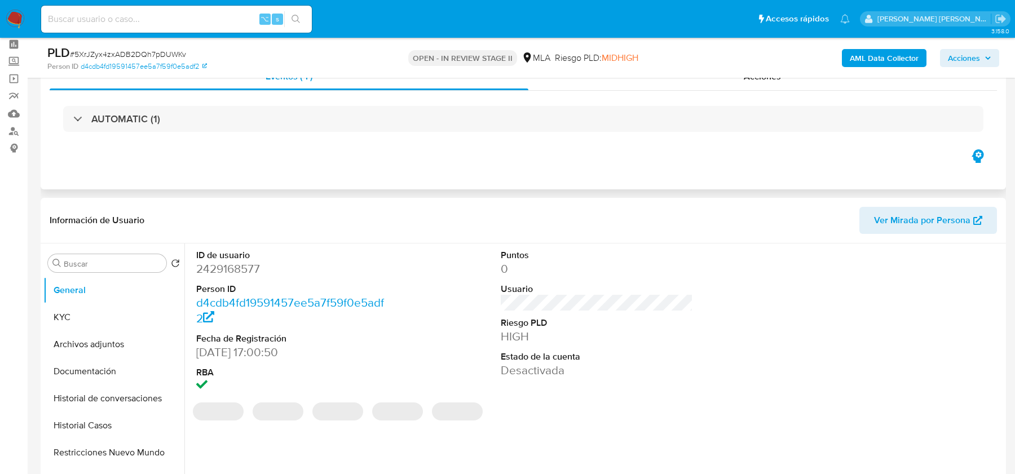
scroll to position [131, 0]
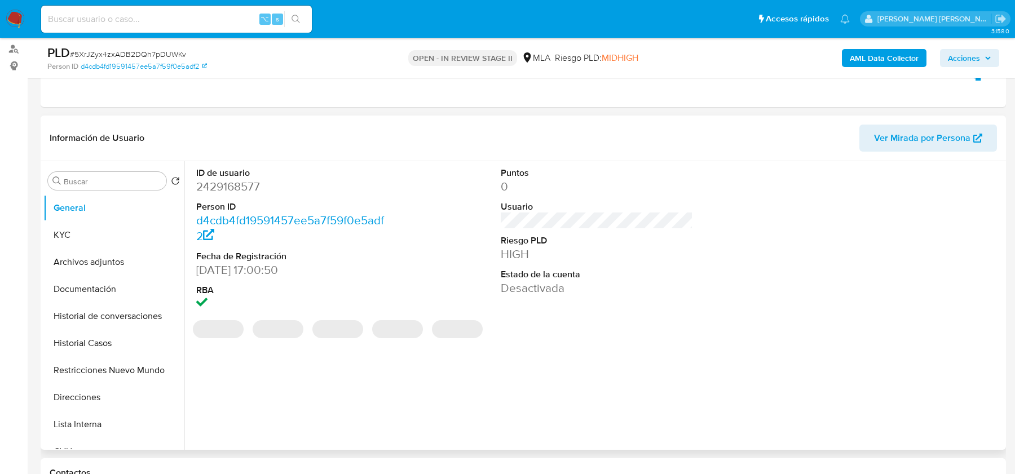
select select "10"
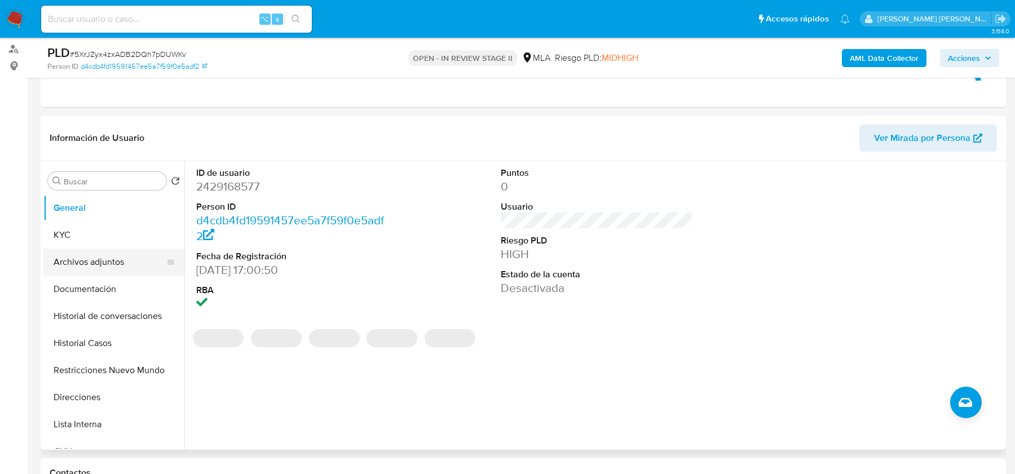
click at [102, 255] on button "Archivos adjuntos" at bounding box center [109, 262] width 132 height 27
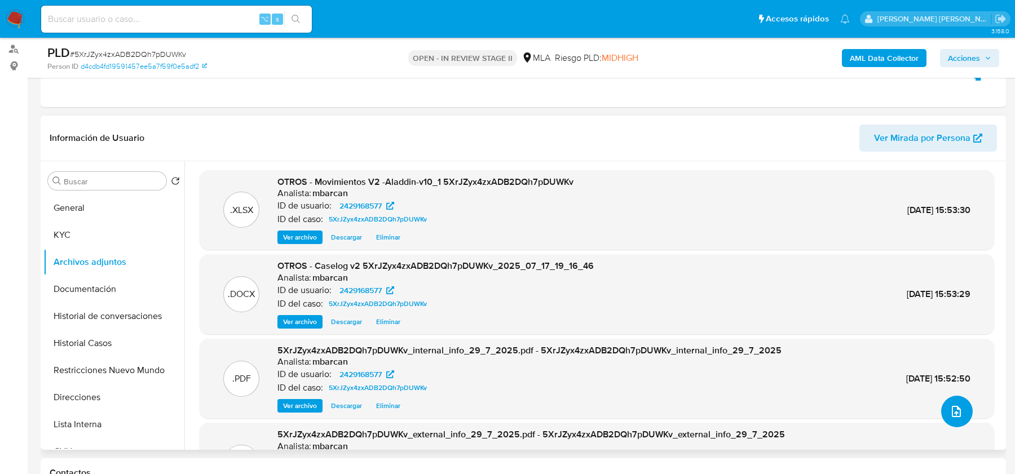
click at [958, 413] on icon "upload-file" at bounding box center [957, 412] width 14 height 14
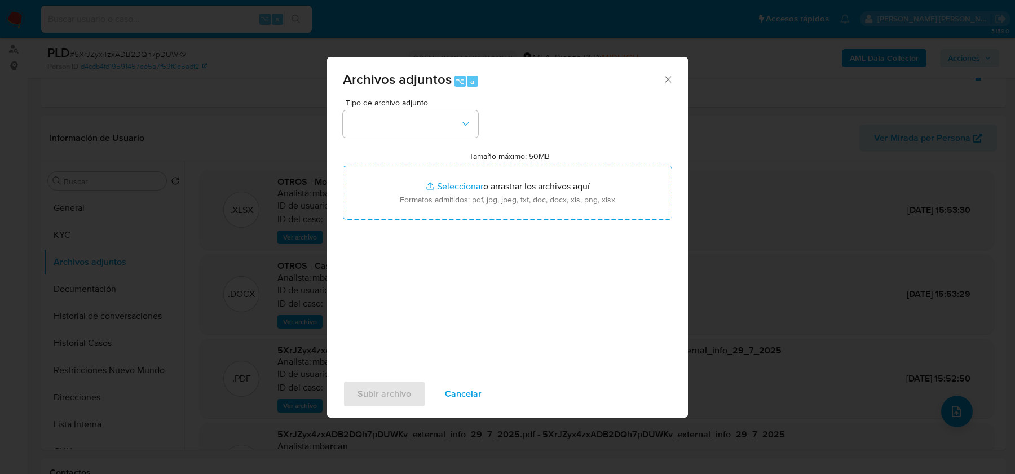
click at [381, 96] on div "Archivos adjuntos ⌥ a" at bounding box center [507, 78] width 361 height 42
click at [381, 116] on button "button" at bounding box center [410, 124] width 135 height 27
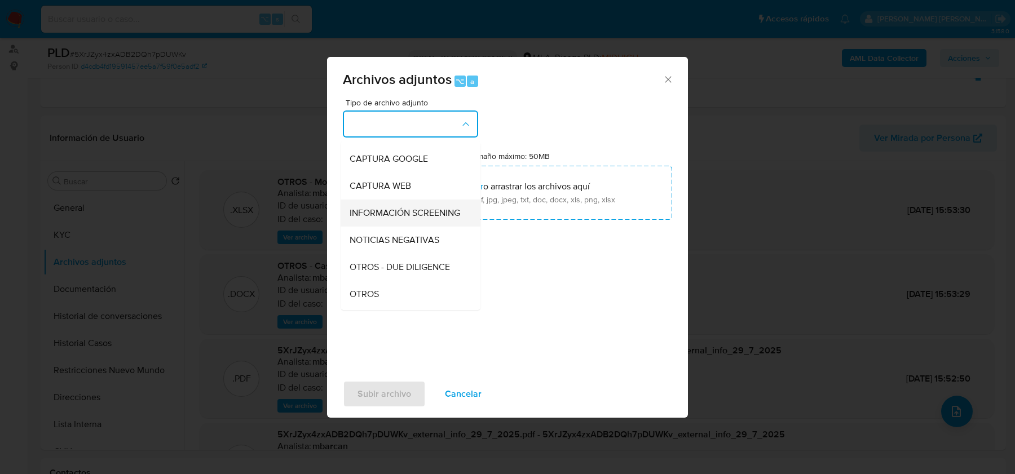
scroll to position [80, 0]
click at [390, 285] on div "OTROS" at bounding box center [407, 290] width 115 height 27
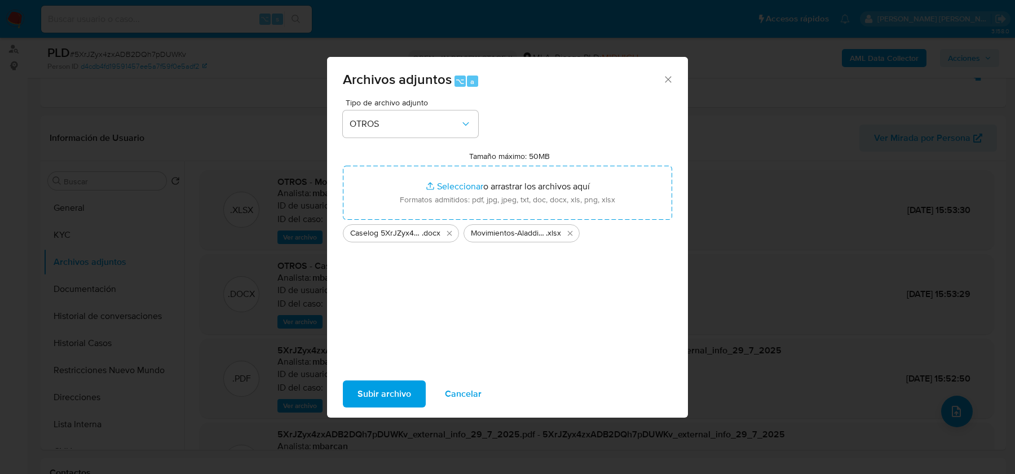
click at [387, 395] on span "Subir archivo" at bounding box center [385, 394] width 54 height 25
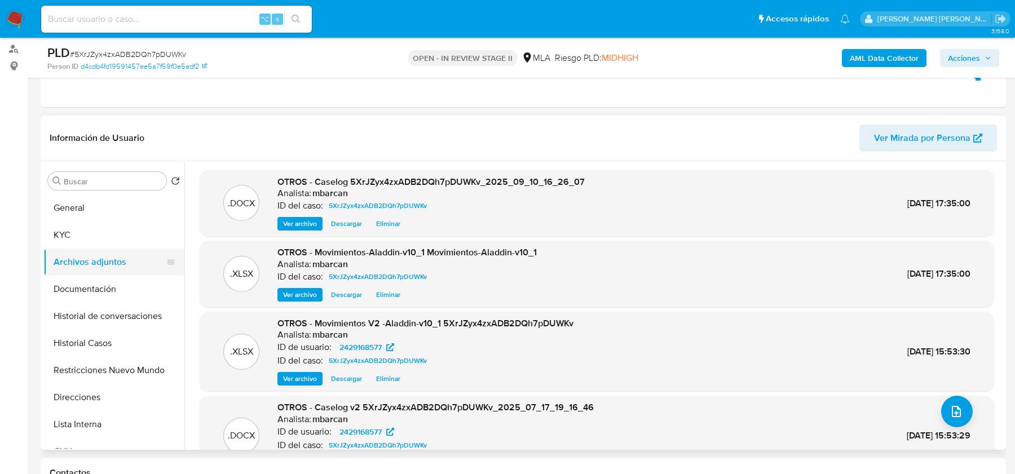
click at [78, 253] on button "Archivos adjuntos" at bounding box center [109, 262] width 132 height 27
click at [78, 240] on button "KYC" at bounding box center [109, 235] width 132 height 27
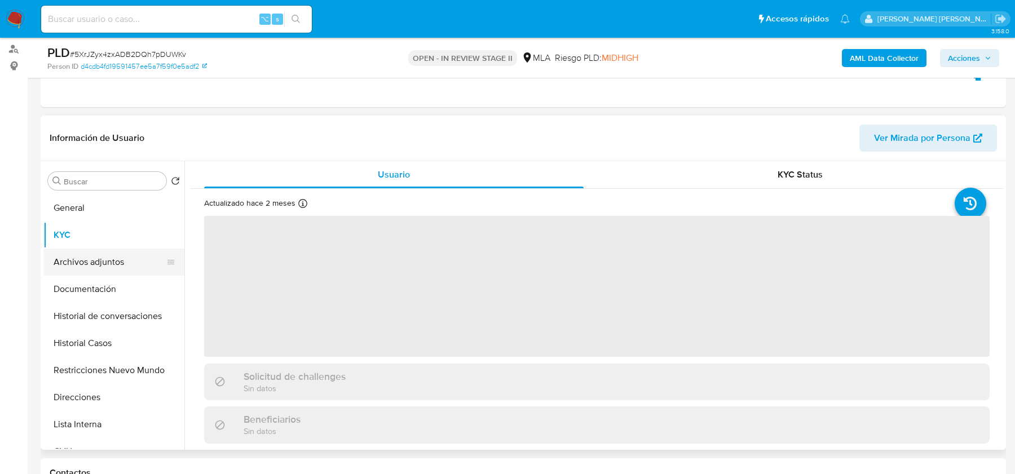
click at [78, 255] on button "Archivos adjuntos" at bounding box center [109, 262] width 132 height 27
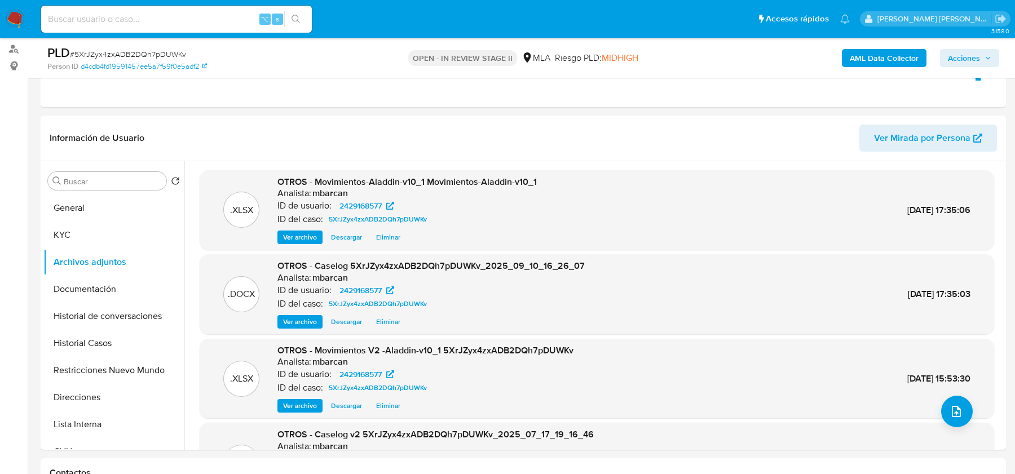
click at [969, 57] on span "Acciones" at bounding box center [964, 58] width 32 height 18
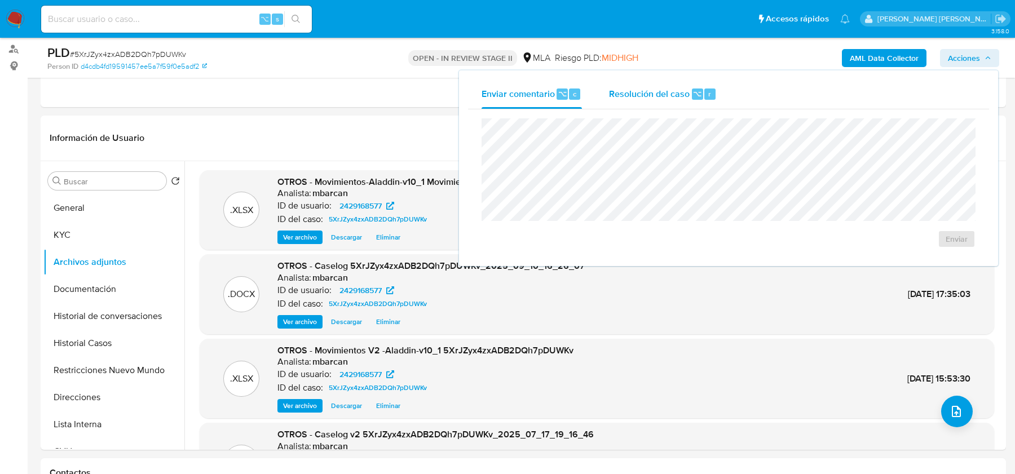
click at [666, 108] on div "Resolución del caso ⌥ r" at bounding box center [663, 94] width 108 height 29
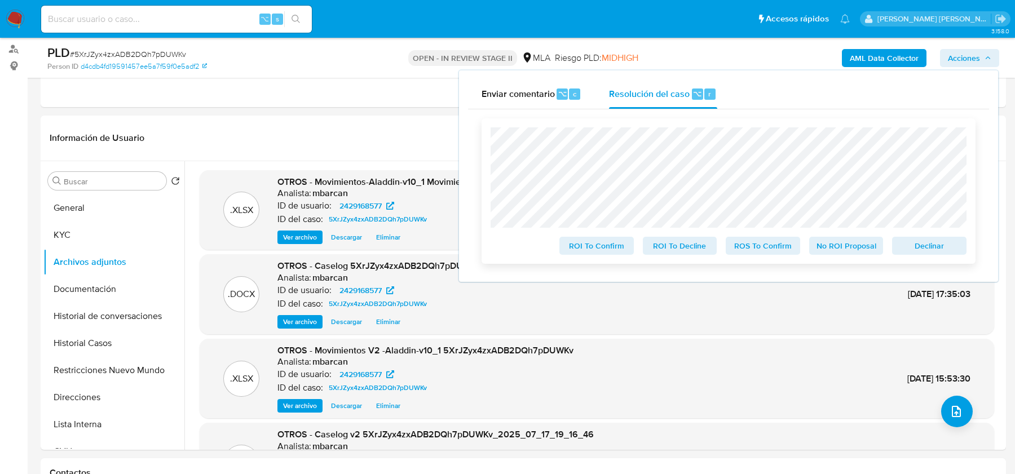
click at [748, 243] on span "ROS To Confirm" at bounding box center [763, 246] width 59 height 16
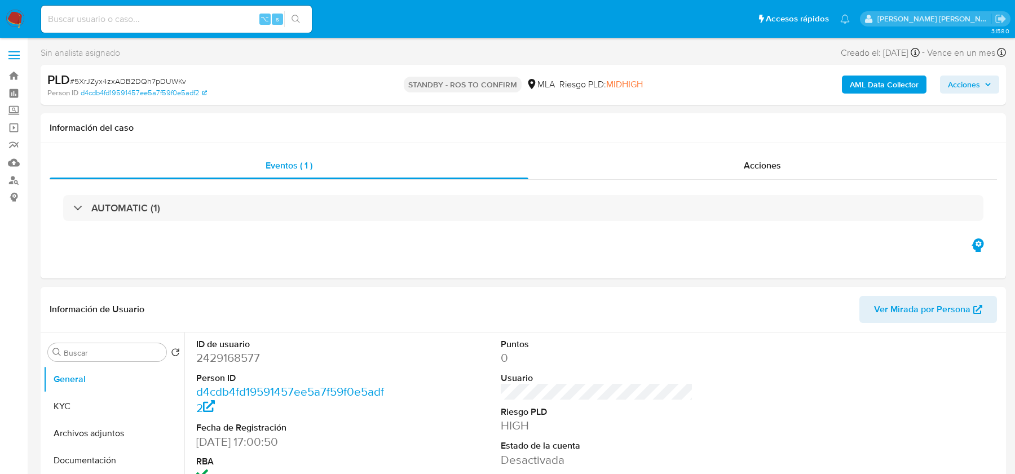
select select "10"
